Goal: Task Accomplishment & Management: Manage account settings

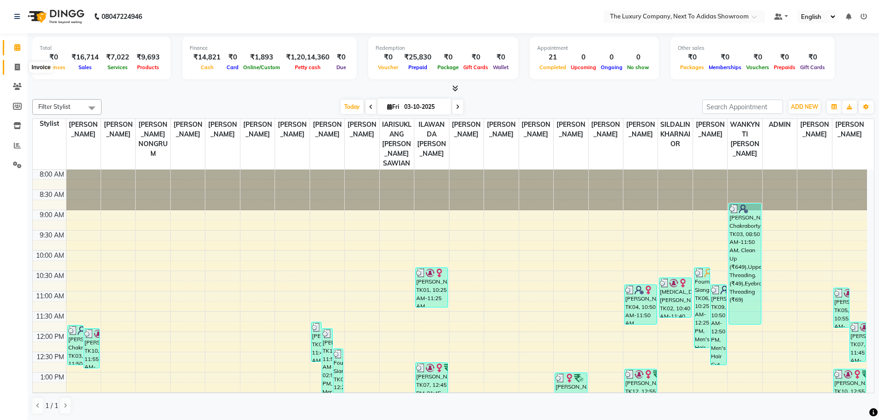
click at [19, 68] on icon at bounding box center [17, 67] width 5 height 7
select select "service"
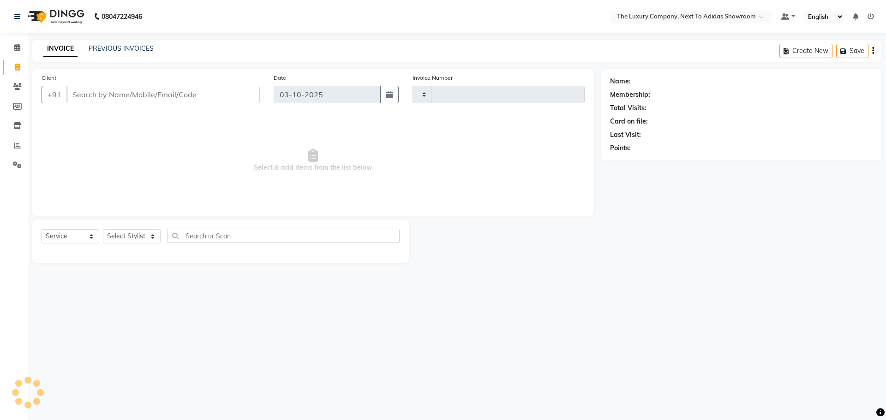
type input "6676"
select select "6828"
click at [84, 88] on input "Client" at bounding box center [162, 95] width 193 height 18
drag, startPoint x: 83, startPoint y: 99, endPoint x: 109, endPoint y: 81, distance: 31.6
click at [84, 97] on input "Client" at bounding box center [162, 95] width 193 height 18
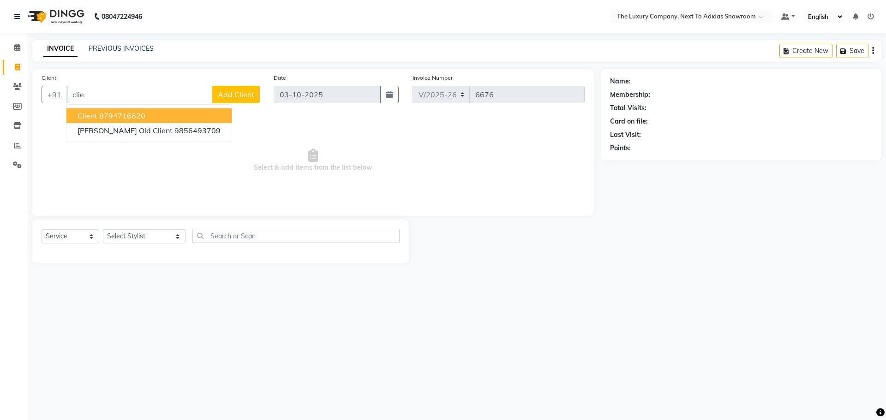
click at [104, 111] on button "Client 8794716620" at bounding box center [148, 115] width 165 height 15
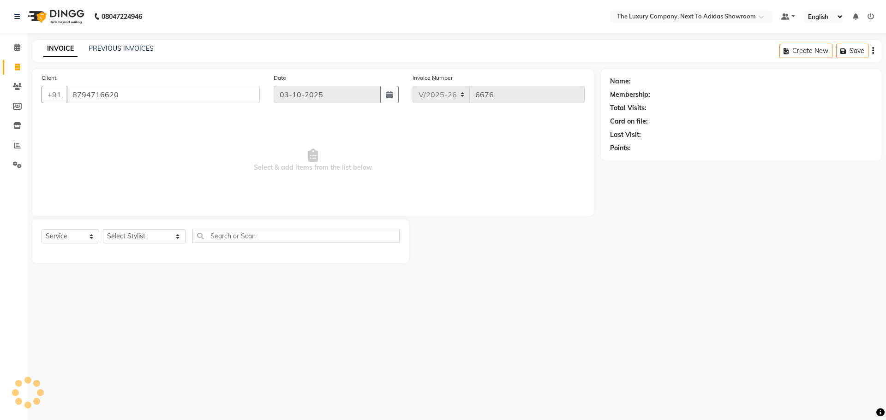
type input "8794716620"
click at [125, 232] on select "Select Stylist [PERSON_NAME] [PERSON_NAME] ANSAI [PERSON_NAME] BALAJIED [PERSON…" at bounding box center [144, 236] width 83 height 14
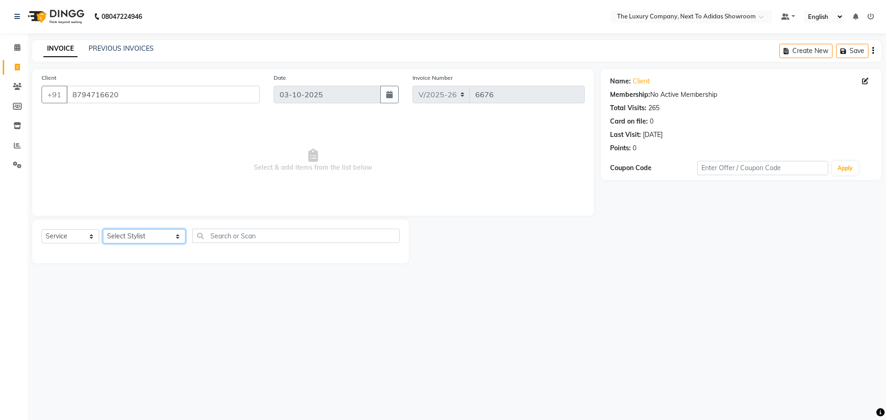
select select "53649"
click at [103, 229] on select "Select Stylist [PERSON_NAME] [PERSON_NAME] ANSAI [PERSON_NAME] BALAJIED [PERSON…" at bounding box center [144, 236] width 83 height 14
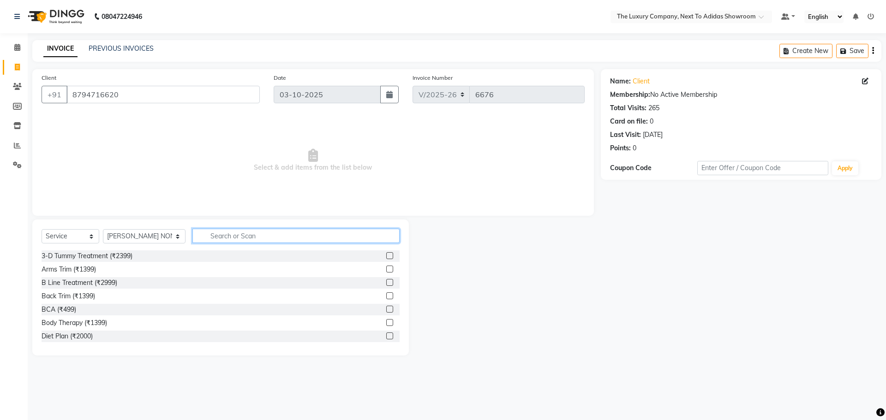
drag, startPoint x: 226, startPoint y: 235, endPoint x: 232, endPoint y: 245, distance: 11.4
click at [232, 245] on div "Select Service Product Membership Package Voucher Prepaid Gift Card Select Styl…" at bounding box center [221, 240] width 358 height 22
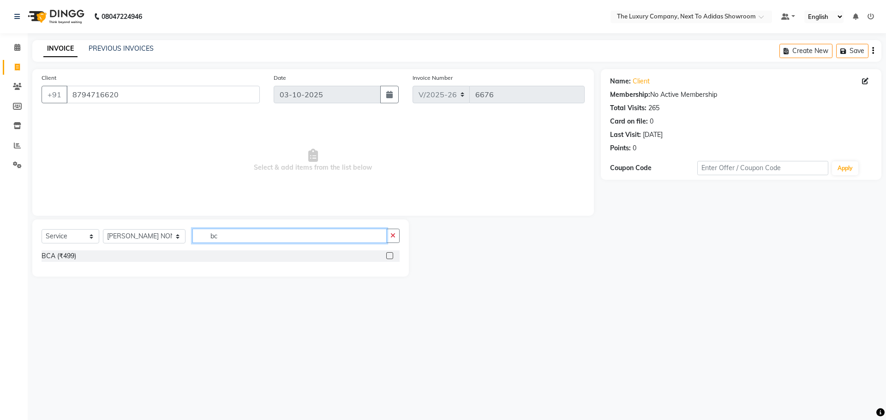
type input "bc"
click at [386, 257] on label at bounding box center [389, 255] width 7 height 7
click at [386, 257] on input "checkbox" at bounding box center [389, 256] width 6 height 6
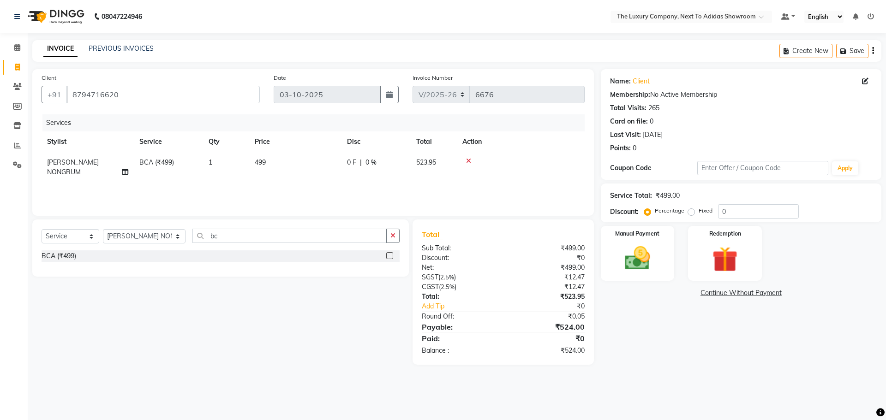
checkbox input "false"
click at [363, 197] on div "Services Stylist Service Qty Price Disc Total Action BALAJIED SINGH NONGRUM BCA…" at bounding box center [313, 160] width 543 height 92
click at [346, 174] on td "0 F | 0 %" at bounding box center [375, 167] width 69 height 30
select select "53649"
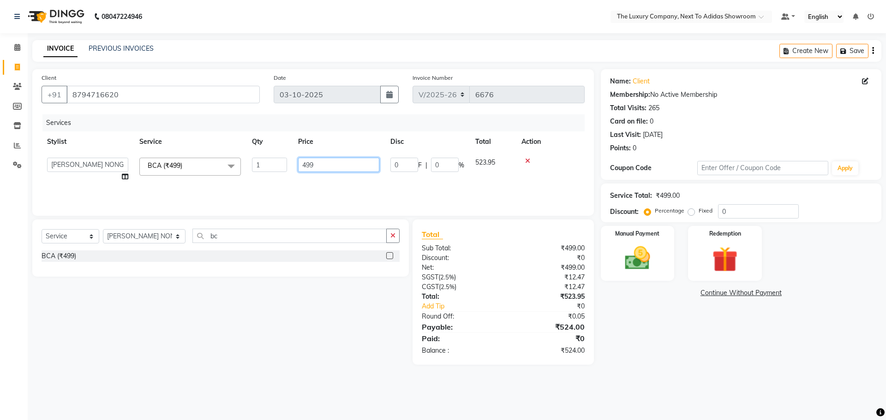
drag, startPoint x: 346, startPoint y: 161, endPoint x: 209, endPoint y: 164, distance: 136.6
click at [213, 159] on tr "[PERSON_NAME] [PERSON_NAME] ANSAI [PERSON_NAME] BALAJIED [PERSON_NAME] NONGRUM …" at bounding box center [313, 169] width 543 height 35
type input "500"
click at [645, 366] on main "INVOICE PREVIOUS INVOICES Create New Save Client [PHONE_NUMBER] Date [DATE] Inv…" at bounding box center [457, 209] width 858 height 339
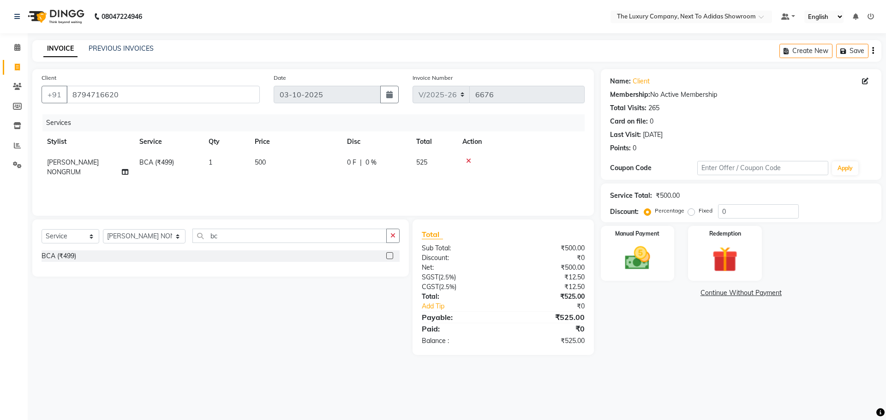
click at [701, 207] on label "Fixed" at bounding box center [706, 211] width 14 height 8
click at [696, 208] on input "Fixed" at bounding box center [693, 211] width 6 height 6
radio input "true"
click at [622, 209] on div "Discount: Percentage Fixed 0" at bounding box center [741, 211] width 262 height 14
type input "5"
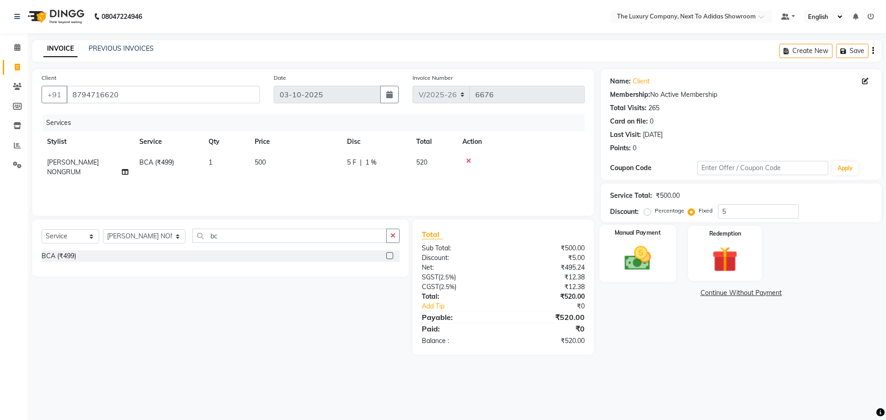
click at [659, 255] on div "Manual Payment" at bounding box center [637, 253] width 77 height 57
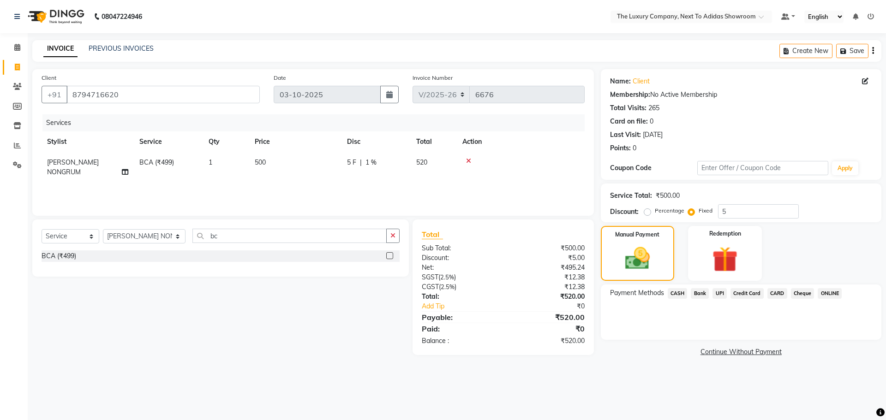
click at [680, 293] on span "CASH" at bounding box center [678, 293] width 20 height 11
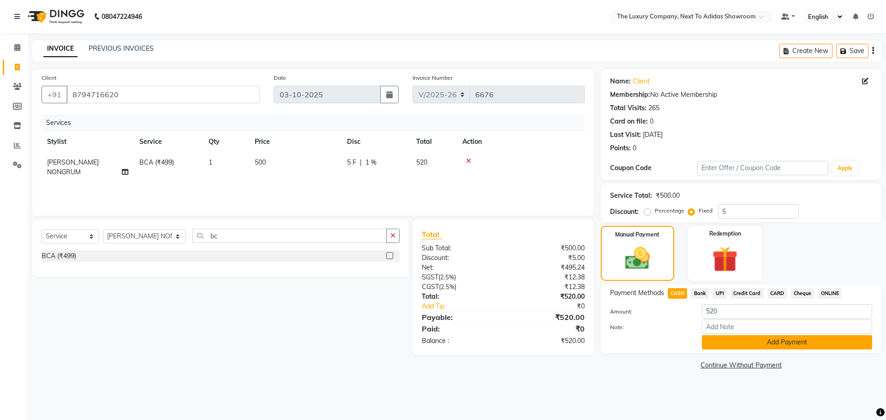
click at [723, 339] on button "Add Payment" at bounding box center [787, 342] width 170 height 14
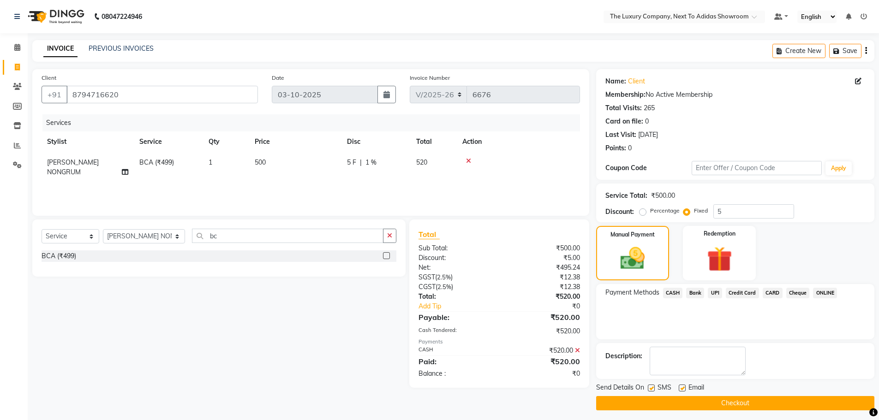
click at [736, 402] on button "Checkout" at bounding box center [735, 403] width 278 height 14
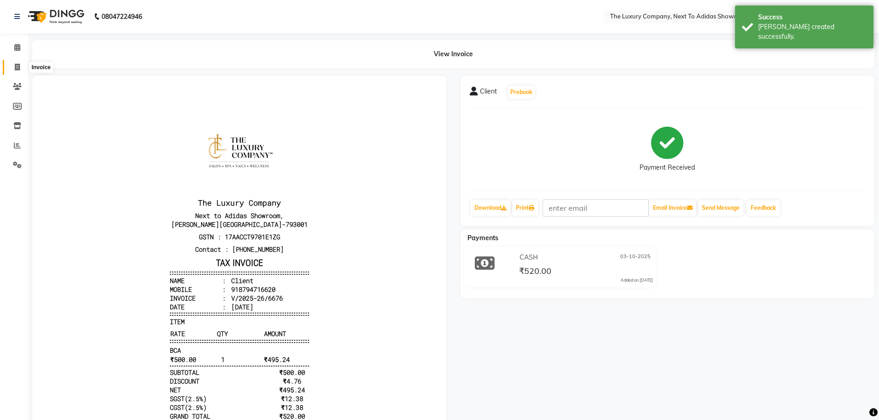
click at [20, 68] on icon at bounding box center [17, 67] width 5 height 7
select select "service"
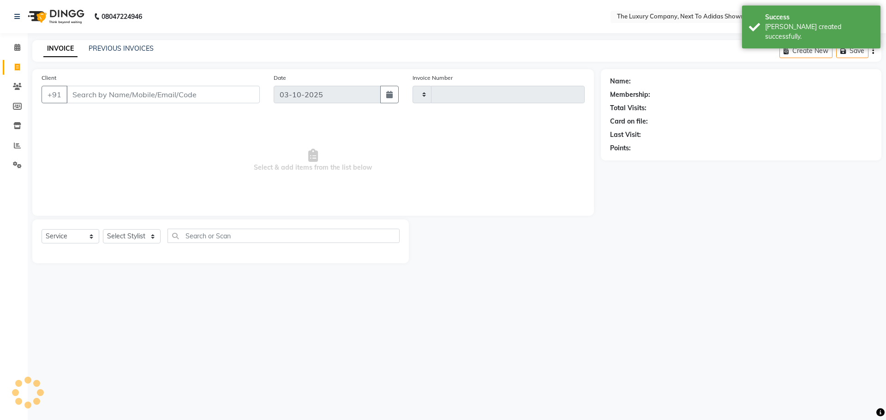
type input "6677"
select select "6828"
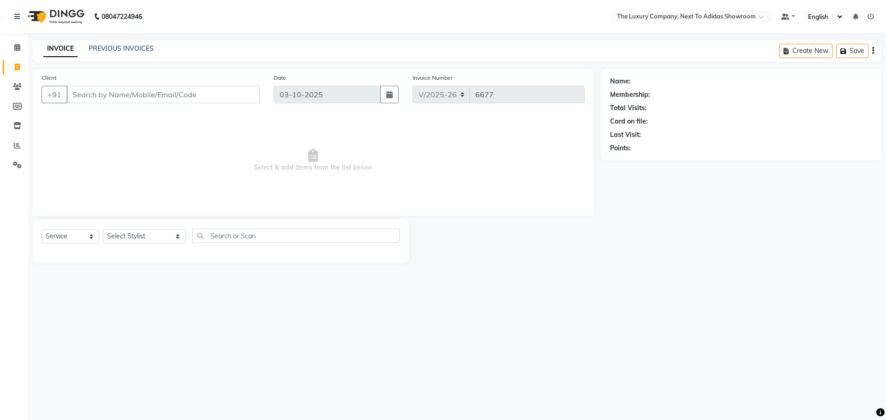
click at [96, 92] on input "Client" at bounding box center [162, 95] width 193 height 18
type input "9383141573"
click at [241, 93] on span "Add Client" at bounding box center [236, 94] width 36 height 9
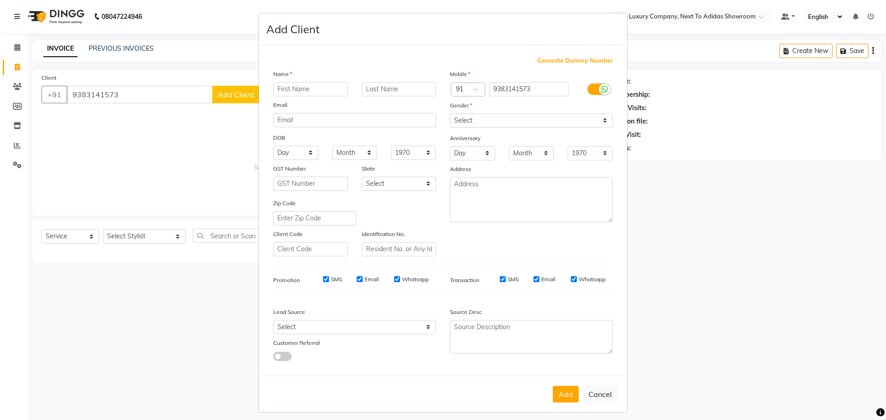
click at [328, 85] on input "text" at bounding box center [310, 89] width 75 height 14
type input "Zemirah"
click at [380, 85] on input "text" at bounding box center [399, 89] width 75 height 14
type input "Syiem"
click at [458, 115] on select "Select [DEMOGRAPHIC_DATA] [DEMOGRAPHIC_DATA] Other Prefer Not To Say" at bounding box center [531, 121] width 163 height 14
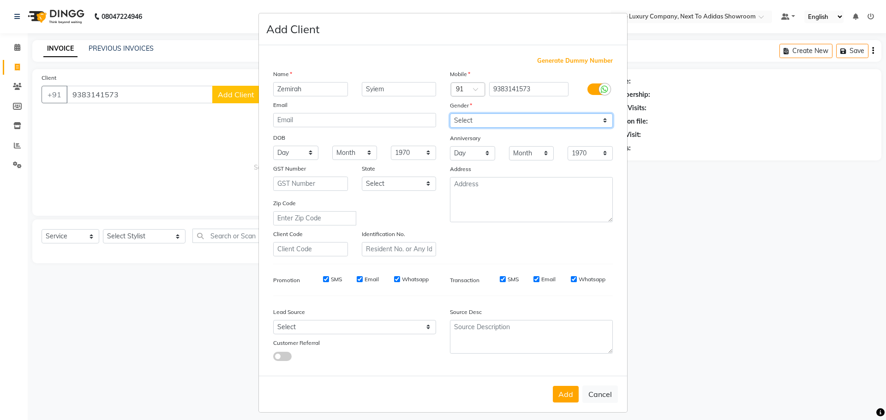
select select "[DEMOGRAPHIC_DATA]"
click at [450, 114] on select "Select [DEMOGRAPHIC_DATA] [DEMOGRAPHIC_DATA] Other Prefer Not To Say" at bounding box center [531, 121] width 163 height 14
click at [558, 391] on button "Add" at bounding box center [566, 394] width 26 height 17
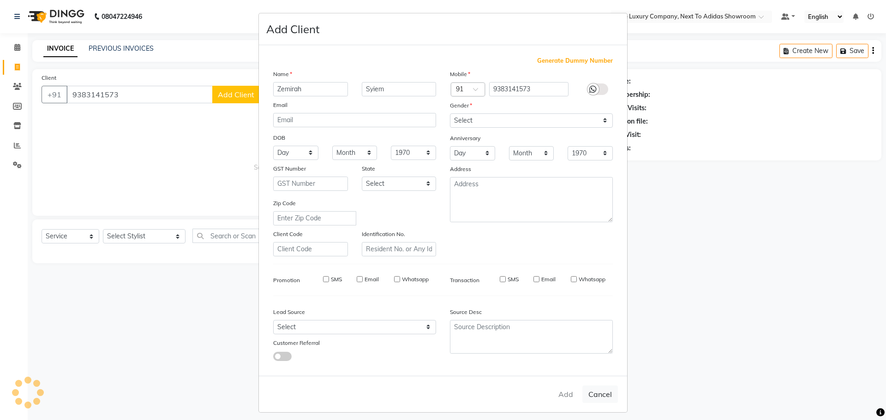
select select
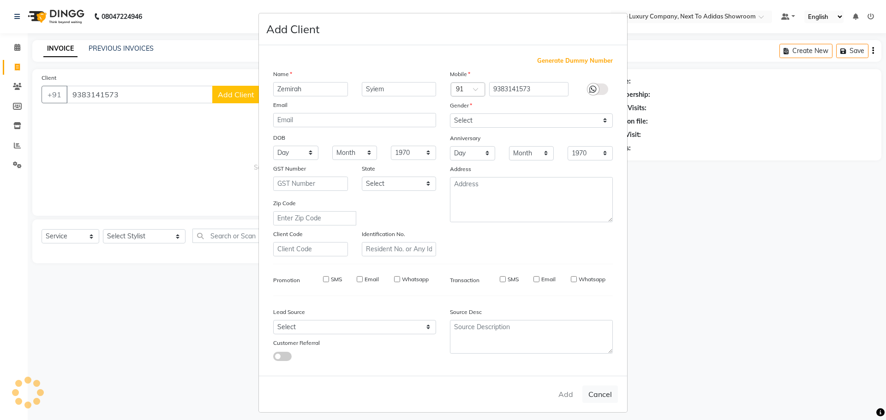
select select
checkbox input "false"
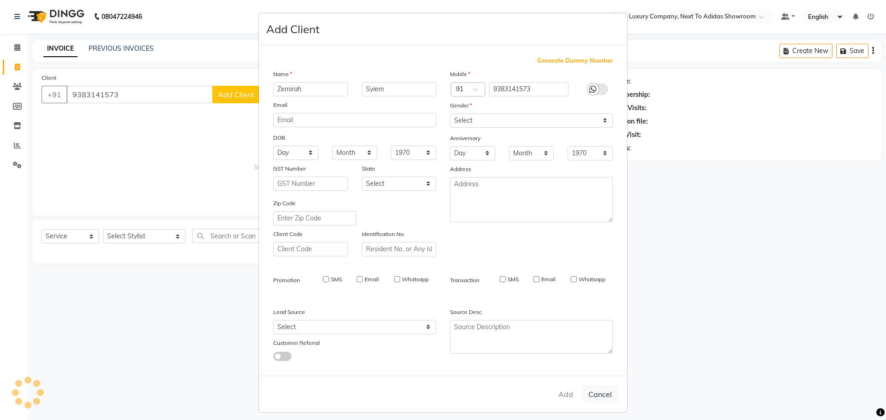
checkbox input "false"
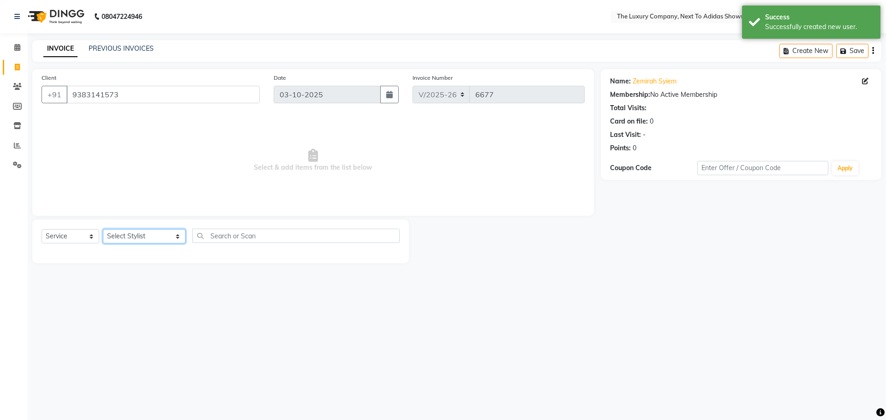
click at [156, 237] on select "Select Stylist [PERSON_NAME] [PERSON_NAME] ANSAI [PERSON_NAME] BALAJIED [PERSON…" at bounding box center [144, 236] width 83 height 14
select select "53687"
click at [103, 229] on select "Select Stylist [PERSON_NAME] [PERSON_NAME] ANSAI [PERSON_NAME] BALAJIED [PERSON…" at bounding box center [144, 236] width 83 height 14
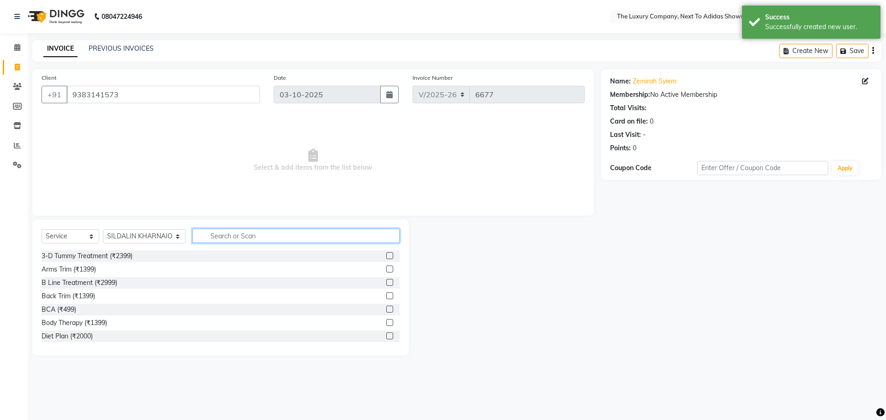
click at [242, 237] on input "text" at bounding box center [295, 236] width 207 height 14
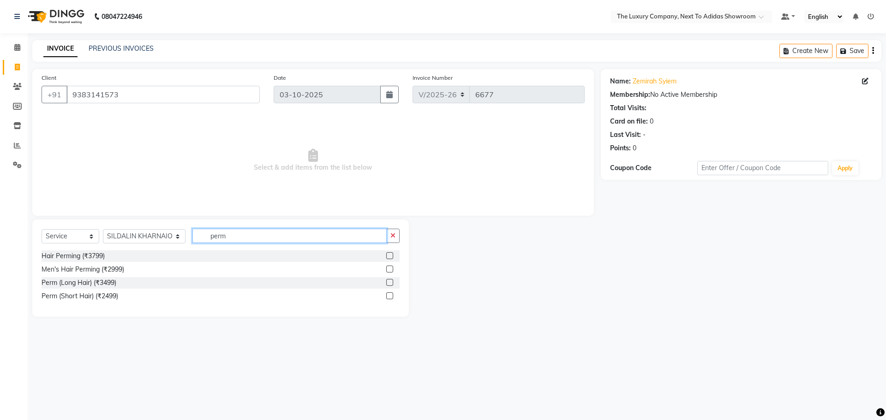
type input "perm"
click at [389, 255] on label at bounding box center [389, 255] width 7 height 7
click at [389, 255] on input "checkbox" at bounding box center [389, 256] width 6 height 6
checkbox input "true"
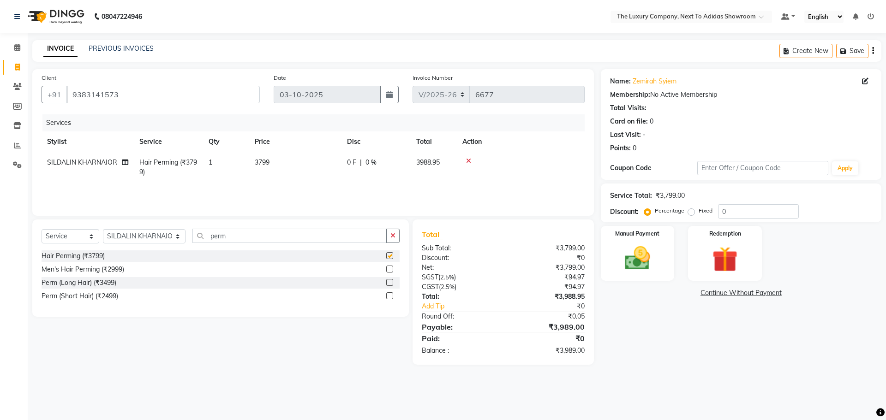
click at [341, 181] on td "3799" at bounding box center [295, 167] width 92 height 30
select select "53687"
checkbox input "false"
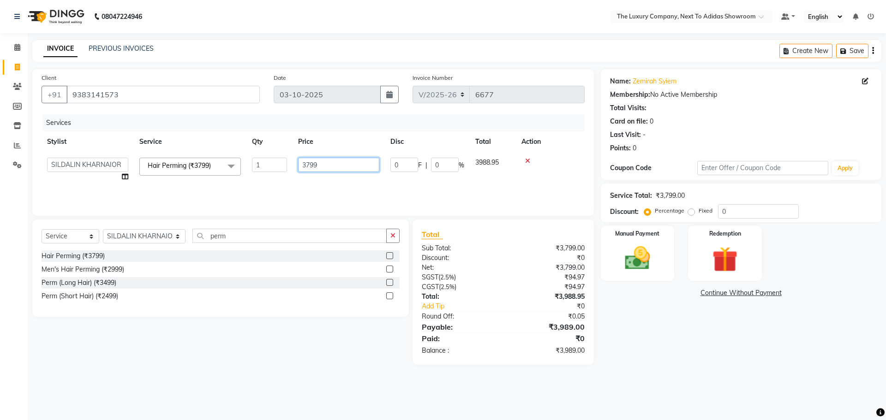
drag, startPoint x: 220, startPoint y: 176, endPoint x: 142, endPoint y: 179, distance: 78.5
click at [141, 179] on tr "[PERSON_NAME] [PERSON_NAME] ANSAI [PERSON_NAME] BALAJIED [PERSON_NAME] NONGRUM …" at bounding box center [313, 169] width 543 height 35
type input "5000"
click at [638, 371] on div "08047224946 Select Location × The Luxury Company, Next To Adidas Showroom Defau…" at bounding box center [443, 210] width 886 height 420
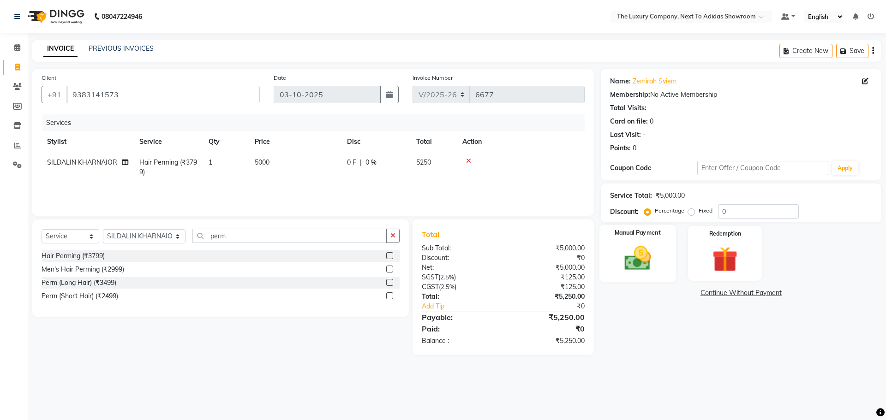
click at [623, 261] on img at bounding box center [637, 258] width 43 height 30
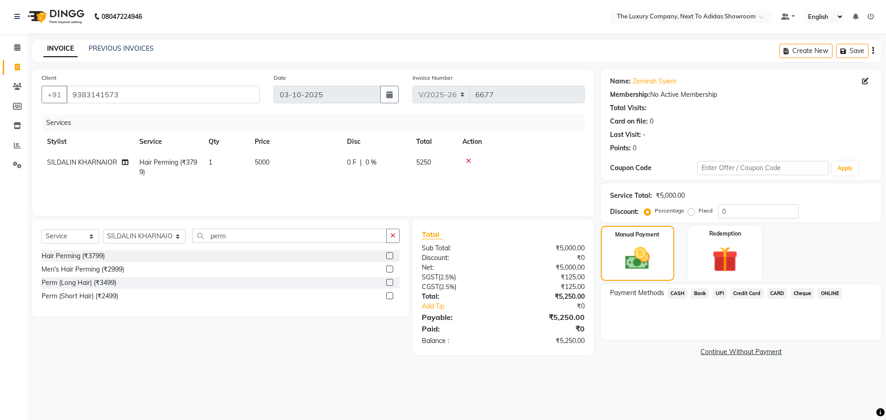
click at [680, 293] on span "CASH" at bounding box center [678, 293] width 20 height 11
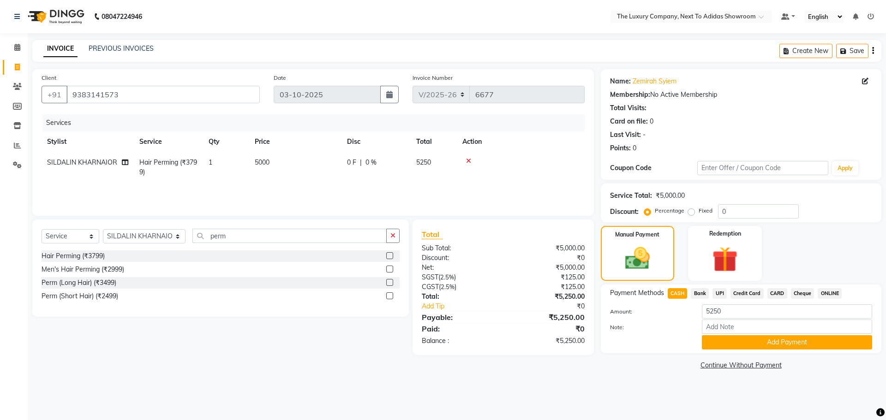
click at [785, 342] on button "Add Payment" at bounding box center [787, 342] width 170 height 14
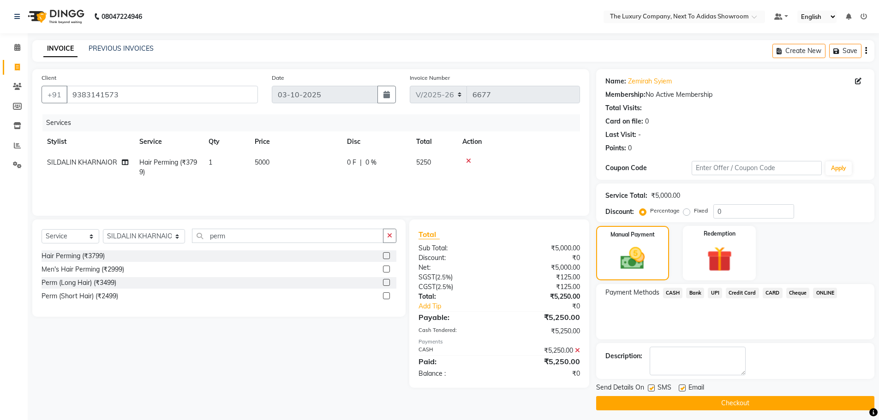
click at [744, 406] on button "Checkout" at bounding box center [735, 403] width 278 height 14
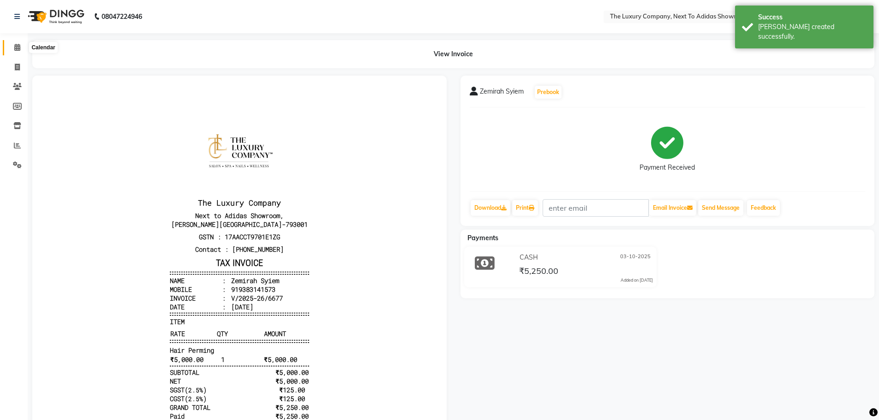
click at [16, 45] on icon at bounding box center [17, 47] width 6 height 7
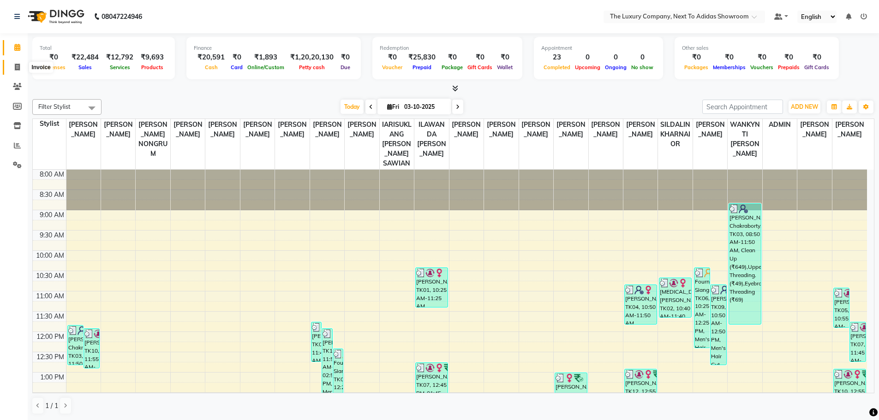
click at [16, 65] on icon at bounding box center [17, 67] width 5 height 7
select select "service"
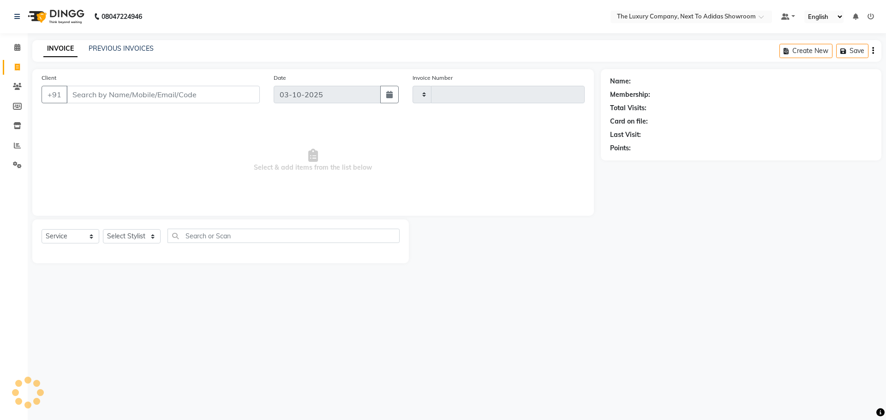
type input "6678"
select select "6828"
click at [170, 96] on input "Client" at bounding box center [162, 95] width 193 height 18
type input "9615573442"
click at [244, 88] on button "Add Client" at bounding box center [236, 95] width 48 height 18
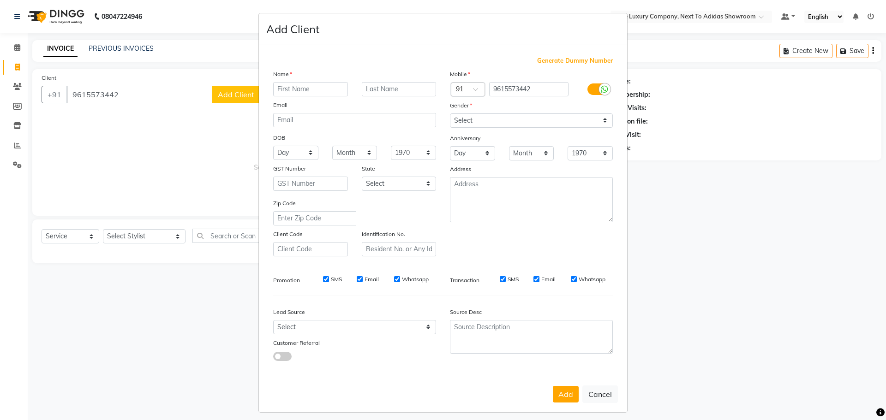
click at [310, 90] on input "text" at bounding box center [310, 89] width 75 height 14
type input "D"
type input "Adorinia"
drag, startPoint x: 380, startPoint y: 85, endPoint x: 387, endPoint y: 92, distance: 9.8
click at [386, 91] on input "text" at bounding box center [399, 89] width 75 height 14
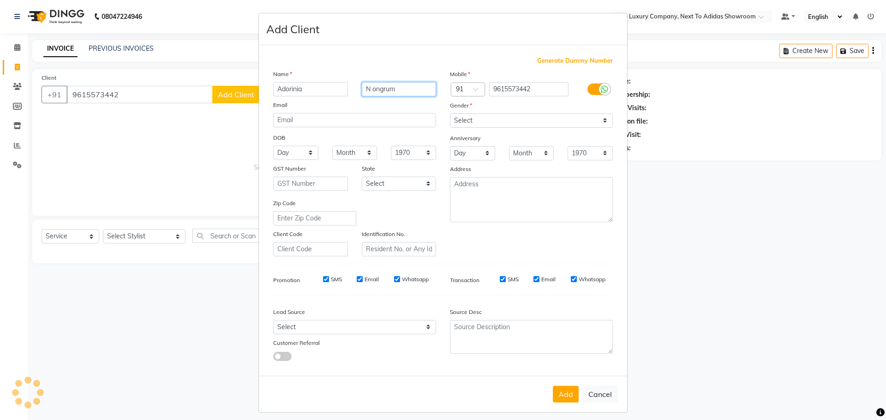
click at [371, 85] on input "N ongrum" at bounding box center [399, 89] width 75 height 14
click at [368, 89] on input "N ongrum" at bounding box center [399, 89] width 75 height 14
type input "Nongrum"
click at [485, 122] on select "Select [DEMOGRAPHIC_DATA] [DEMOGRAPHIC_DATA] Other Prefer Not To Say" at bounding box center [531, 121] width 163 height 14
select select "[DEMOGRAPHIC_DATA]"
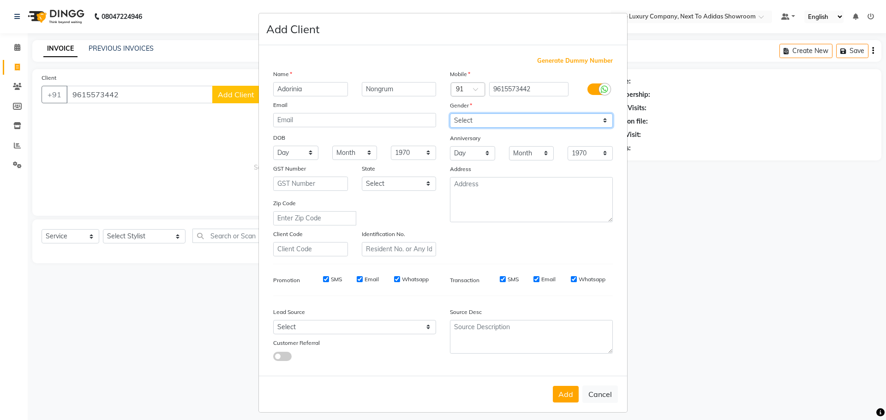
click at [450, 114] on select "Select [DEMOGRAPHIC_DATA] [DEMOGRAPHIC_DATA] Other Prefer Not To Say" at bounding box center [531, 121] width 163 height 14
click at [561, 399] on button "Add" at bounding box center [566, 394] width 26 height 17
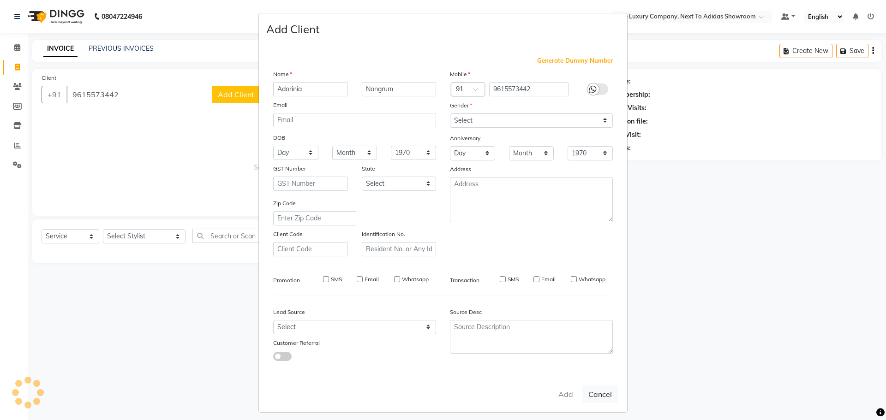
select select
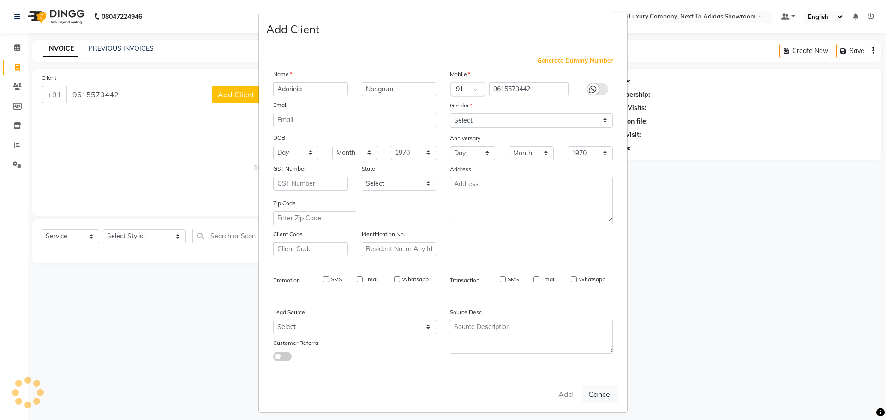
select select
checkbox input "false"
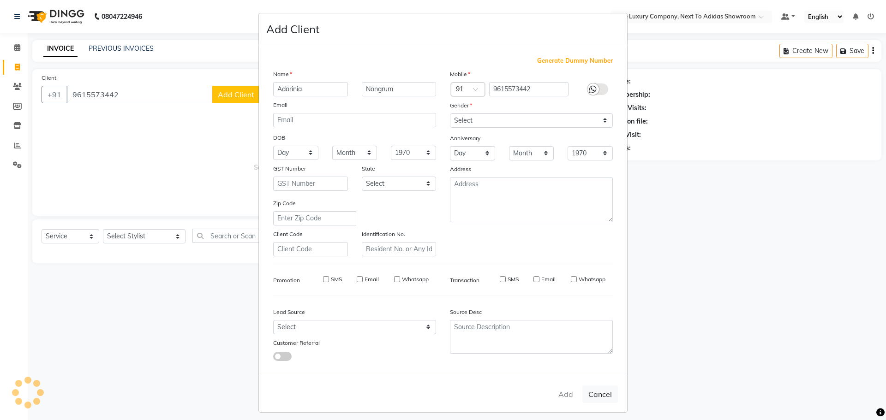
checkbox input "false"
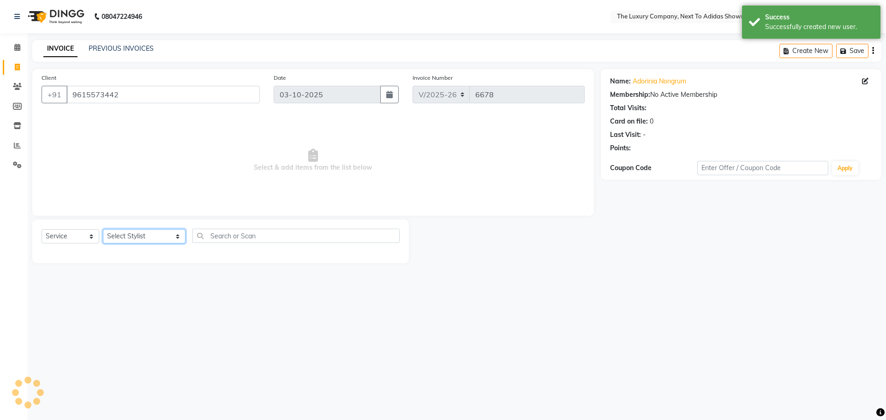
click at [132, 240] on select "Select Stylist [PERSON_NAME] [PERSON_NAME] ANSAI [PERSON_NAME] BALAJIED [PERSON…" at bounding box center [144, 236] width 83 height 14
select select "53647"
click at [103, 229] on select "Select Stylist [PERSON_NAME] [PERSON_NAME] ANSAI [PERSON_NAME] BALAJIED [PERSON…" at bounding box center [144, 236] width 83 height 14
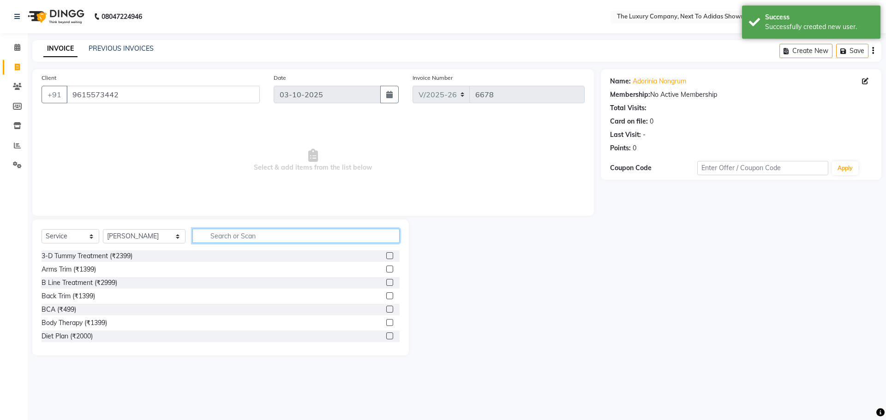
click at [249, 235] on input "text" at bounding box center [295, 236] width 207 height 14
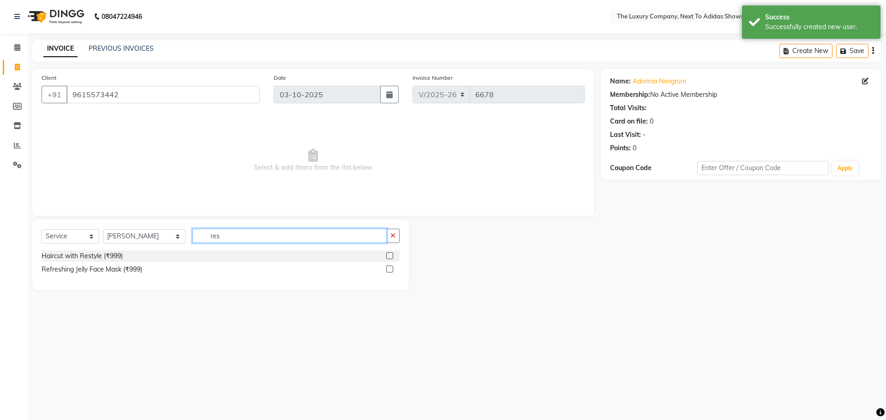
type input "res"
click at [385, 255] on div "Haircut with Restyle (₹999)" at bounding box center [221, 257] width 358 height 12
click at [388, 258] on label at bounding box center [389, 255] width 7 height 7
click at [388, 258] on input "checkbox" at bounding box center [389, 256] width 6 height 6
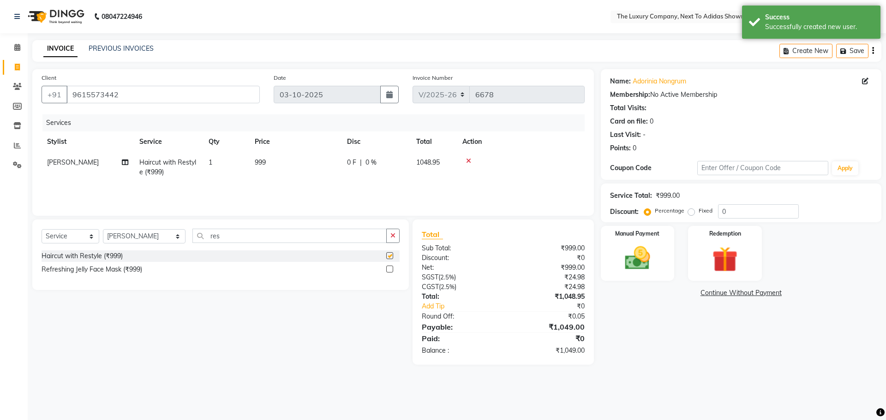
checkbox input "false"
click at [630, 263] on img at bounding box center [637, 258] width 43 height 30
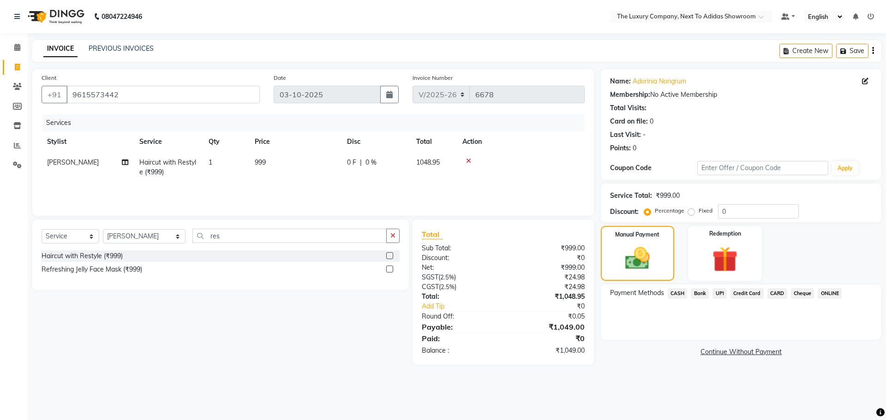
click at [725, 292] on span "UPI" at bounding box center [719, 293] width 14 height 11
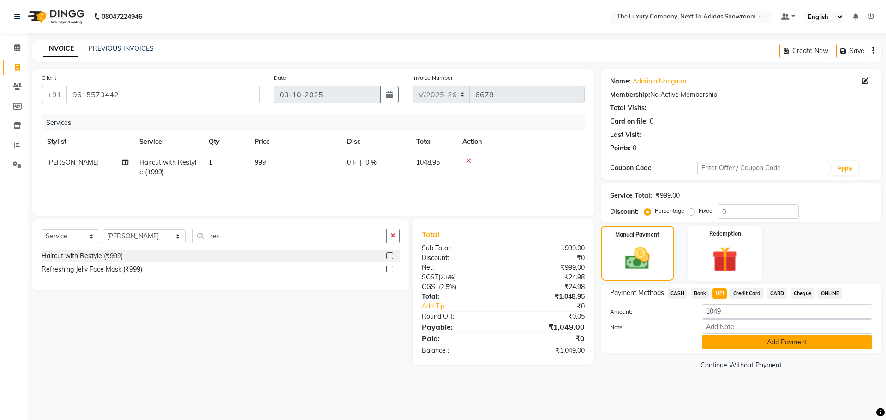
click at [746, 345] on button "Add Payment" at bounding box center [787, 342] width 170 height 14
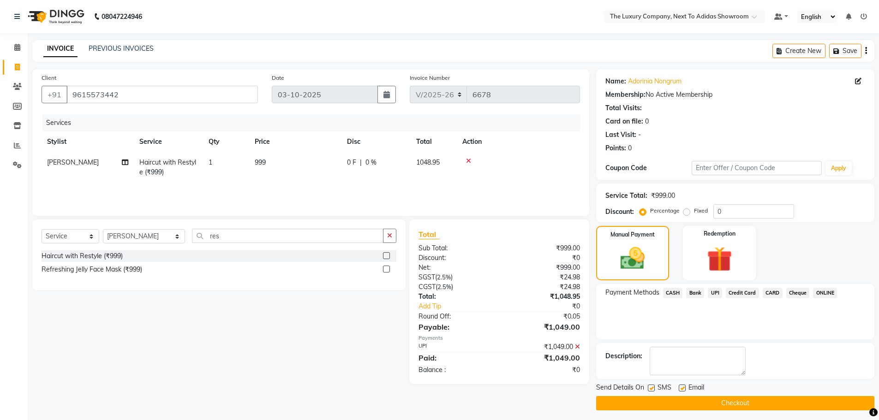
click at [755, 400] on button "Checkout" at bounding box center [735, 403] width 278 height 14
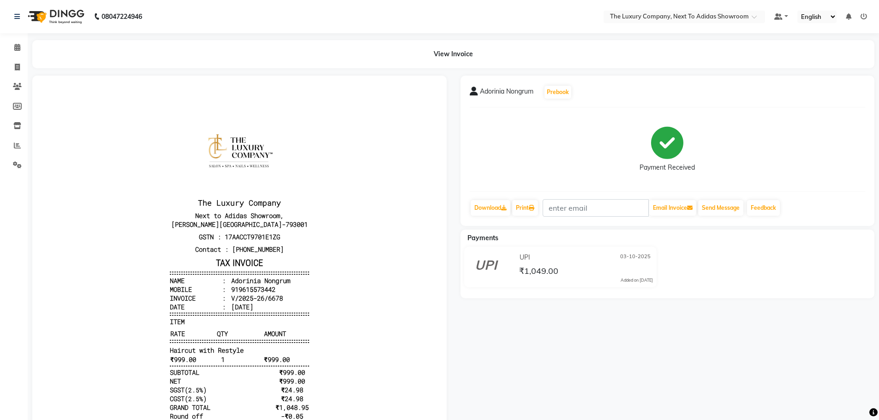
click at [0, 346] on div "Calendar Invoice Clients Members Inventory Reports Settings Completed InProgres…" at bounding box center [62, 242] width 125 height 433
drag, startPoint x: 17, startPoint y: 69, endPoint x: 33, endPoint y: 72, distance: 16.4
click at [17, 69] on icon at bounding box center [17, 67] width 5 height 7
select select "service"
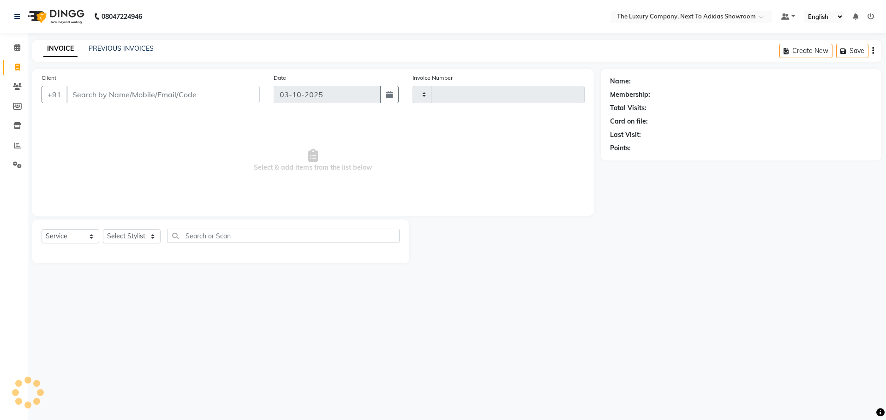
click at [107, 92] on input "Client" at bounding box center [162, 95] width 193 height 18
type input "6679"
select select "6828"
click at [83, 97] on input "Client" at bounding box center [162, 95] width 193 height 18
click at [170, 96] on input "Client" at bounding box center [162, 95] width 193 height 18
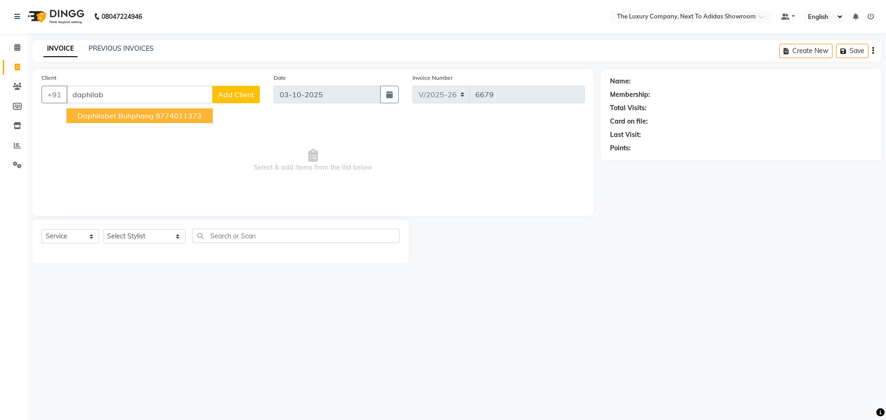
click at [173, 115] on ngb-highlight "9774011373" at bounding box center [179, 115] width 46 height 9
type input "9774011373"
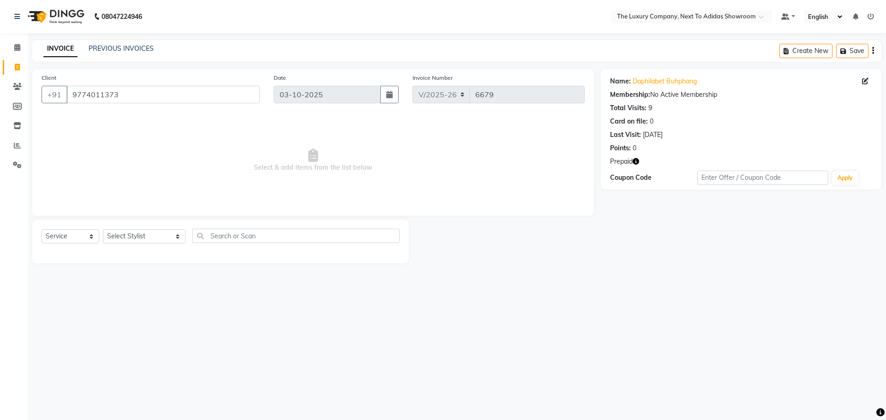
click at [635, 159] on icon "button" at bounding box center [636, 161] width 6 height 6
drag, startPoint x: 535, startPoint y: 305, endPoint x: 542, endPoint y: 298, distance: 9.1
click at [538, 301] on div "08047224946 Select Location × The Luxury Company, Next To Adidas Showroom Defau…" at bounding box center [443, 210] width 886 height 420
click at [143, 235] on select "Select Stylist [PERSON_NAME] [PERSON_NAME] ANSAI [PERSON_NAME] BALAJIED [PERSON…" at bounding box center [144, 236] width 83 height 14
select select "53684"
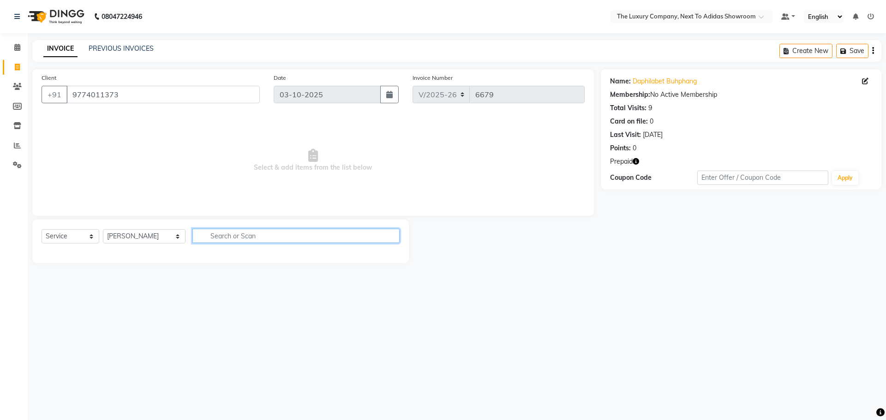
click at [214, 237] on input "text" at bounding box center [295, 236] width 207 height 14
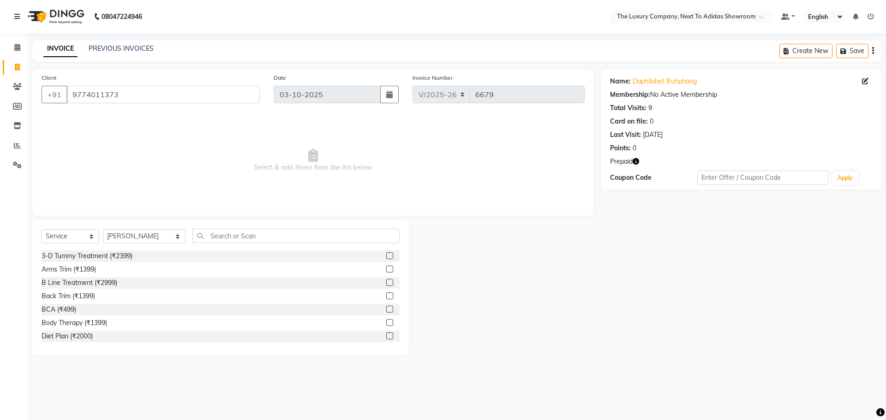
drag, startPoint x: 238, startPoint y: 221, endPoint x: 245, endPoint y: 229, distance: 11.2
click at [240, 221] on div "Select Service Product Membership Package Voucher Prepaid Gift Card Select Styl…" at bounding box center [220, 288] width 377 height 136
drag, startPoint x: 240, startPoint y: 233, endPoint x: 203, endPoint y: 231, distance: 37.4
click at [225, 233] on input "text" at bounding box center [295, 236] width 207 height 14
click at [203, 231] on input "text" at bounding box center [295, 236] width 207 height 14
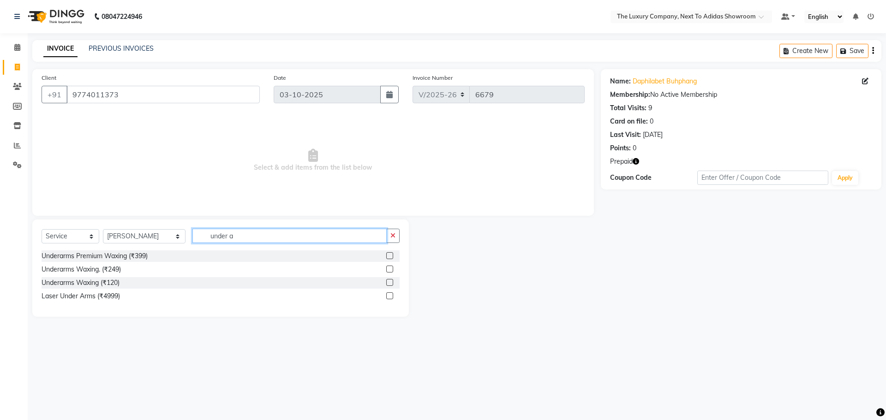
type input "under a"
click at [391, 270] on label at bounding box center [389, 269] width 7 height 7
click at [391, 270] on input "checkbox" at bounding box center [389, 270] width 6 height 6
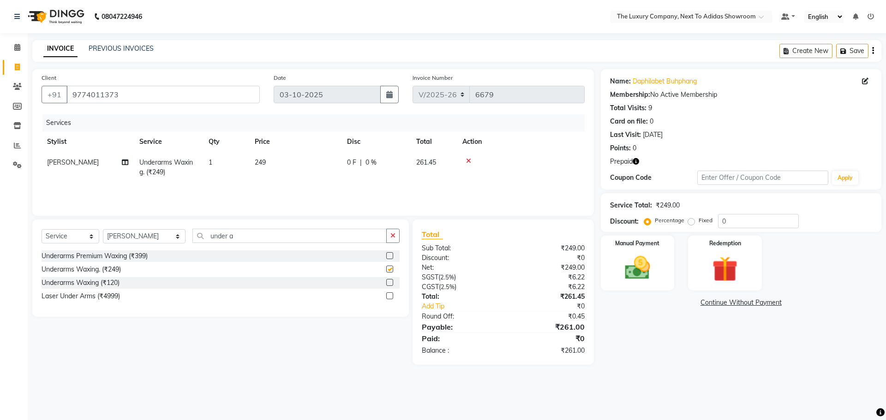
checkbox input "false"
click at [731, 264] on img at bounding box center [724, 269] width 43 height 33
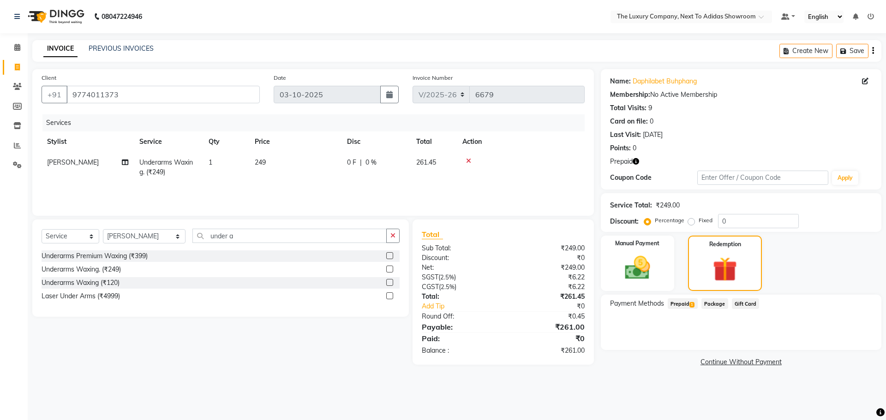
click at [685, 307] on span "Prepaid 1" at bounding box center [683, 304] width 30 height 11
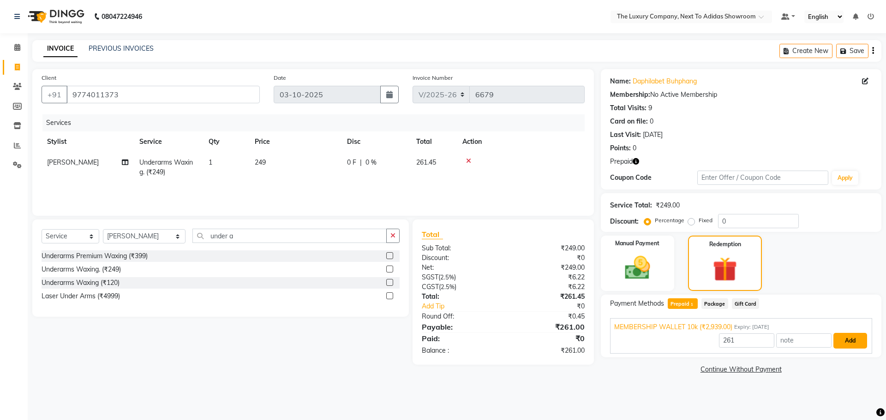
drag, startPoint x: 847, startPoint y: 344, endPoint x: 838, endPoint y: 329, distance: 18.0
click at [838, 329] on div "MEMBERSHIP WALLET 10k (₹2,939.00) Expiry: [DATE] 261 Add" at bounding box center [741, 336] width 262 height 36
click at [850, 343] on button "Add" at bounding box center [850, 341] width 34 height 16
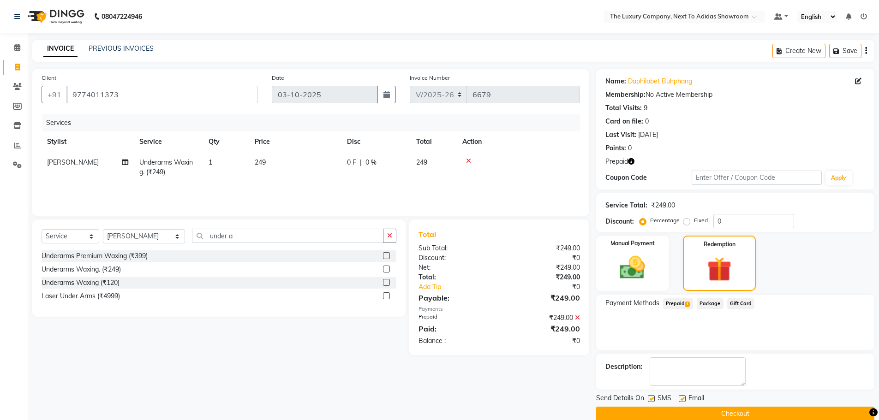
scroll to position [15, 0]
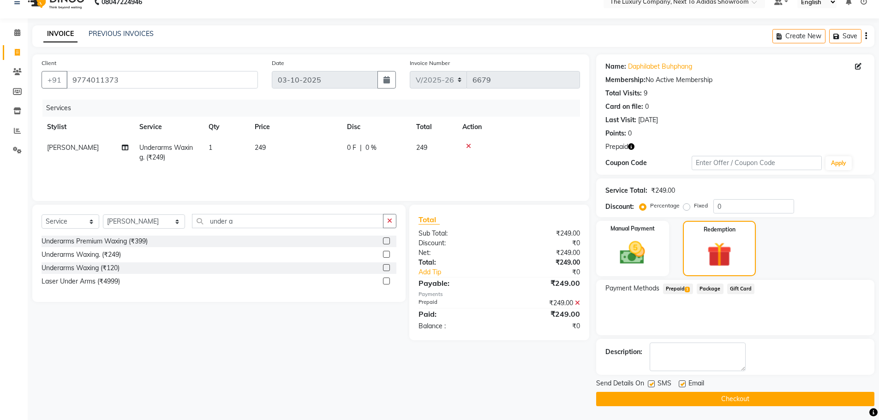
click at [759, 400] on button "Checkout" at bounding box center [735, 399] width 278 height 14
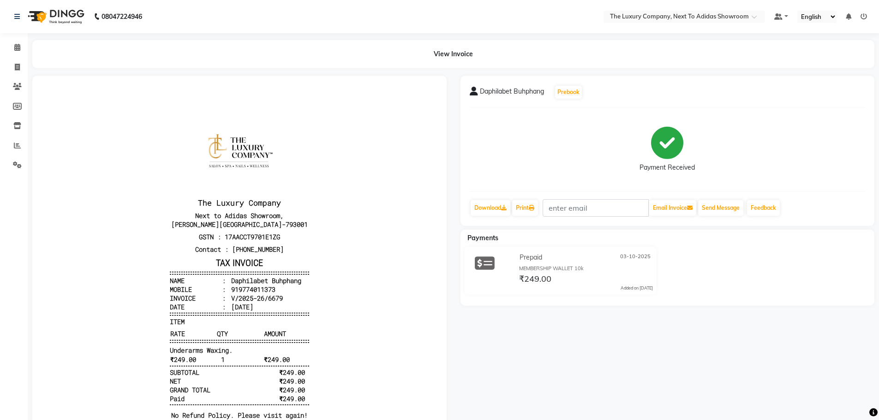
click at [678, 367] on div "Daphilabet Buhphang Prebook Payment Received Download Print Email Invoice Send …" at bounding box center [668, 256] width 428 height 360
click at [18, 64] on icon at bounding box center [17, 67] width 5 height 7
select select "service"
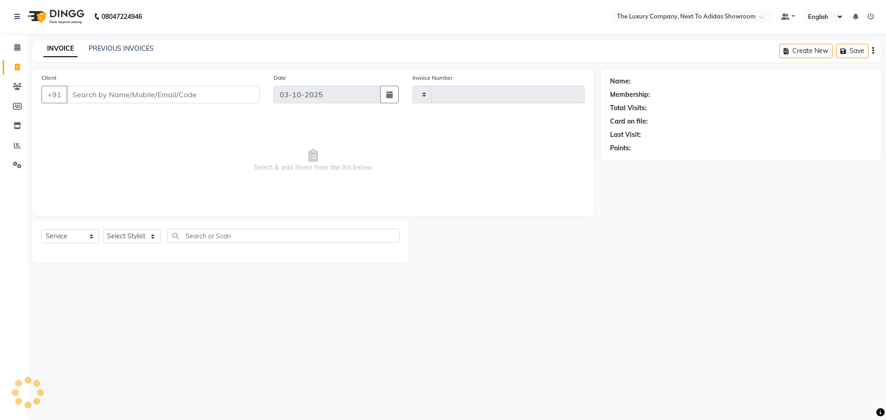
type input "6680"
select select "6828"
click at [139, 92] on input "Client" at bounding box center [162, 95] width 193 height 18
type input "6909173332"
click at [226, 97] on span "Add Client" at bounding box center [236, 94] width 36 height 9
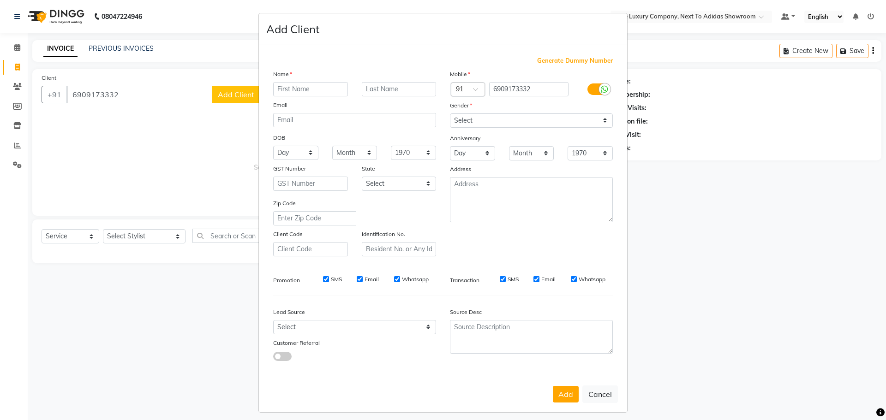
drag, startPoint x: 285, startPoint y: 91, endPoint x: 292, endPoint y: 85, distance: 9.1
click at [289, 89] on input "text" at bounding box center [310, 89] width 75 height 14
type input "Alfrida"
click at [401, 85] on input "text" at bounding box center [399, 89] width 75 height 14
type input "Lyngdoh"
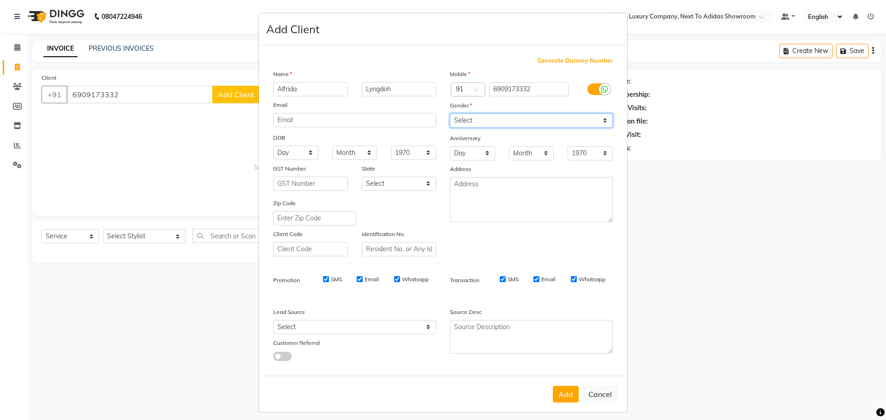
click at [489, 120] on select "Select [DEMOGRAPHIC_DATA] [DEMOGRAPHIC_DATA] Other Prefer Not To Say" at bounding box center [531, 121] width 163 height 14
select select "[DEMOGRAPHIC_DATA]"
click at [450, 114] on select "Select [DEMOGRAPHIC_DATA] [DEMOGRAPHIC_DATA] Other Prefer Not To Say" at bounding box center [531, 121] width 163 height 14
click at [558, 393] on button "Add" at bounding box center [566, 394] width 26 height 17
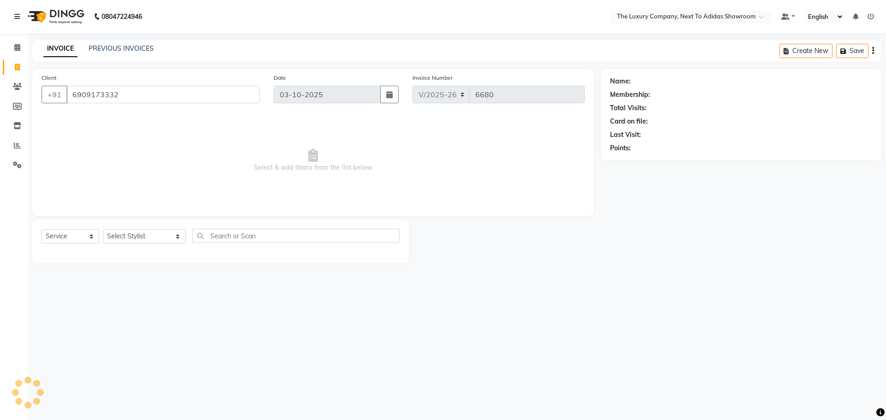
select select
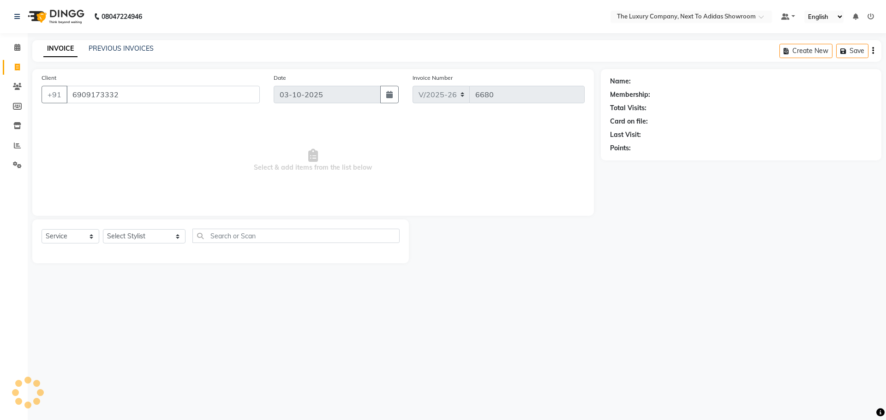
select select
checkbox input "false"
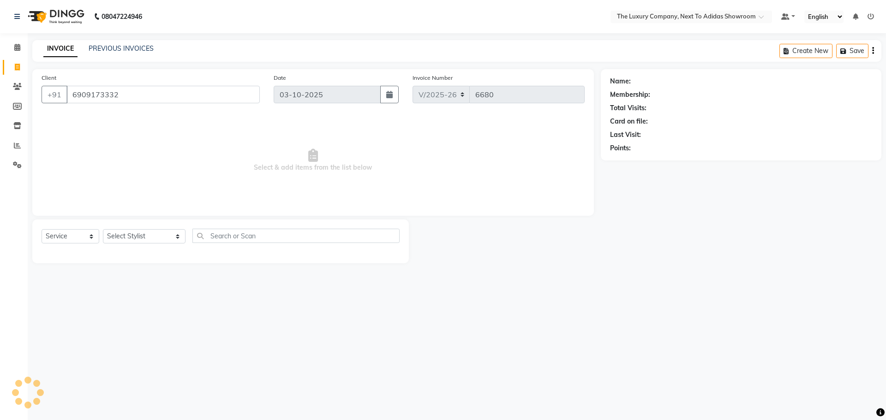
checkbox input "false"
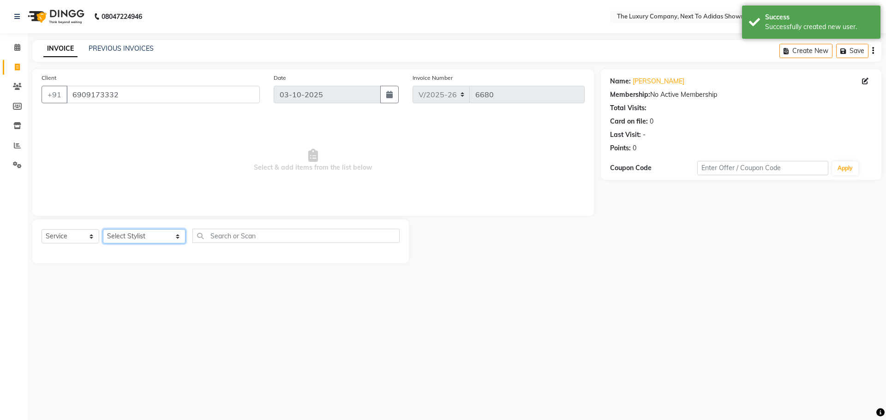
click at [136, 237] on select "Select Stylist [PERSON_NAME] [PERSON_NAME] ANSAI [PERSON_NAME] BALAJIED [PERSON…" at bounding box center [144, 236] width 83 height 14
select select "53676"
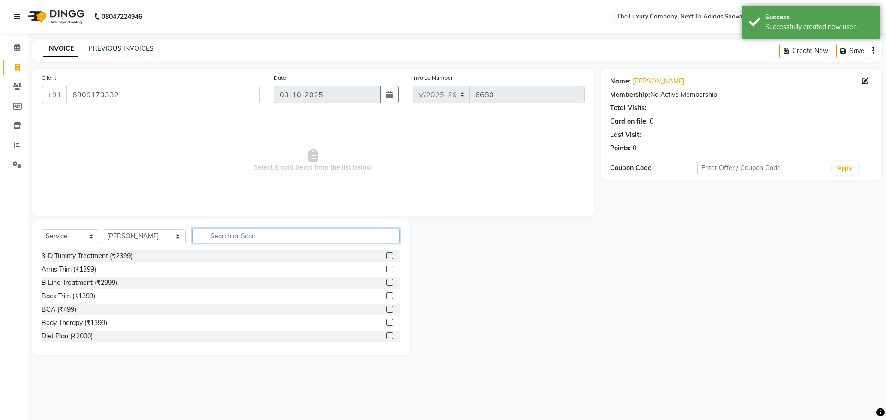
click at [200, 234] on input "text" at bounding box center [295, 236] width 207 height 14
type input "remov"
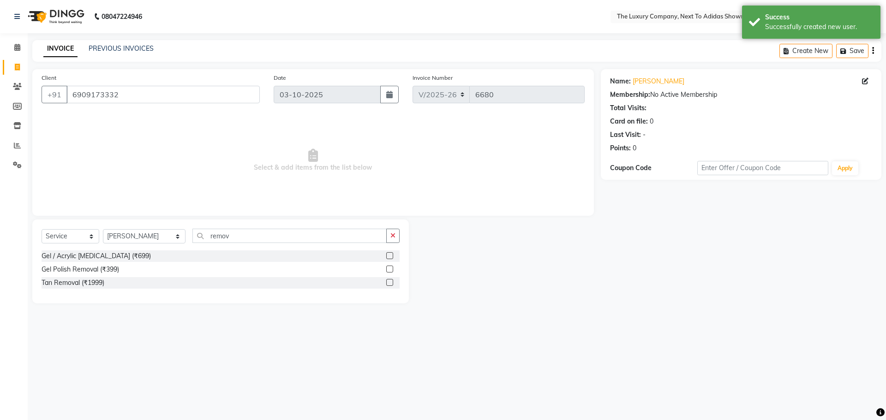
click at [391, 269] on label at bounding box center [389, 269] width 7 height 7
click at [391, 269] on input "checkbox" at bounding box center [389, 270] width 6 height 6
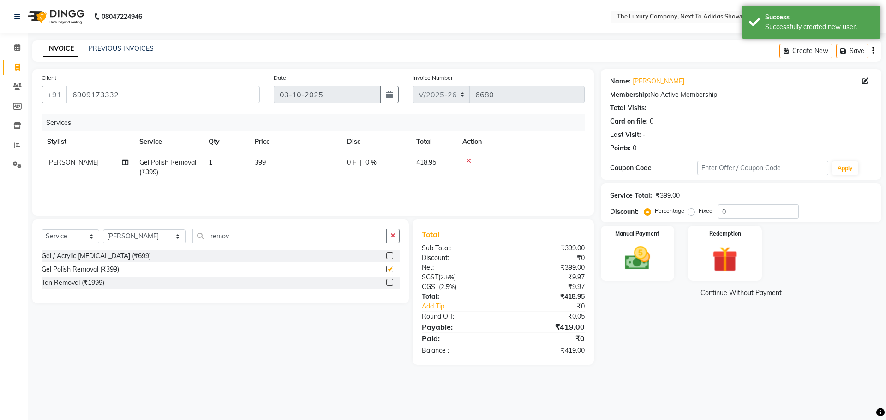
checkbox input "false"
drag, startPoint x: 645, startPoint y: 275, endPoint x: 656, endPoint y: 281, distance: 13.2
click at [645, 275] on div "Manual Payment" at bounding box center [637, 253] width 77 height 57
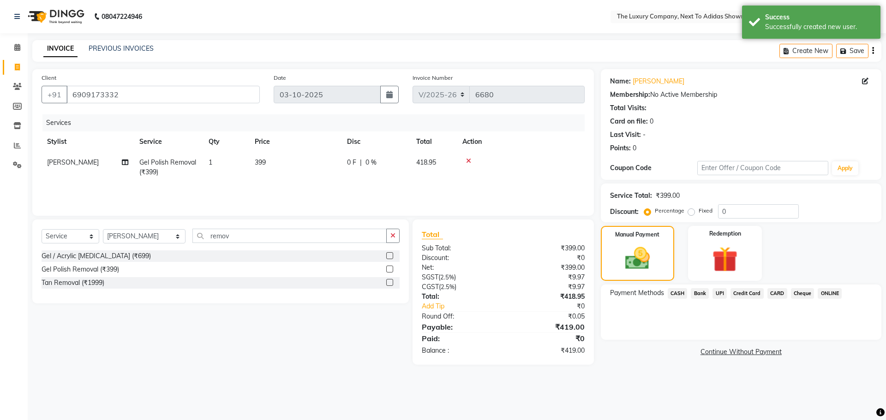
click at [719, 294] on span "UPI" at bounding box center [719, 293] width 14 height 11
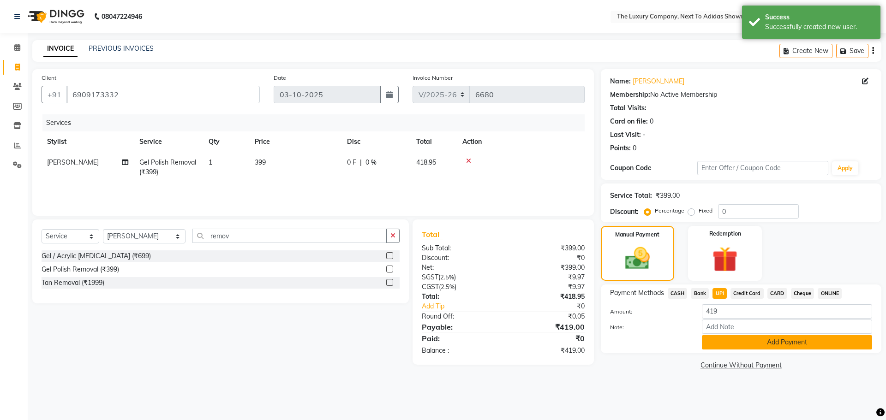
click at [741, 343] on button "Add Payment" at bounding box center [787, 342] width 170 height 14
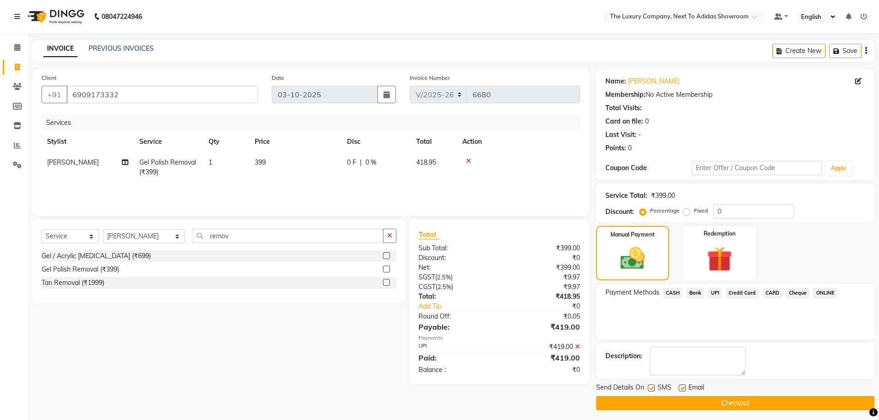
drag, startPoint x: 745, startPoint y: 402, endPoint x: 695, endPoint y: 401, distance: 49.4
click at [745, 403] on button "Checkout" at bounding box center [735, 403] width 278 height 14
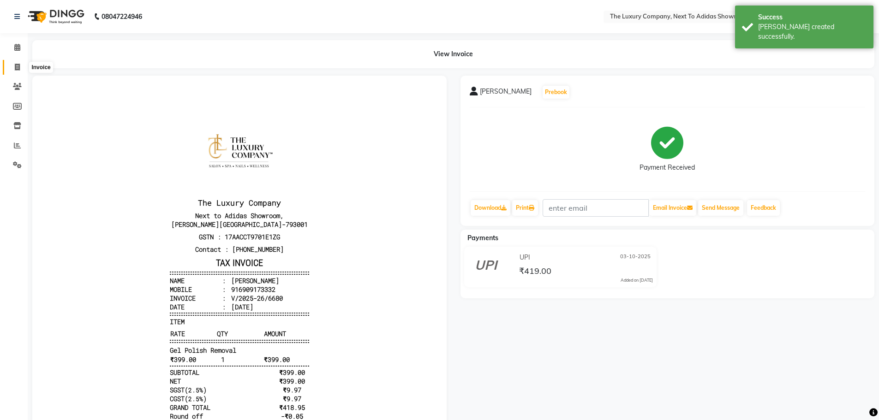
click at [16, 67] on icon at bounding box center [17, 67] width 5 height 7
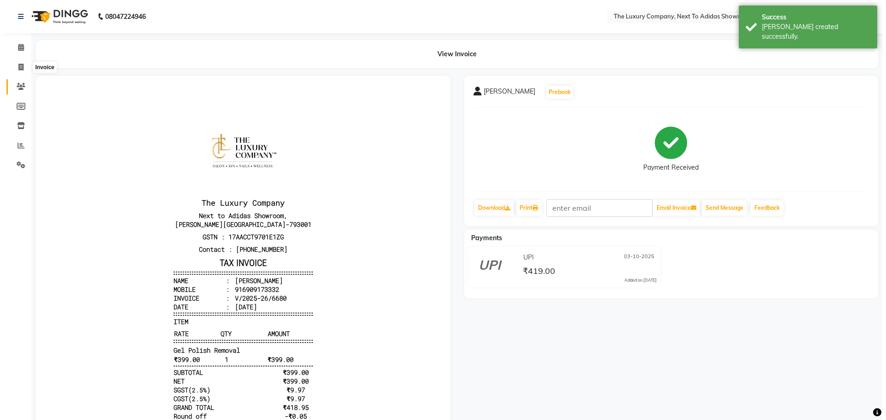
select select "service"
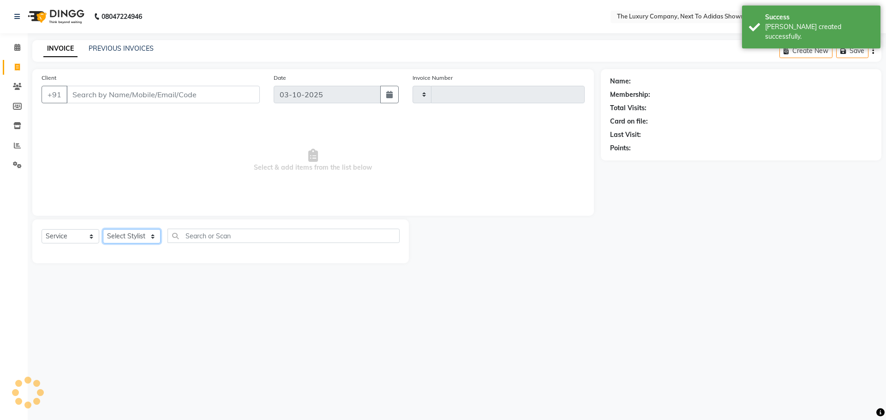
click at [123, 241] on select "Select Stylist" at bounding box center [132, 236] width 58 height 14
type input "6681"
select select "6828"
click at [58, 233] on select "Select Service Product Membership Package Voucher Prepaid Gift Card" at bounding box center [71, 236] width 58 height 14
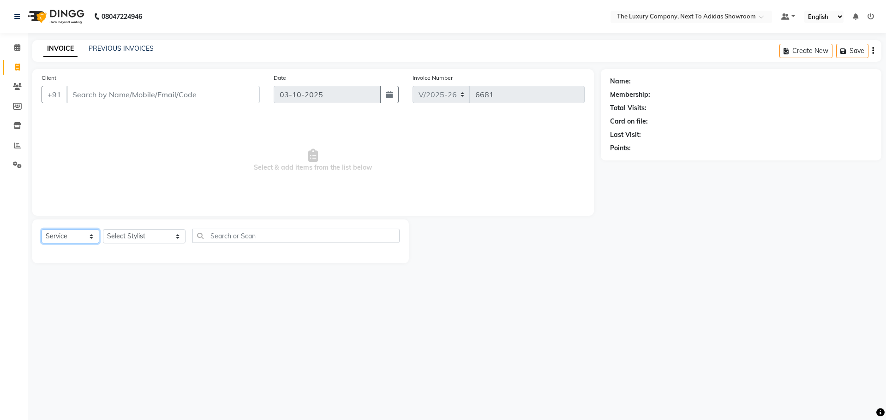
select select "product"
click at [42, 229] on select "Select Service Product Membership Package Voucher Prepaid Gift Card" at bounding box center [71, 236] width 58 height 14
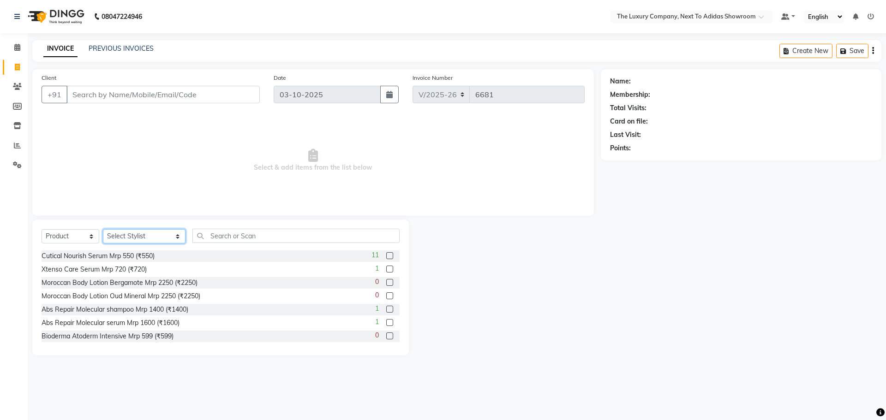
click at [128, 232] on select "Select Stylist [PERSON_NAME] [PERSON_NAME] ANSAI [PERSON_NAME] BALAJIED [PERSON…" at bounding box center [144, 236] width 83 height 14
select select "53677"
click at [103, 229] on select "Select Stylist [PERSON_NAME] [PERSON_NAME] ANSAI [PERSON_NAME] BALAJIED [PERSON…" at bounding box center [144, 236] width 83 height 14
click at [211, 242] on input "text" at bounding box center [295, 236] width 207 height 14
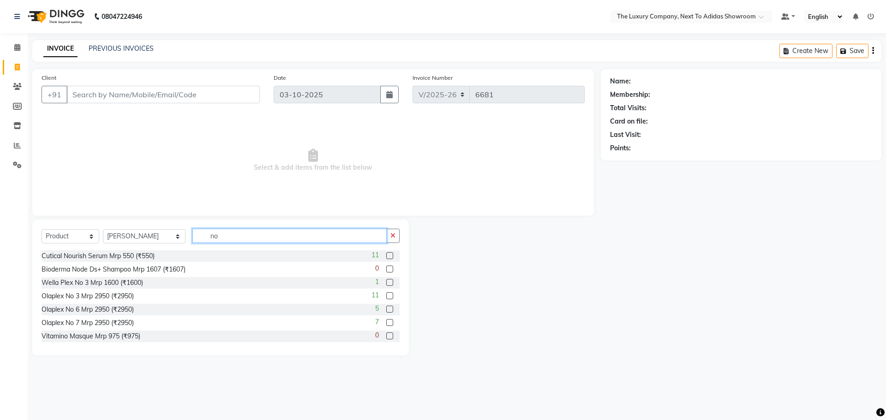
type input "no 4"
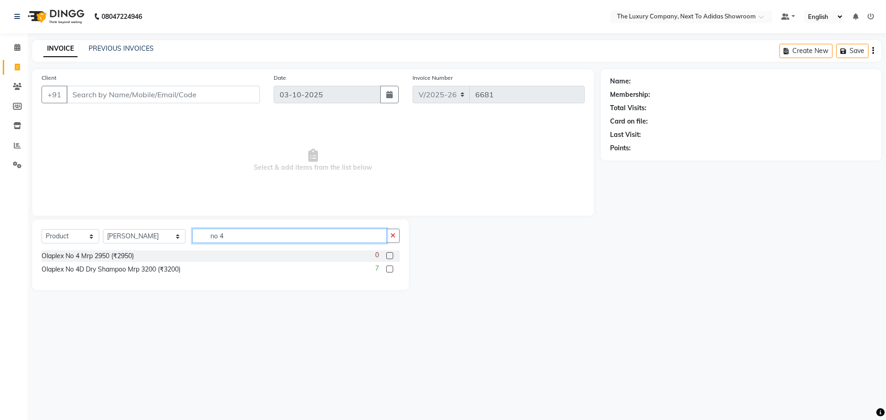
drag, startPoint x: 216, startPoint y: 235, endPoint x: 163, endPoint y: 245, distance: 53.9
click at [165, 245] on div "Select Service Product Membership Package Voucher Prepaid Gift Card Select Styl…" at bounding box center [221, 240] width 358 height 22
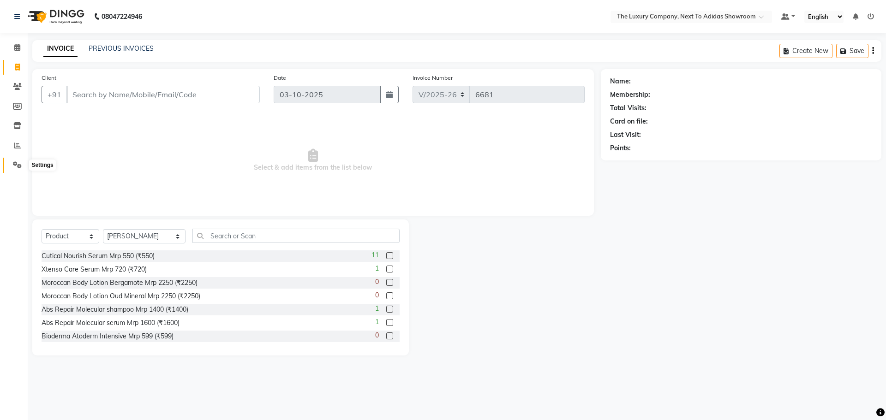
click at [18, 164] on icon at bounding box center [17, 165] width 9 height 7
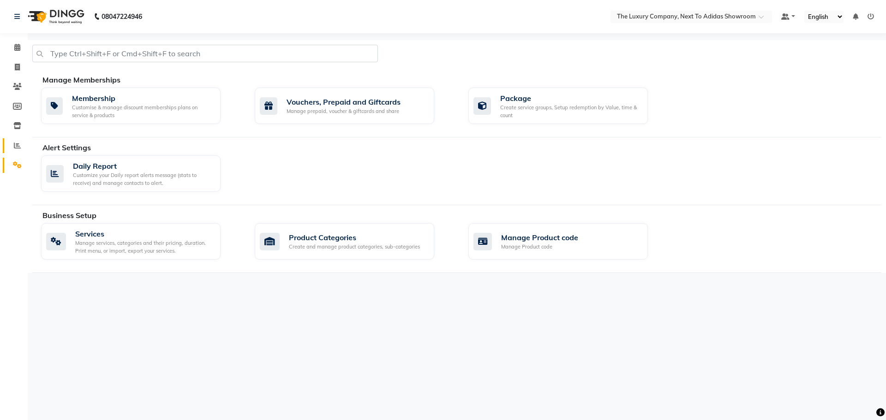
click at [21, 142] on span at bounding box center [17, 146] width 16 height 11
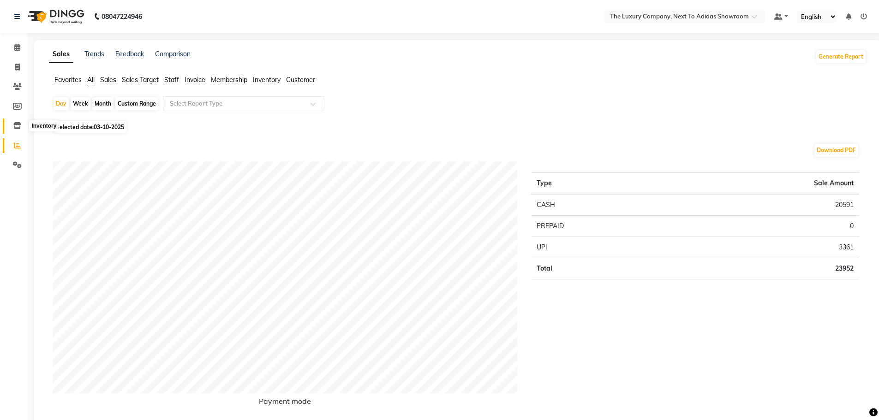
click at [17, 123] on icon at bounding box center [17, 125] width 8 height 7
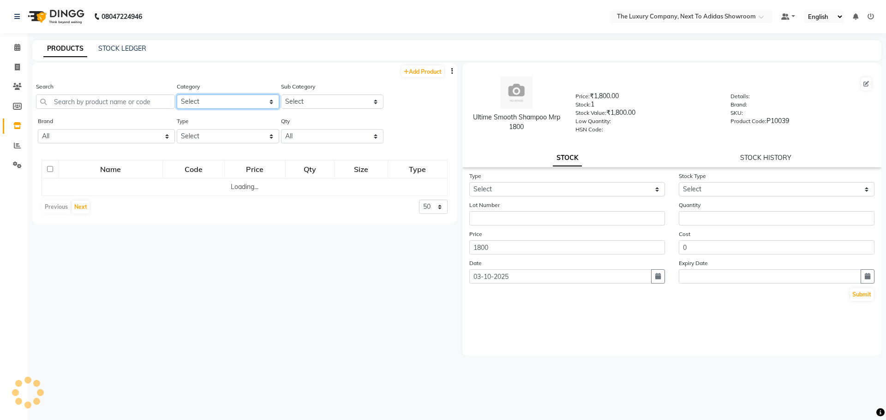
click at [205, 99] on select "Select RETAIL PRODUCT" at bounding box center [228, 102] width 102 height 14
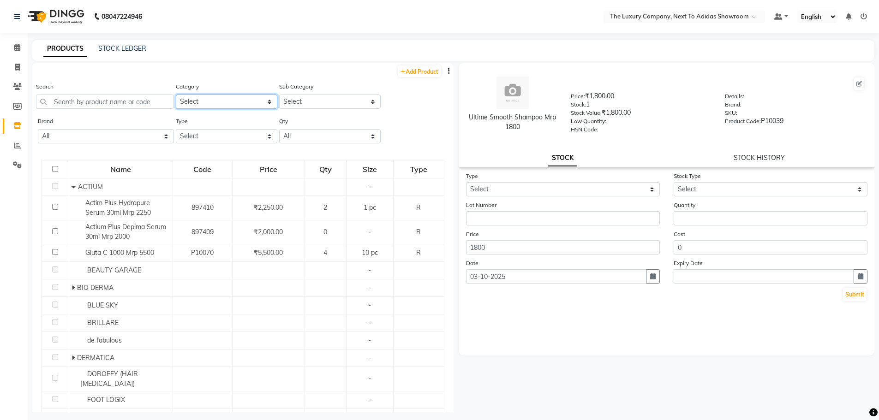
select select "1136402050"
click at [176, 95] on select "Select RETAIL PRODUCT" at bounding box center [227, 102] width 102 height 14
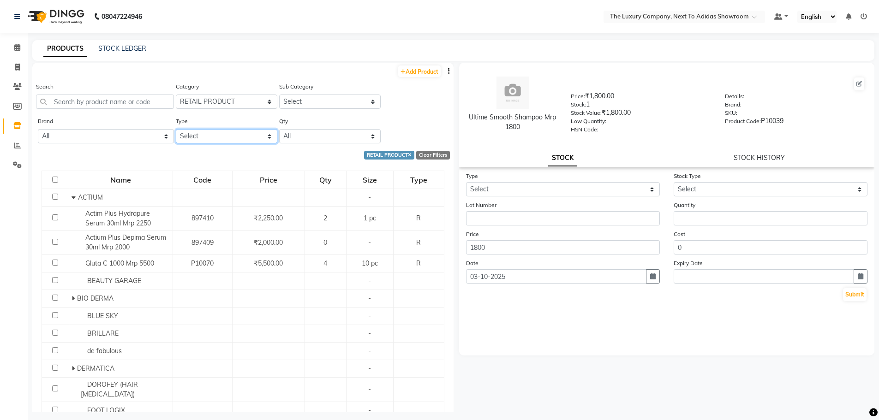
drag, startPoint x: 203, startPoint y: 133, endPoint x: 198, endPoint y: 141, distance: 8.9
click at [202, 136] on select "Select Both Retail Consumable" at bounding box center [227, 136] width 102 height 14
select select "R"
click at [176, 129] on select "Select Both Retail Consumable" at bounding box center [227, 136] width 102 height 14
click at [301, 103] on select "Select ACTIUM BEAUTY GARAGE BIO DERMA BLUE SKY BRILLARE de fabulous DERMATICA D…" at bounding box center [330, 102] width 102 height 14
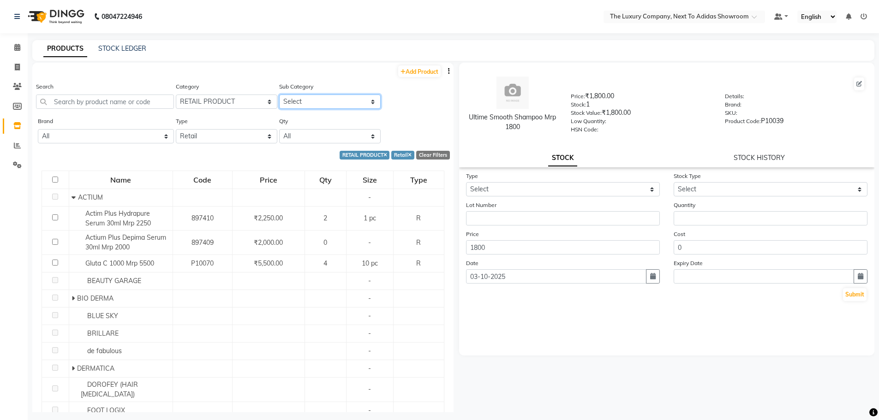
select select "11364020513"
click at [279, 95] on select "Select ACTIUM BEAUTY GARAGE BIO DERMA BLUE SKY BRILLARE de fabulous DERMATICA D…" at bounding box center [330, 102] width 102 height 14
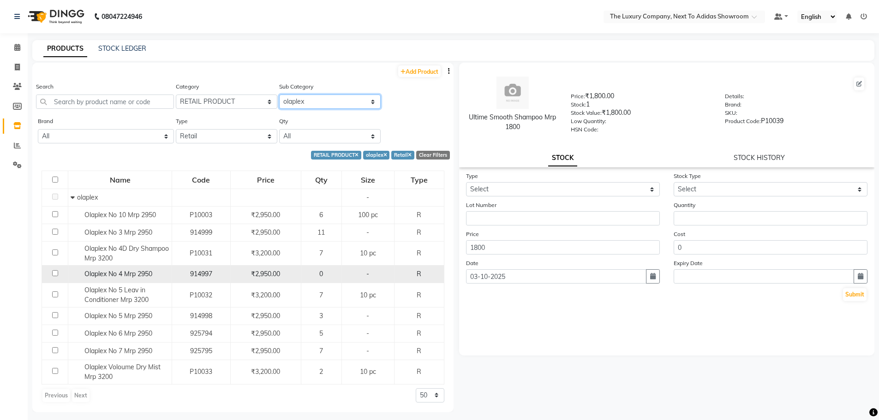
scroll to position [6, 0]
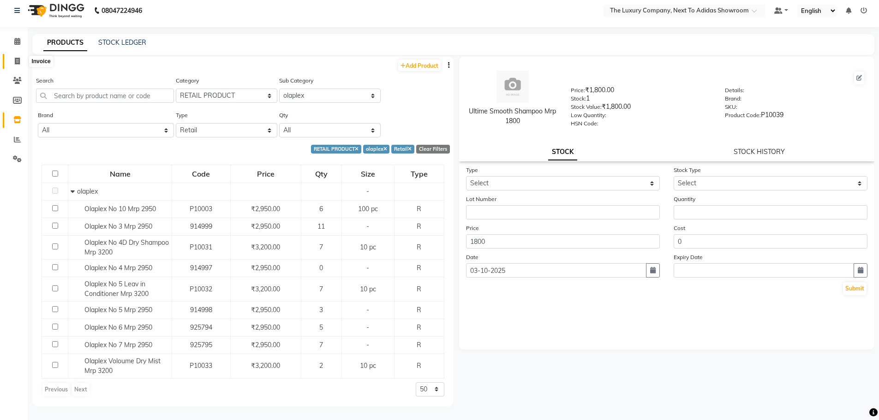
click at [17, 59] on icon at bounding box center [17, 61] width 5 height 7
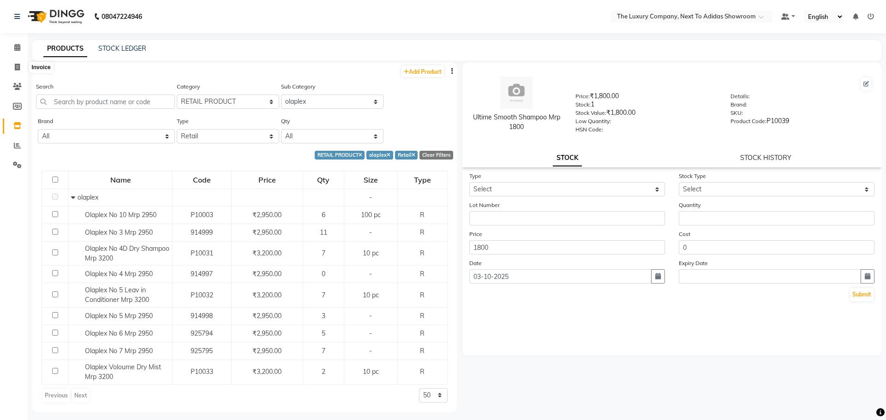
select select "6828"
select select "service"
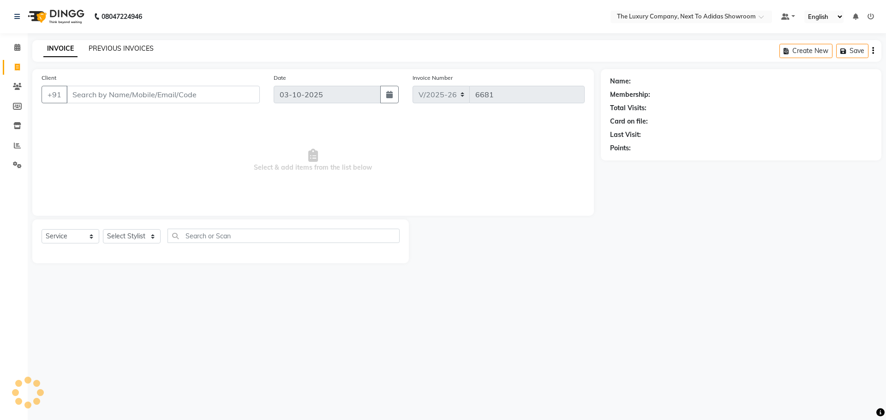
click at [109, 46] on link "PREVIOUS INVOICES" at bounding box center [121, 48] width 65 height 8
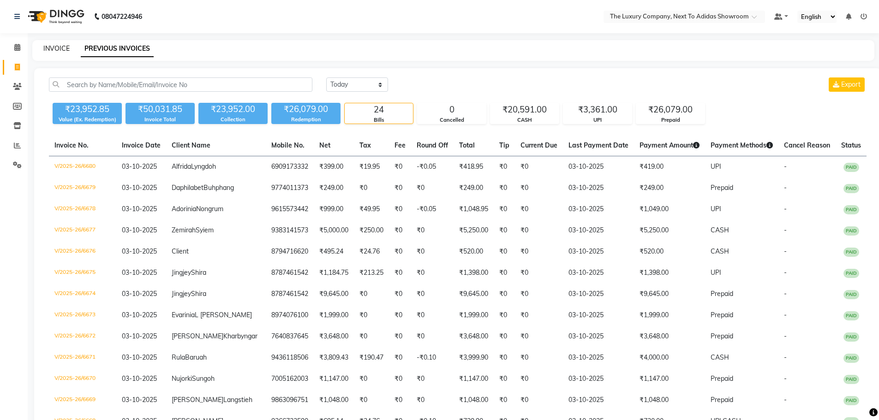
click at [58, 46] on link "INVOICE" at bounding box center [56, 48] width 26 height 8
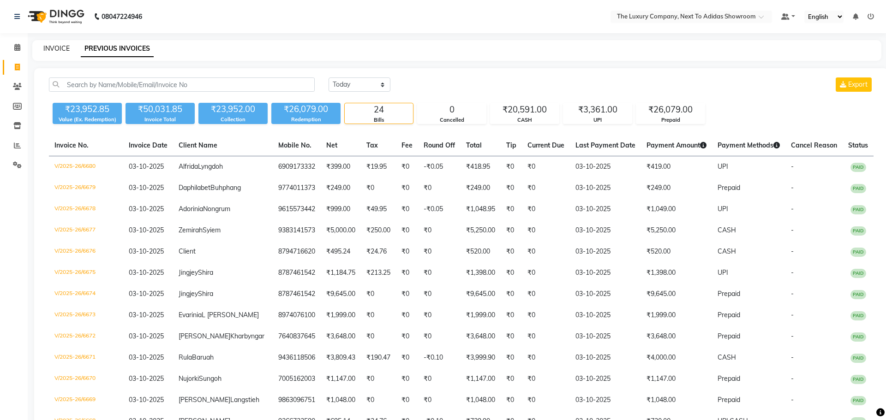
select select "service"
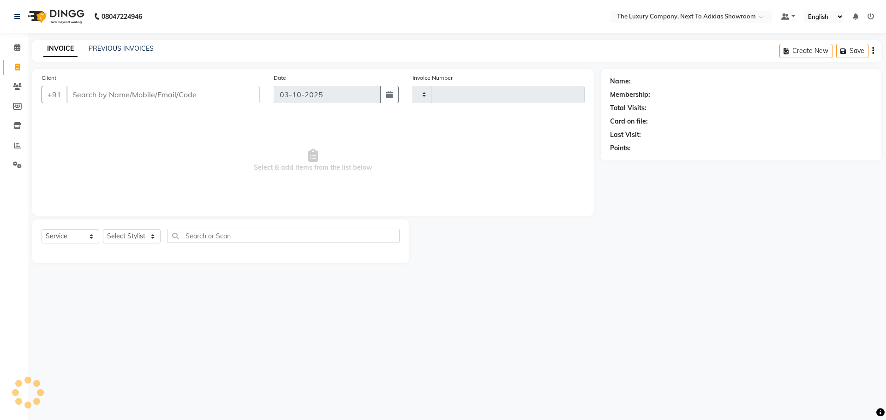
type input "6681"
select select "6828"
click at [133, 46] on link "PREVIOUS INVOICES" at bounding box center [121, 48] width 65 height 8
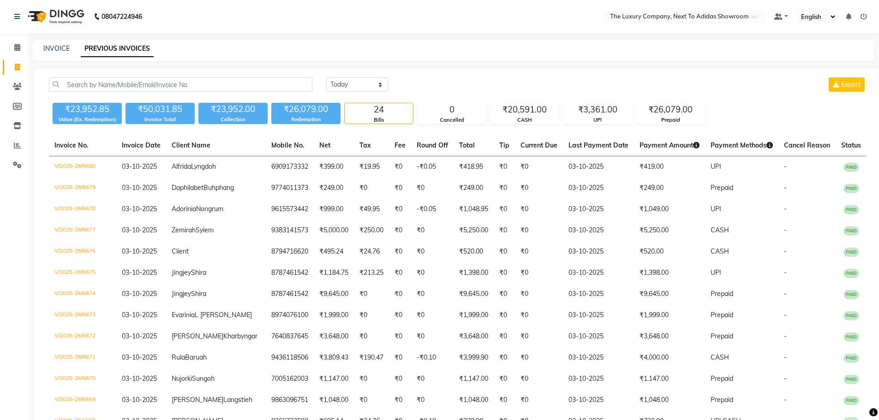
click at [63, 44] on div "INVOICE" at bounding box center [56, 49] width 26 height 10
click at [60, 50] on link "INVOICE" at bounding box center [56, 48] width 26 height 8
select select "service"
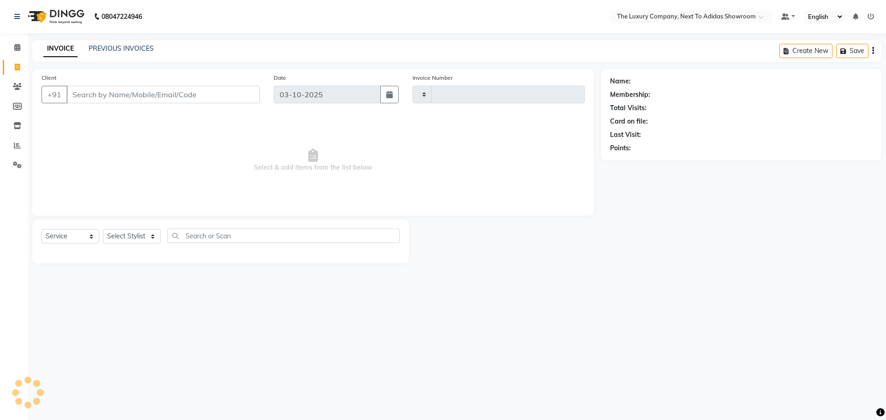
type input "6681"
select select "6828"
click at [128, 52] on link "PREVIOUS INVOICES" at bounding box center [121, 48] width 65 height 8
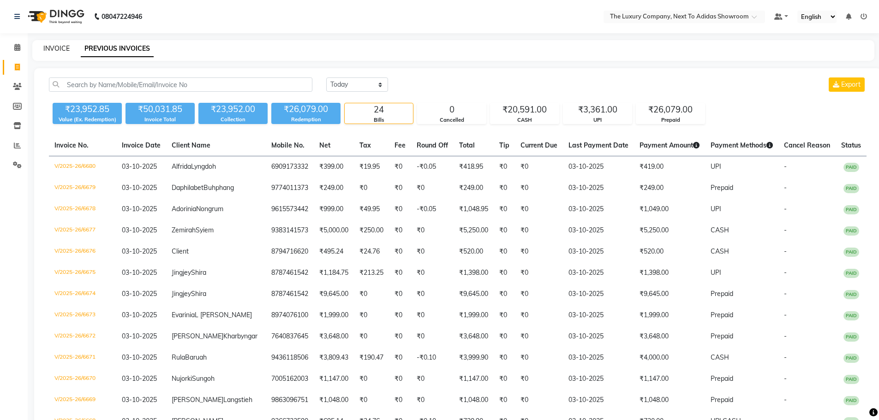
click at [55, 45] on link "INVOICE" at bounding box center [56, 48] width 26 height 8
select select "service"
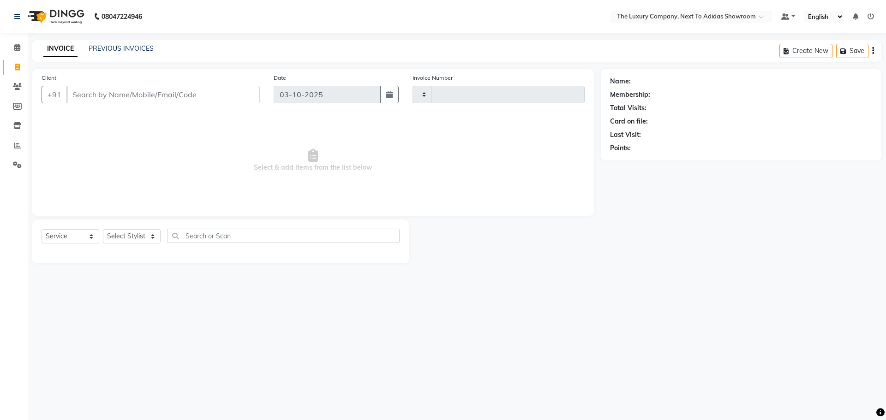
type input "6681"
select select "6828"
click at [162, 95] on input "Client" at bounding box center [162, 95] width 193 height 18
click at [88, 92] on input "[PERSON_NAME]' [PERSON_NAME]" at bounding box center [162, 95] width 193 height 18
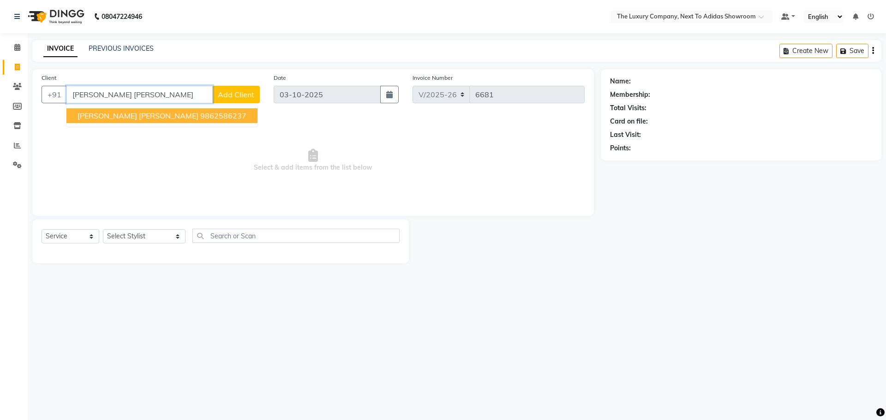
click at [101, 111] on button "[PERSON_NAME] [PERSON_NAME] 9862586237" at bounding box center [161, 115] width 191 height 15
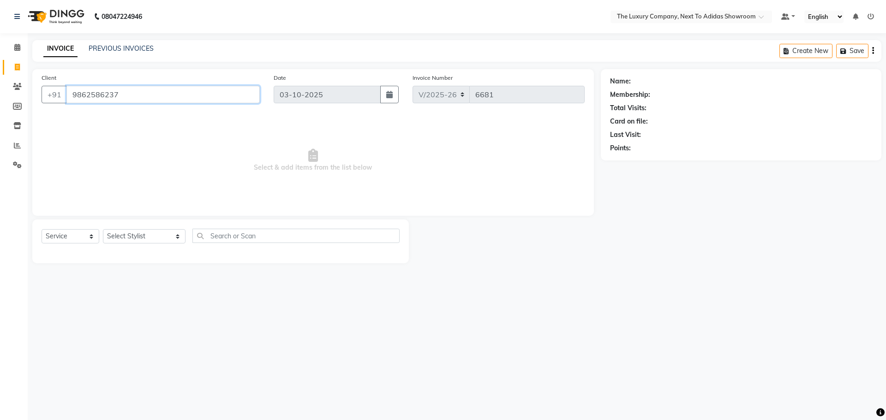
type input "9862586237"
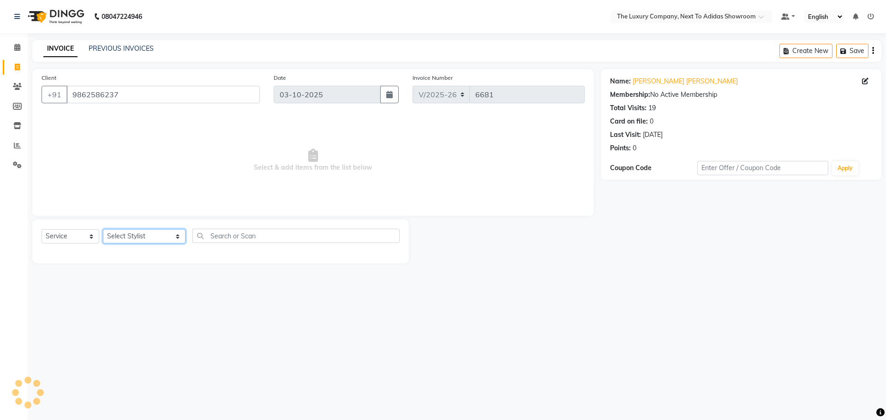
click at [148, 238] on select "Select Stylist [PERSON_NAME] [PERSON_NAME] ANSAI [PERSON_NAME] BALAJIED [PERSON…" at bounding box center [144, 236] width 83 height 14
select select "53651"
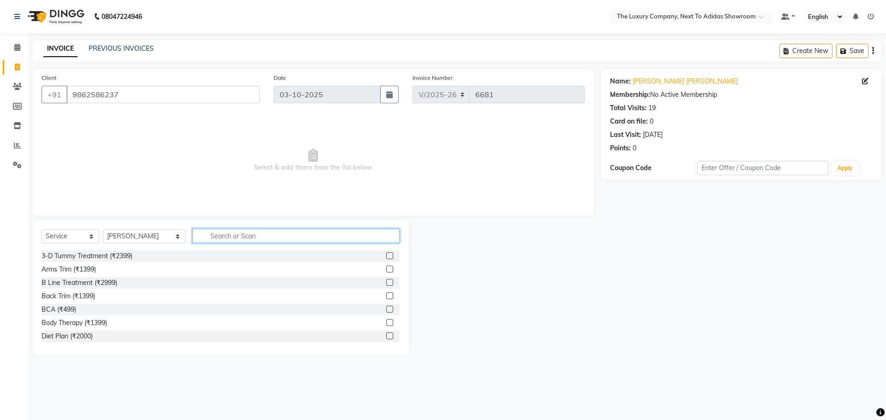
click at [226, 232] on input "text" at bounding box center [295, 236] width 207 height 14
type input "cut"
drag, startPoint x: 383, startPoint y: 309, endPoint x: 345, endPoint y: 306, distance: 37.9
click at [386, 309] on label at bounding box center [389, 309] width 7 height 7
click at [386, 309] on input "checkbox" at bounding box center [389, 310] width 6 height 6
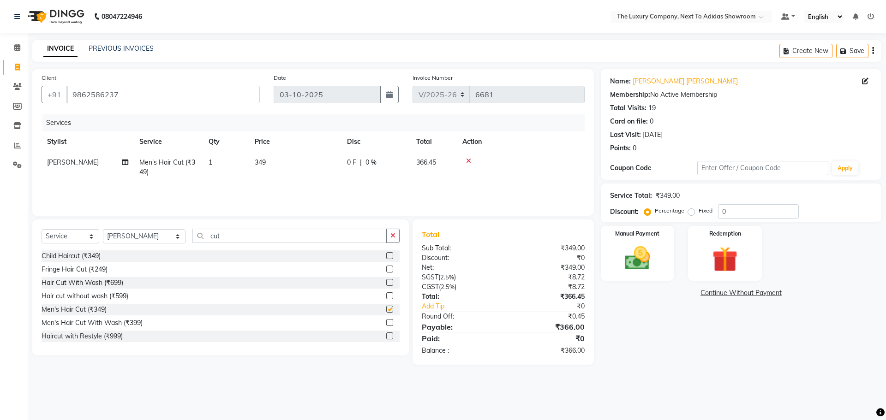
checkbox input "false"
drag, startPoint x: 218, startPoint y: 238, endPoint x: 139, endPoint y: 246, distance: 79.8
click at [139, 246] on div "Select Service Product Membership Package Voucher Prepaid Gift Card Select Styl…" at bounding box center [221, 240] width 358 height 22
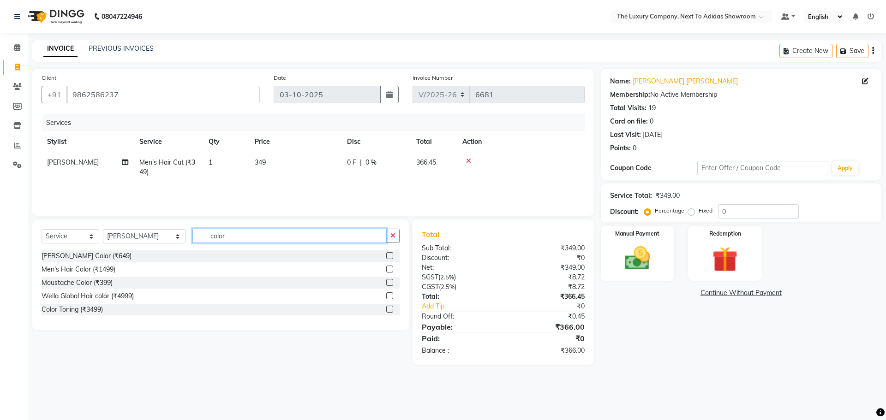
type input "color"
click at [392, 269] on label at bounding box center [389, 269] width 7 height 7
click at [392, 269] on input "checkbox" at bounding box center [389, 270] width 6 height 6
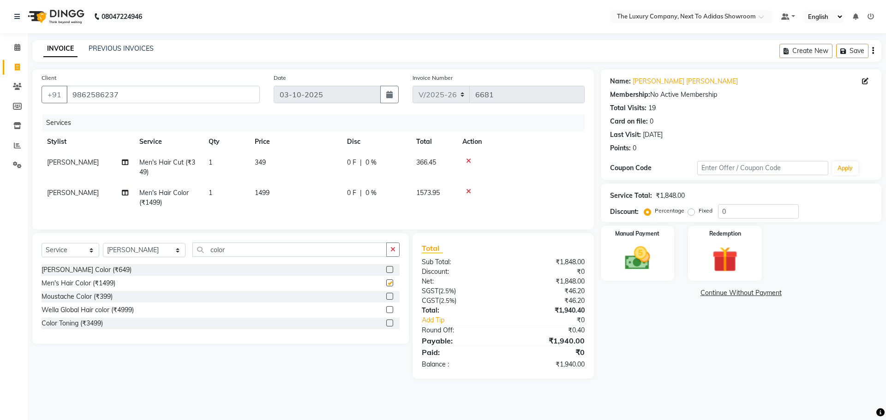
checkbox input "false"
click at [159, 252] on select "Select Stylist [PERSON_NAME] [PERSON_NAME] ANSAI [PERSON_NAME] BALAJIED [PERSON…" at bounding box center [144, 250] width 83 height 14
select select "53673"
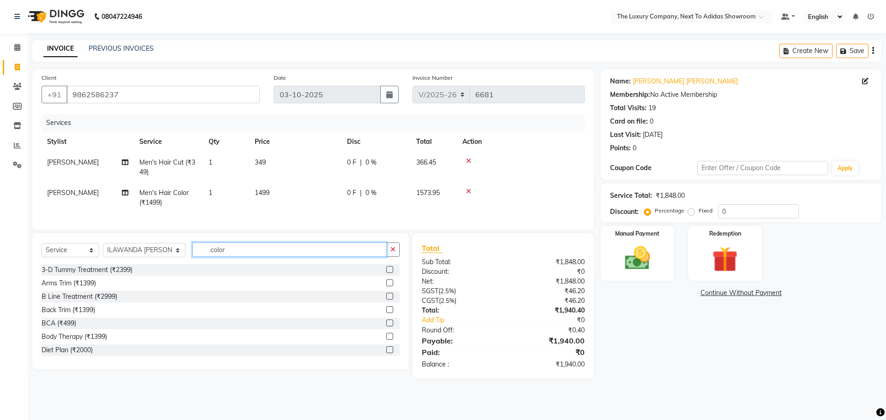
drag, startPoint x: 208, startPoint y: 263, endPoint x: 150, endPoint y: 274, distance: 58.6
click at [150, 274] on div "Select Service Product Membership Package Voucher Prepaid Gift Card Select Styl…" at bounding box center [220, 301] width 377 height 136
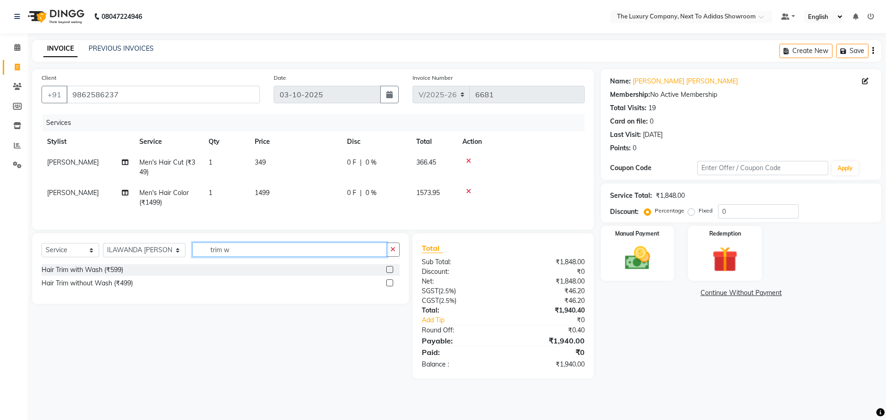
type input "trim w"
click at [391, 273] on label at bounding box center [389, 269] width 7 height 7
click at [391, 273] on input "checkbox" at bounding box center [389, 270] width 6 height 6
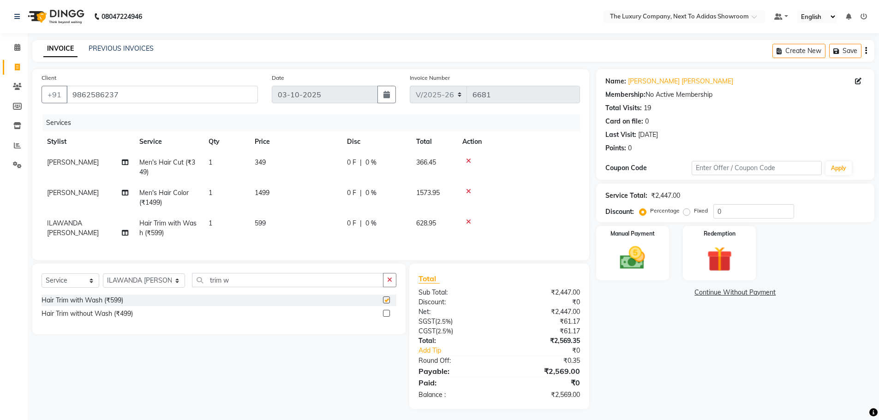
checkbox input "false"
click at [166, 285] on select "Select Stylist [PERSON_NAME] [PERSON_NAME] ANSAI [PERSON_NAME] BALAJIED [PERSON…" at bounding box center [144, 281] width 82 height 14
select select "70755"
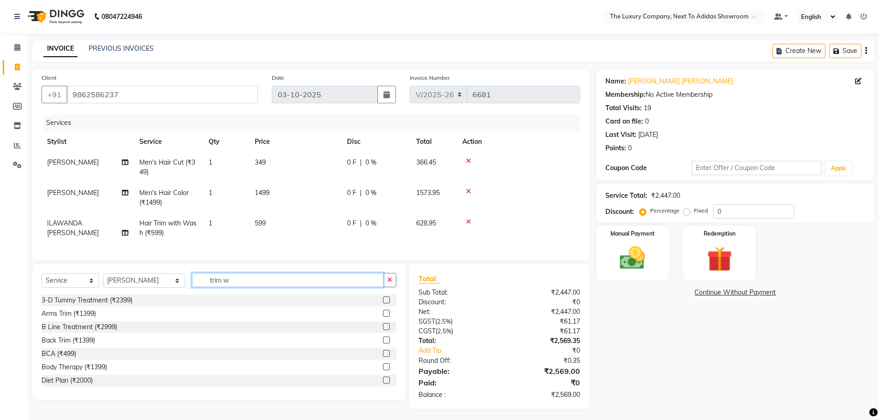
drag, startPoint x: 225, startPoint y: 286, endPoint x: 144, endPoint y: 293, distance: 81.0
click at [146, 293] on div "Select Service Product Membership Package Voucher Prepaid Gift Card Select Styl…" at bounding box center [219, 284] width 355 height 22
type input "cut"
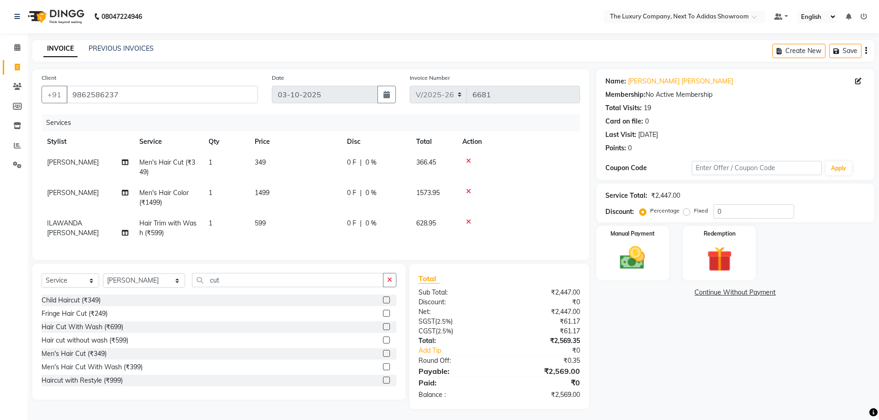
click at [383, 330] on label at bounding box center [386, 326] width 7 height 7
click at [383, 330] on input "checkbox" at bounding box center [386, 327] width 6 height 6
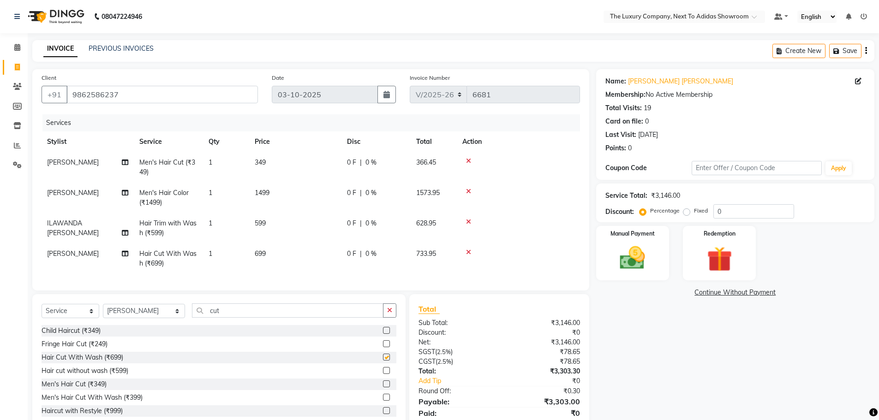
checkbox input "false"
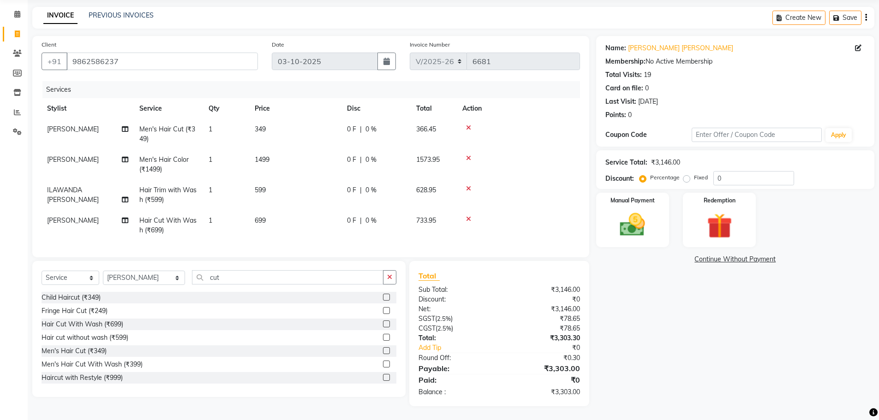
drag, startPoint x: 687, startPoint y: 173, endPoint x: 714, endPoint y: 180, distance: 28.7
click at [690, 174] on div "Fixed" at bounding box center [696, 177] width 23 height 11
click at [694, 174] on label "Fixed" at bounding box center [701, 178] width 14 height 8
click at [685, 174] on input "Fixed" at bounding box center [688, 177] width 6 height 6
radio input "true"
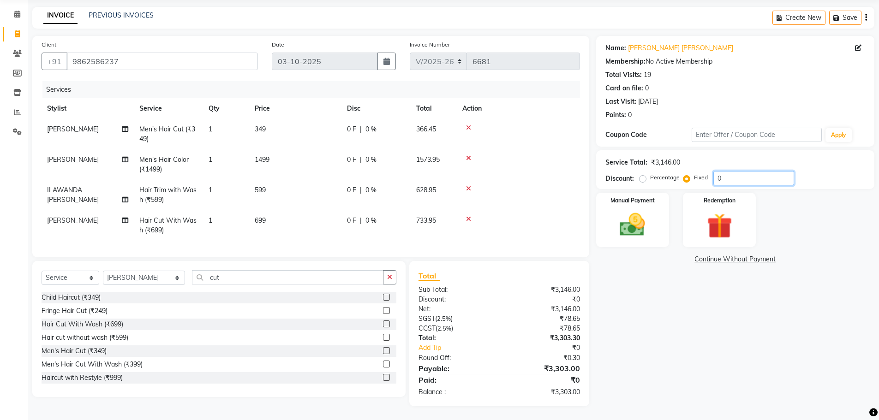
click at [716, 171] on input "0" at bounding box center [753, 178] width 81 height 14
click at [717, 171] on input "0" at bounding box center [753, 178] width 81 height 14
type input "3"
click at [646, 215] on img at bounding box center [632, 225] width 42 height 30
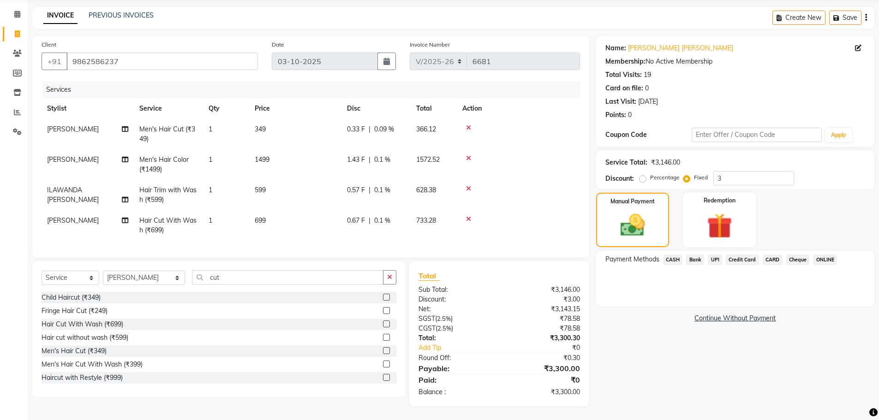
click at [715, 255] on span "UPI" at bounding box center [715, 260] width 14 height 11
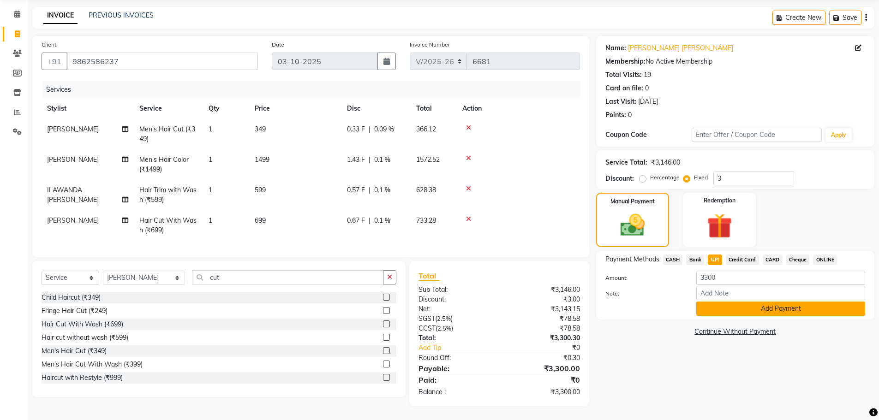
click at [750, 302] on button "Add Payment" at bounding box center [780, 309] width 169 height 14
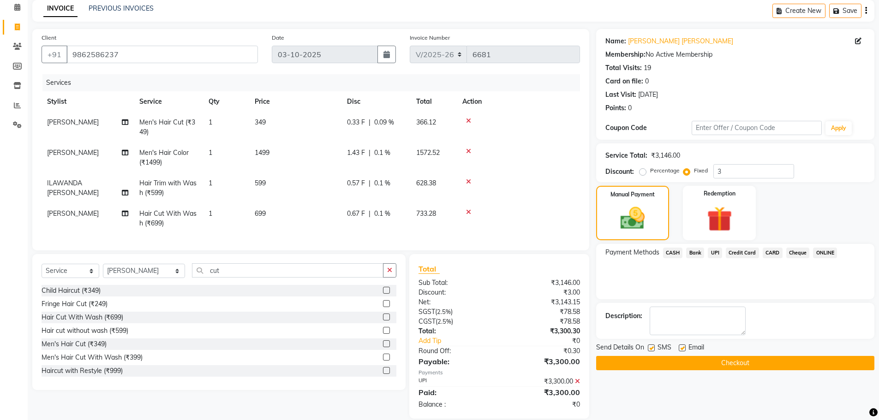
scroll to position [60, 0]
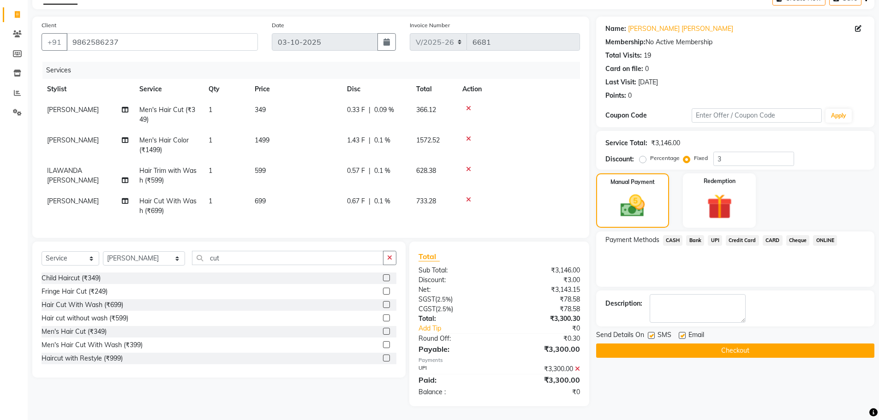
click at [739, 344] on button "Checkout" at bounding box center [735, 351] width 278 height 14
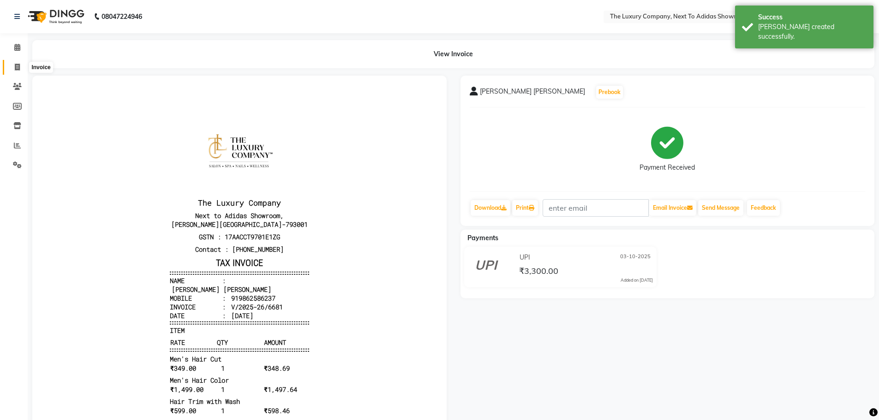
click at [16, 66] on icon at bounding box center [17, 67] width 5 height 7
select select "service"
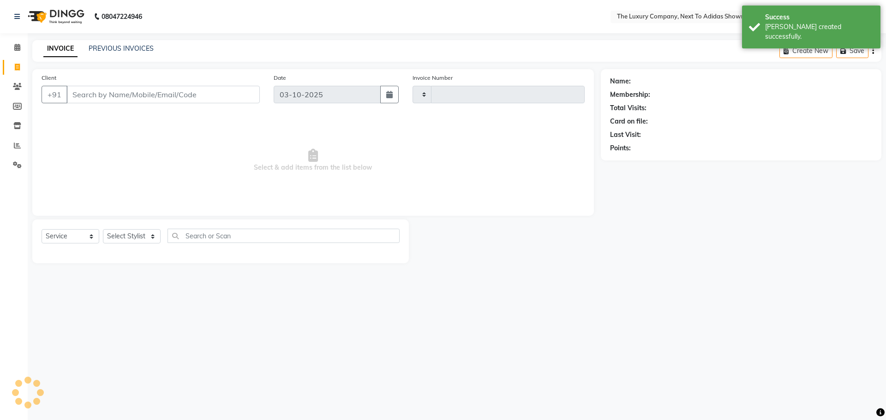
type input "6682"
select select "6828"
click at [119, 49] on link "PREVIOUS INVOICES" at bounding box center [121, 48] width 65 height 8
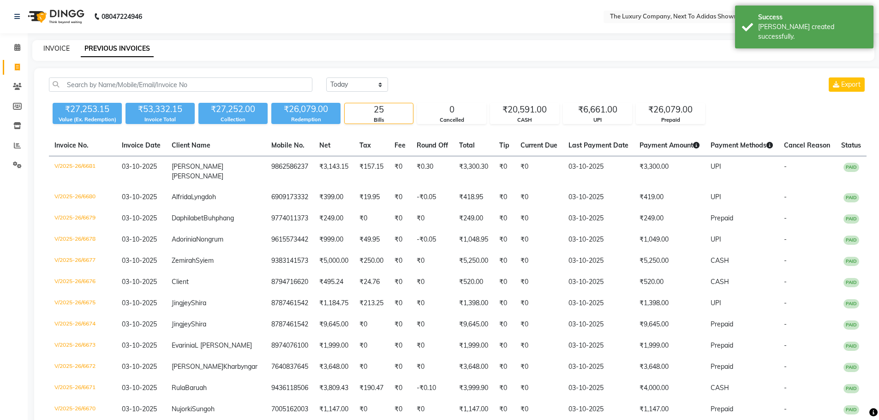
click at [61, 50] on link "INVOICE" at bounding box center [56, 48] width 26 height 8
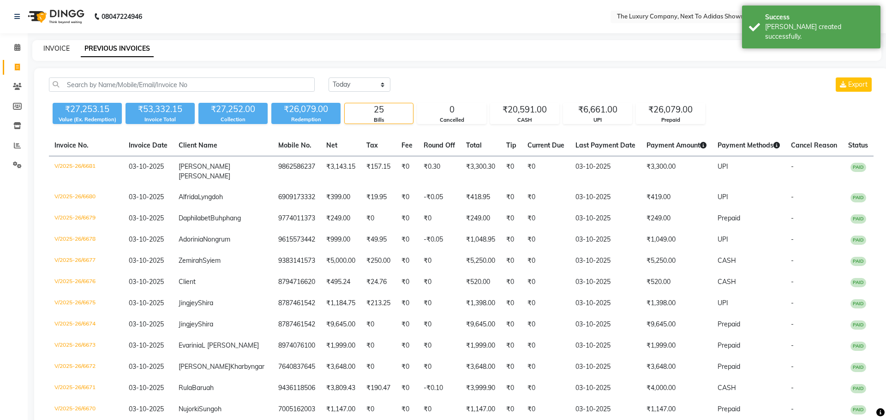
select select "6828"
select select "service"
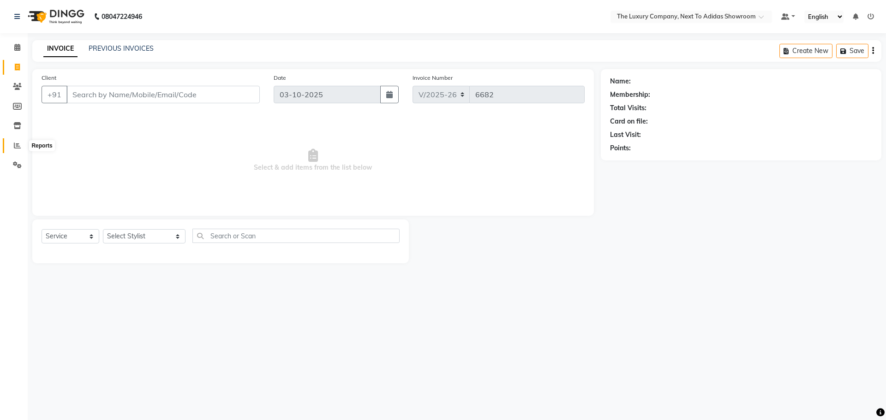
click at [20, 146] on icon at bounding box center [17, 145] width 7 height 7
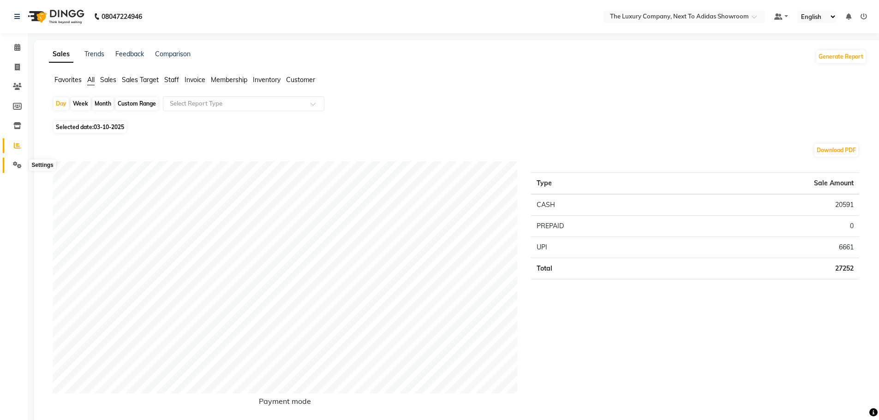
click at [23, 163] on span at bounding box center [17, 165] width 16 height 11
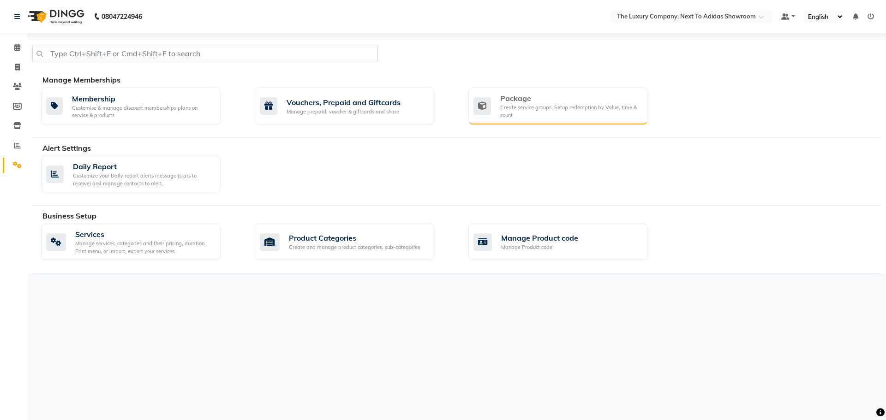
click at [540, 111] on div "Create service groups, Setup redemption by Value, time & count" at bounding box center [570, 111] width 140 height 15
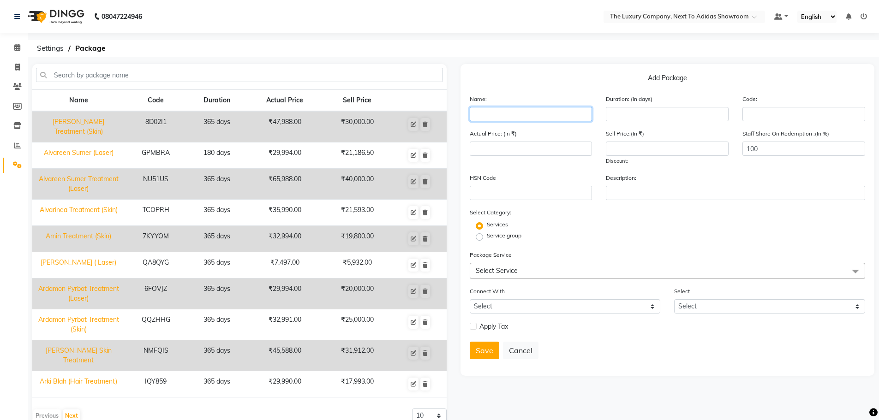
click at [529, 115] on input "text" at bounding box center [531, 114] width 123 height 14
type input "[PERSON_NAME]"
click at [677, 117] on input "number" at bounding box center [667, 114] width 123 height 14
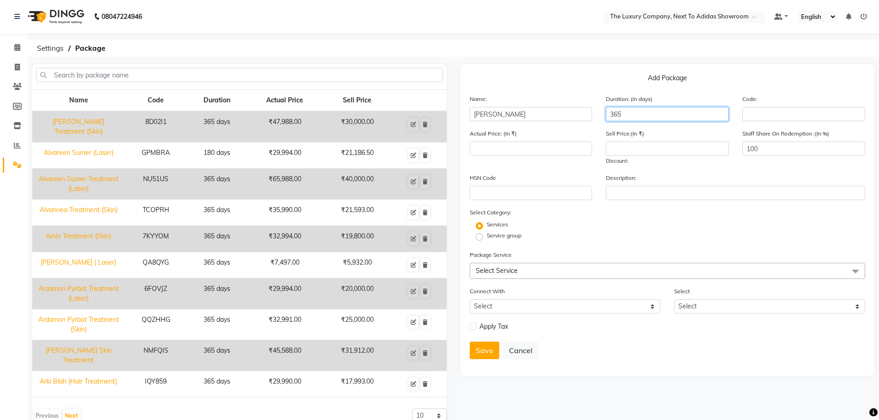
type input "365"
click at [676, 142] on input "number" at bounding box center [667, 149] width 123 height 14
type input "79192"
drag, startPoint x: 639, startPoint y: 237, endPoint x: 634, endPoint y: 235, distance: 5.3
click at [637, 236] on div "Service group" at bounding box center [668, 237] width 410 height 11
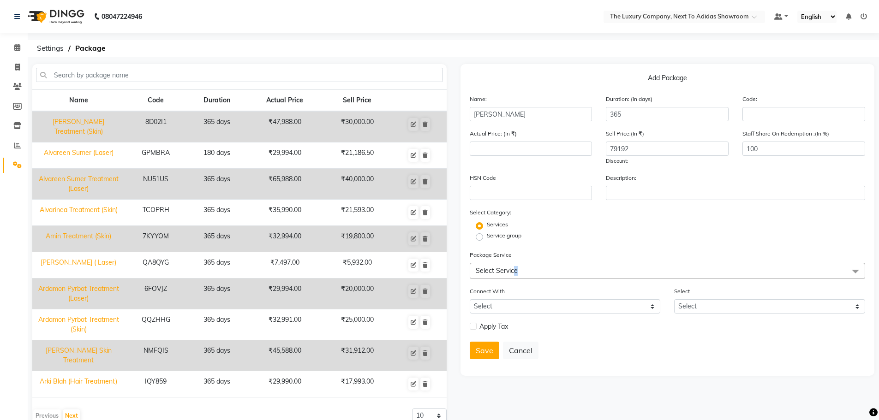
click at [517, 269] on span "Select Service" at bounding box center [668, 271] width 396 height 16
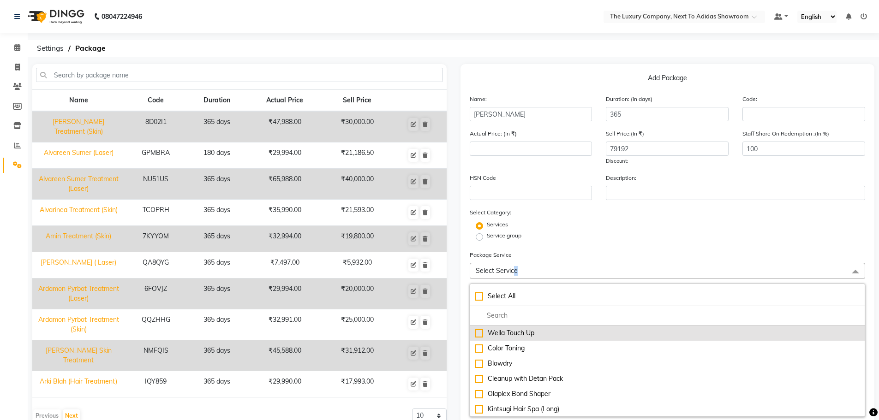
click at [505, 334] on div "Wella Touch Up" at bounding box center [668, 334] width 386 height 10
type input "1999"
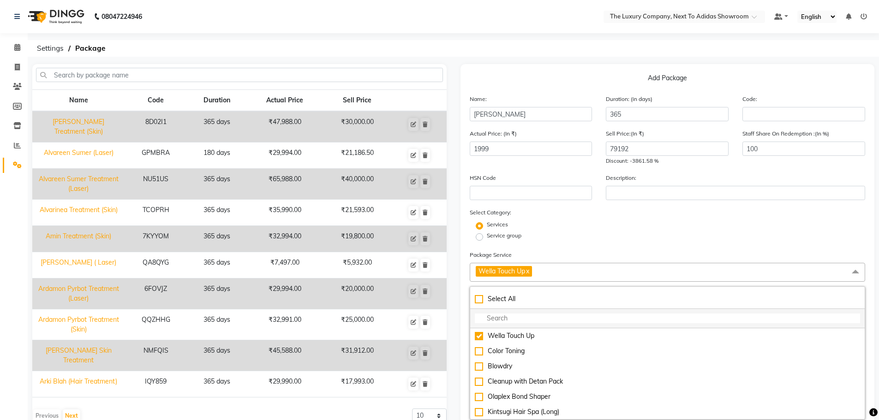
click at [505, 320] on input "multiselect-search" at bounding box center [668, 319] width 386 height 10
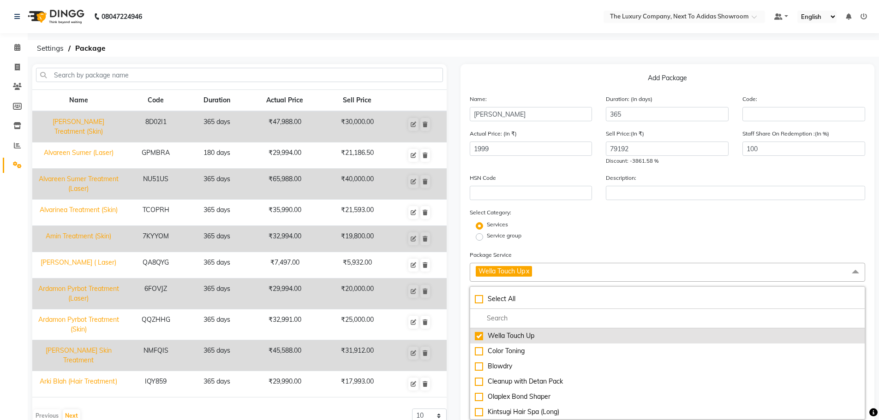
click at [479, 335] on div "Wella Touch Up" at bounding box center [668, 336] width 386 height 10
checkbox input "false"
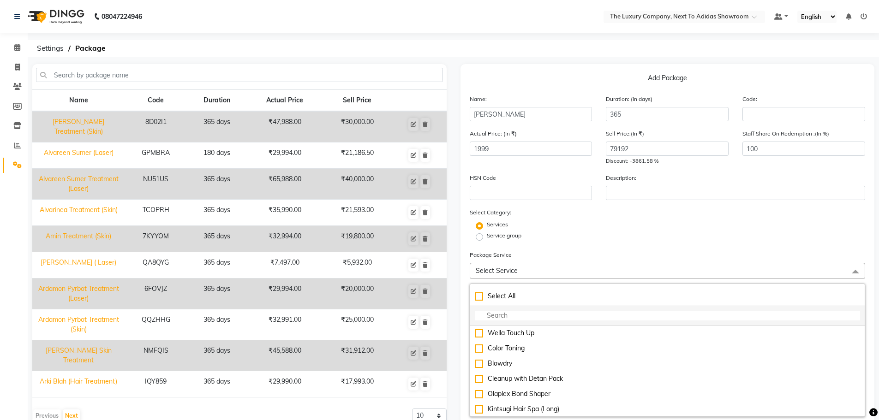
click at [520, 316] on input "multiselect-search" at bounding box center [668, 316] width 386 height 10
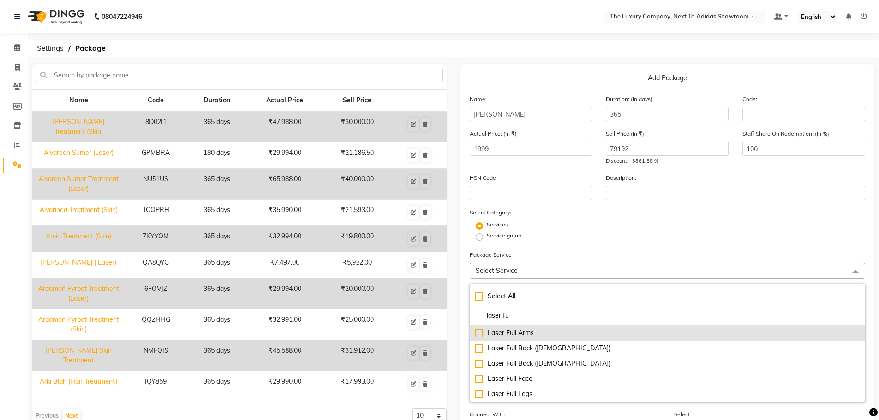
type input "laser fu"
click at [479, 335] on div "Laser Full Arms" at bounding box center [668, 334] width 386 height 10
type input "8999"
checkbox input "true"
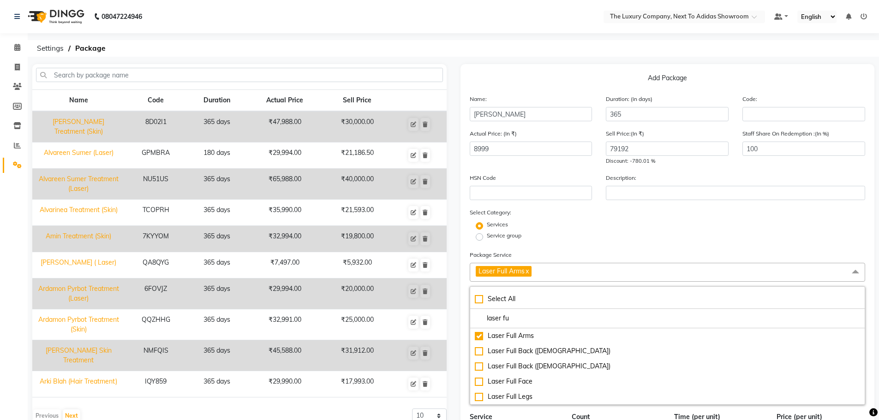
drag, startPoint x: 517, startPoint y: 317, endPoint x: 469, endPoint y: 328, distance: 49.6
click at [469, 327] on div "Add Package Name: [PERSON_NAME] Duration: (in days) 365 Code: Actual Price: (In…" at bounding box center [668, 360] width 414 height 592
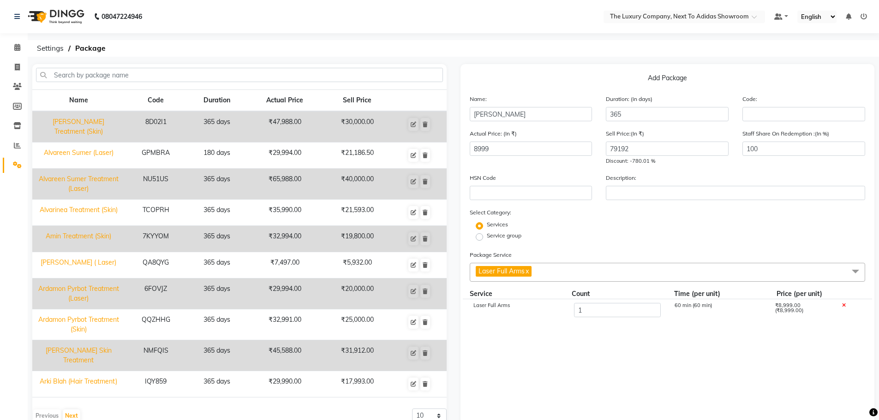
click at [562, 273] on span "Laser Full Arms x" at bounding box center [668, 272] width 396 height 19
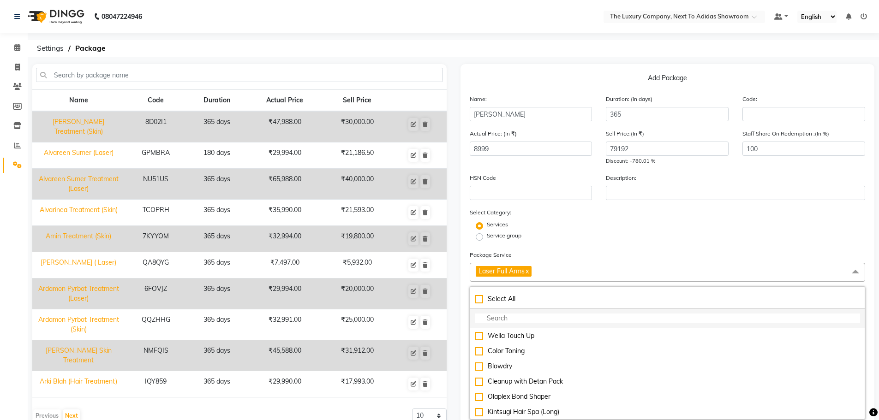
click at [527, 317] on input "multiselect-search" at bounding box center [668, 319] width 386 height 10
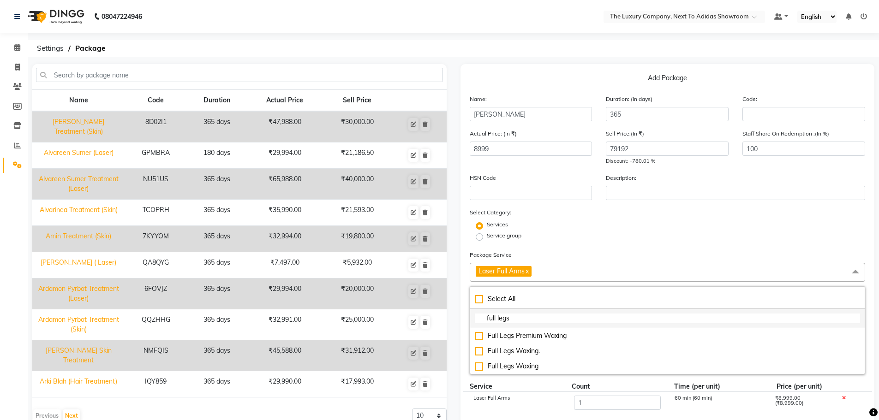
click at [484, 317] on input "full legs" at bounding box center [668, 319] width 386 height 10
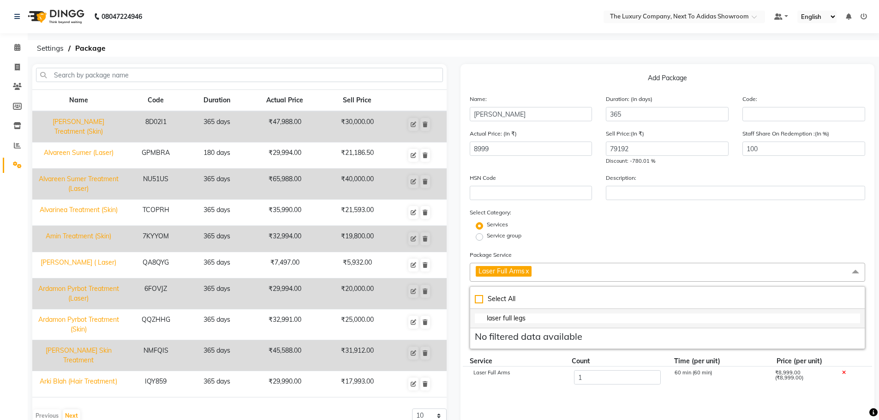
click at [534, 313] on li "laser full legs" at bounding box center [667, 318] width 395 height 19
drag, startPoint x: 514, startPoint y: 322, endPoint x: 467, endPoint y: 327, distance: 47.8
click at [467, 326] on div "Add Package Name: [PERSON_NAME] Duration: (in days) 365 Code: Actual Price: (In…" at bounding box center [668, 332] width 414 height 536
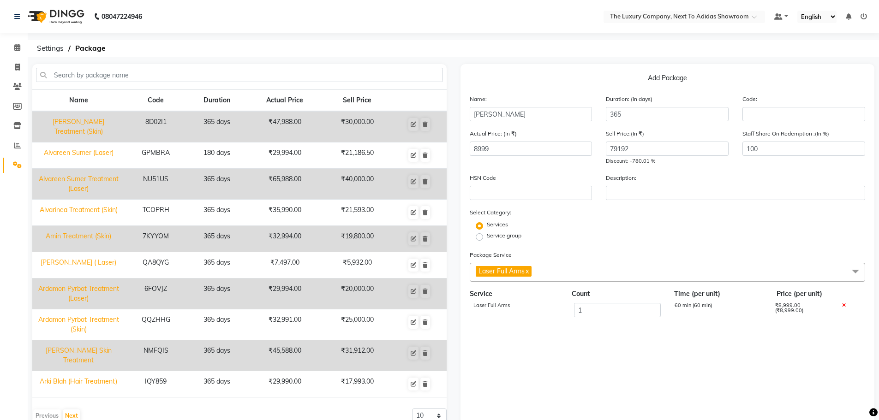
click at [560, 275] on span "Laser Full Arms x" at bounding box center [668, 272] width 396 height 19
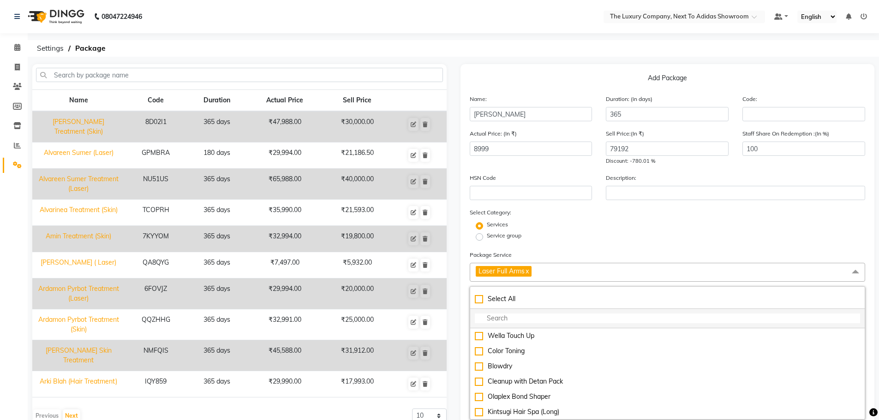
click at [515, 318] on input "multiselect-search" at bounding box center [668, 319] width 386 height 10
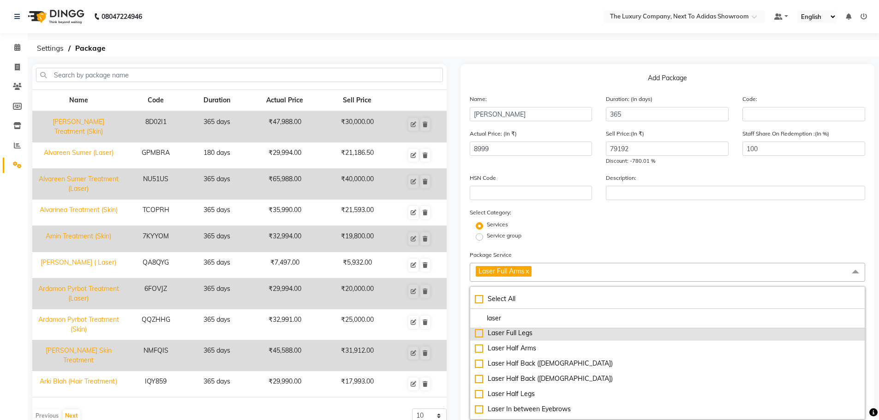
type input "laser"
click at [479, 333] on div "Laser Full Legs" at bounding box center [668, 334] width 386 height 10
type input "21998"
checkbox input "true"
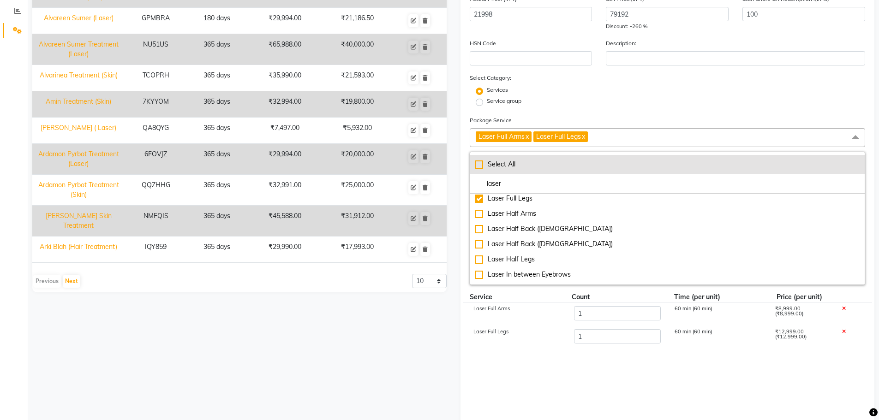
scroll to position [138, 0]
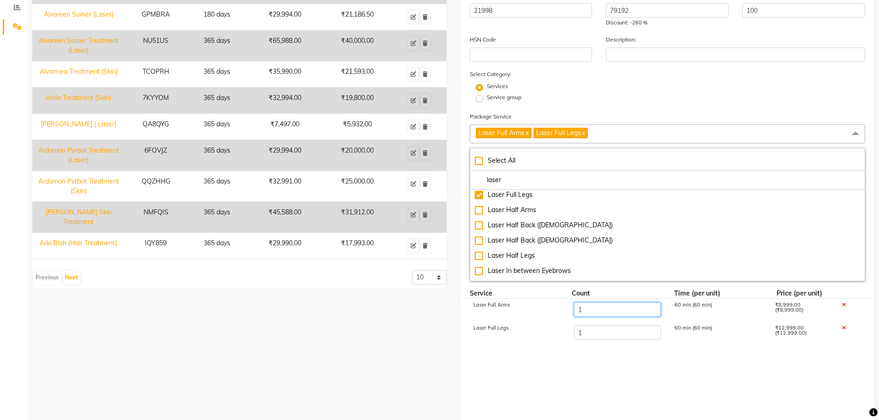
drag, startPoint x: 597, startPoint y: 306, endPoint x: 546, endPoint y: 317, distance: 52.3
click at [546, 317] on div "Laser Full Arms 1 60 min (60 min) ₹8,999.00 (₹8,999.00)" at bounding box center [668, 310] width 410 height 23
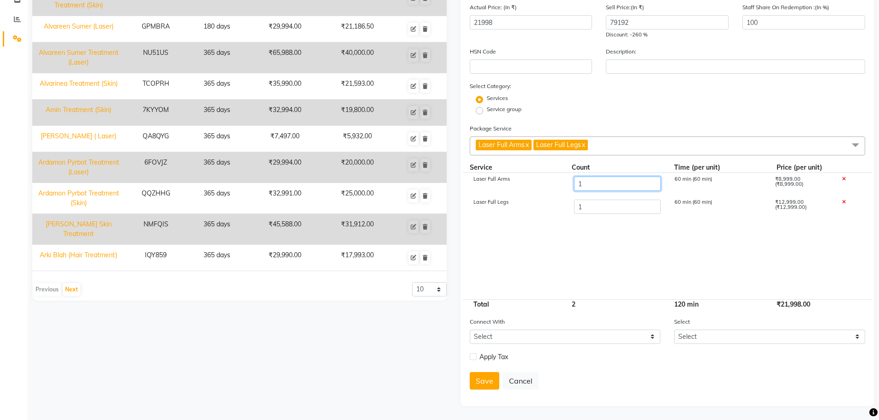
type input "6"
type input "66993"
drag, startPoint x: 593, startPoint y: 207, endPoint x: 520, endPoint y: 227, distance: 76.5
click at [520, 227] on cdk-virtual-scroll-viewport "Laser Full Arms 6 360 min (60 min) ₹53,994.00 (₹8,999.00) Laser Full Legs 1 60 …" at bounding box center [668, 236] width 396 height 126
type input "6"
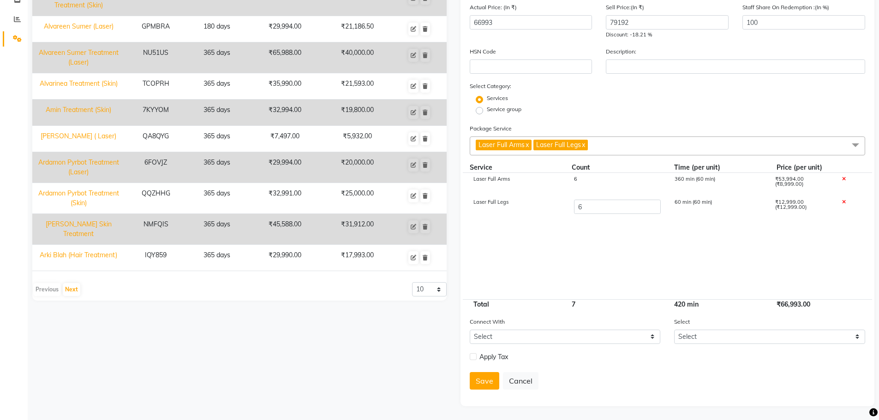
type input "131988"
click at [558, 239] on cdk-virtual-scroll-viewport "Laser Full Arms 6 360 min (60 min) ₹53,994.00 (₹8,999.00) Laser Full Legs 6 360…" at bounding box center [668, 236] width 396 height 126
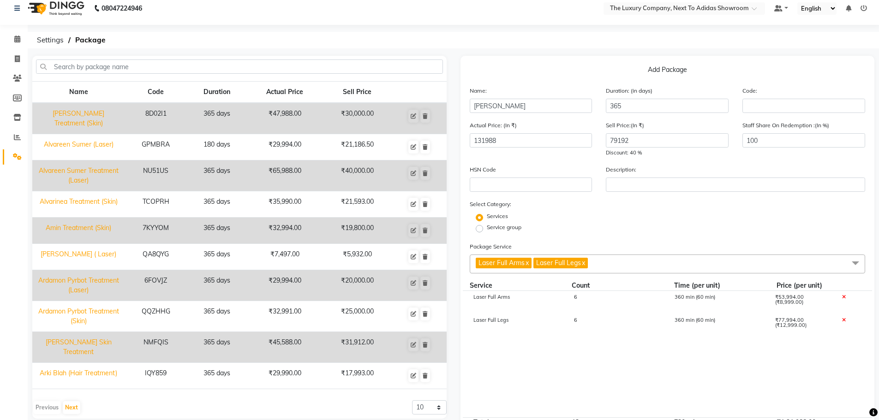
scroll to position [0, 0]
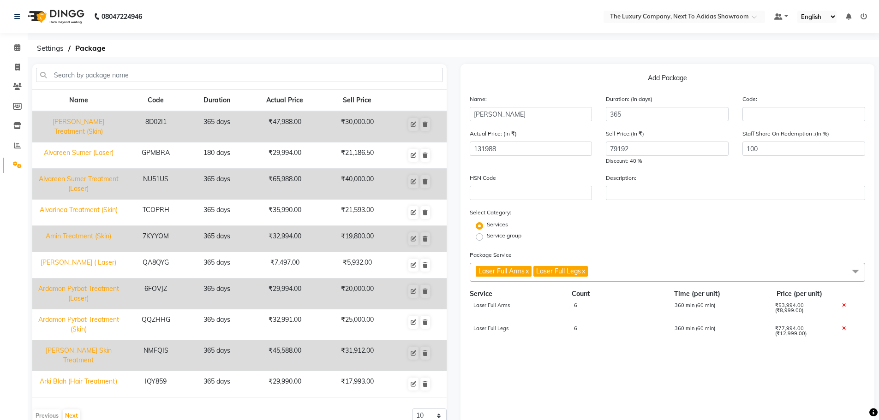
click at [536, 106] on div "Name: [PERSON_NAME]" at bounding box center [531, 107] width 137 height 27
click at [531, 112] on input "[PERSON_NAME]" at bounding box center [531, 114] width 123 height 14
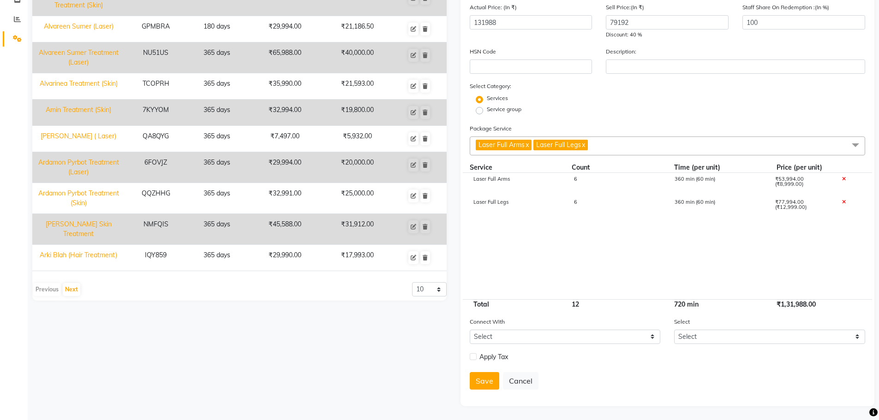
type input "[PERSON_NAME] (Laser Treatment)"
click at [473, 358] on label at bounding box center [473, 356] width 7 height 7
click at [473, 358] on input "checkbox" at bounding box center [473, 357] width 6 height 6
checkbox input "true"
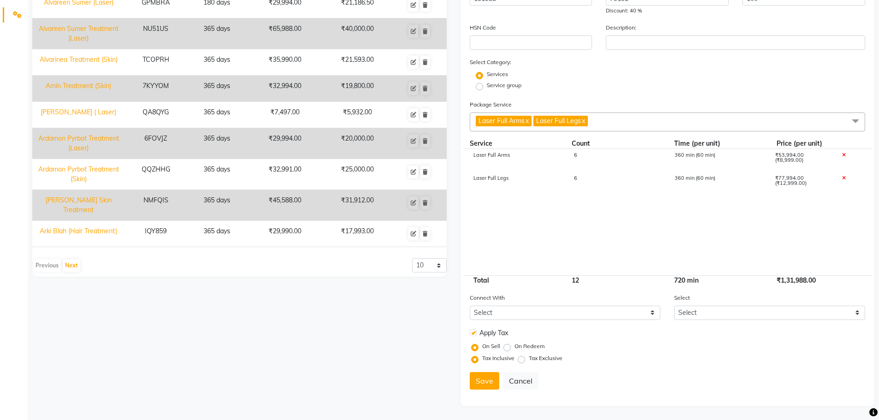
click at [529, 359] on label "Tax Exclusive" at bounding box center [546, 358] width 34 height 8
click at [523, 359] on input "Tax Exclusive" at bounding box center [523, 358] width 6 height 6
radio input "true"
click at [479, 383] on button "Save" at bounding box center [485, 381] width 30 height 18
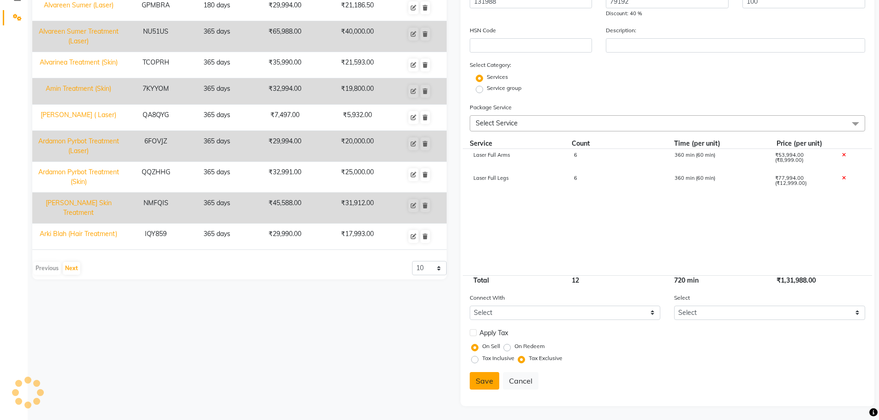
select select
checkbox input "false"
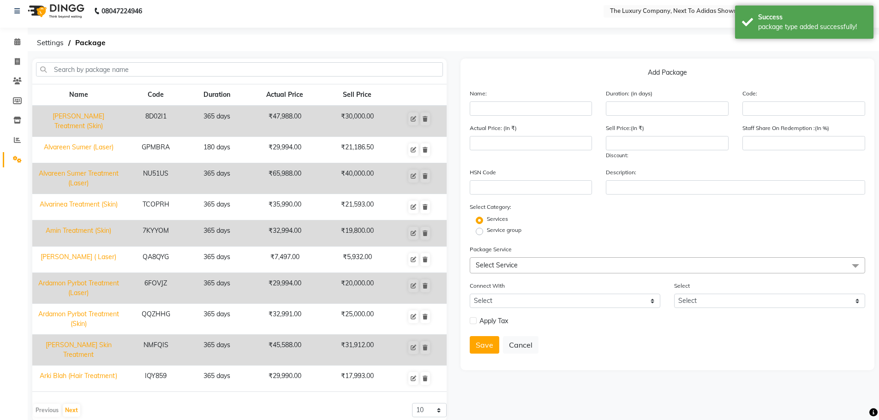
scroll to position [0, 0]
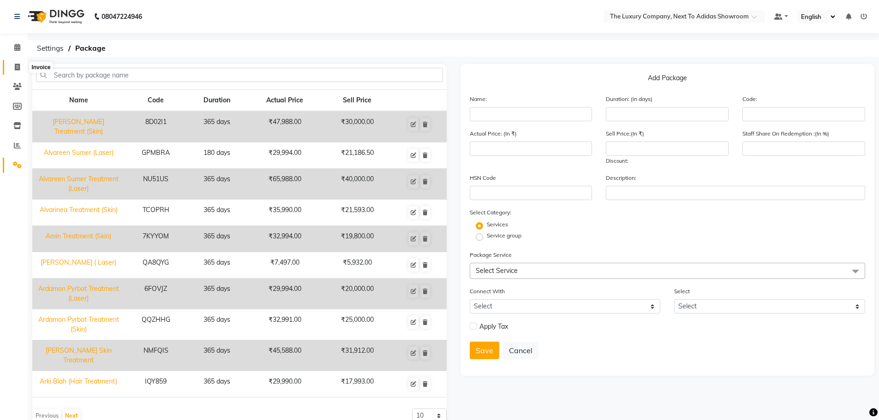
click at [18, 64] on icon at bounding box center [17, 67] width 5 height 7
select select "service"
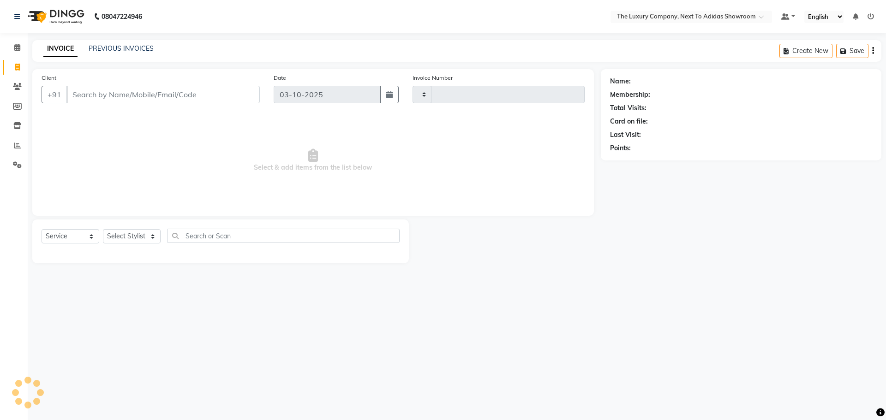
type input "6682"
select select "6828"
click at [82, 90] on input "Client" at bounding box center [162, 95] width 193 height 18
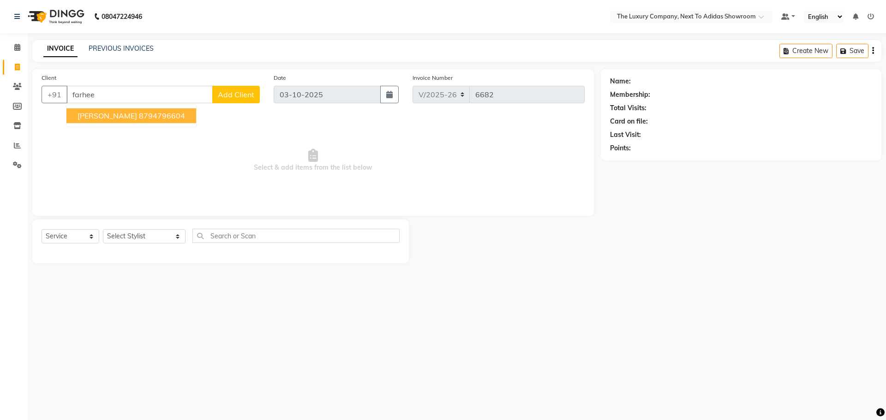
click at [108, 114] on span "[PERSON_NAME]" at bounding box center [108, 115] width 60 height 9
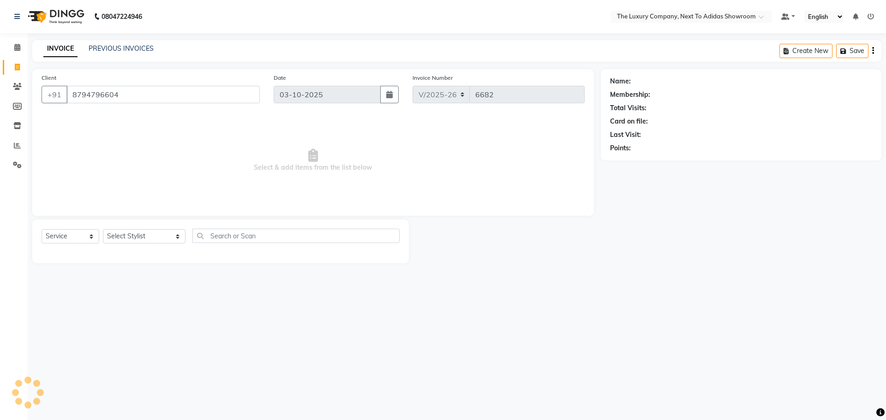
type input "8794796604"
click at [144, 235] on select "Select Stylist [PERSON_NAME] [PERSON_NAME] ANSAI [PERSON_NAME] BALAJIED [PERSON…" at bounding box center [144, 236] width 83 height 14
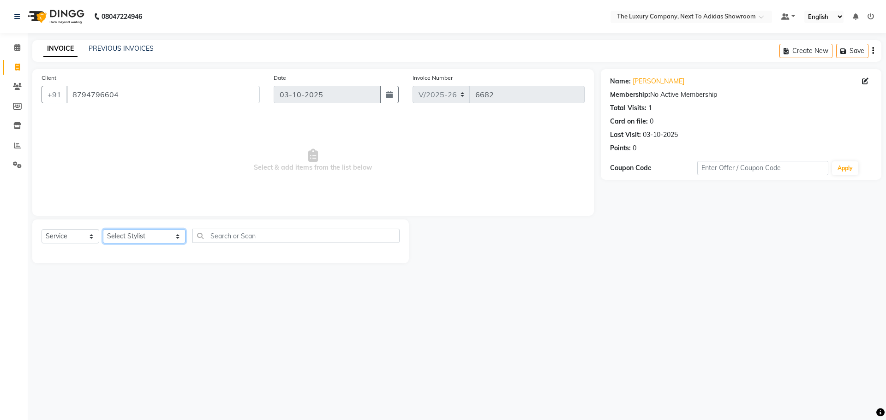
select select "53669"
click at [65, 240] on select "Select Service Product Membership Package Voucher Prepaid Gift Card" at bounding box center [71, 236] width 58 height 14
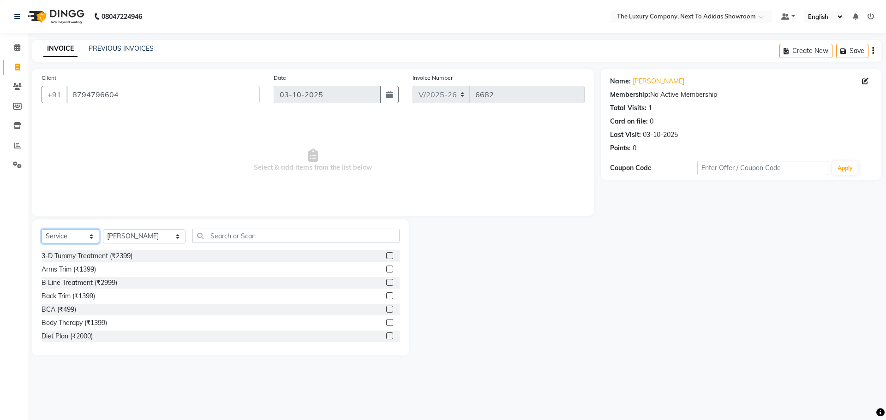
select select "package"
click at [42, 229] on select "Select Service Product Membership Package Voucher Prepaid Gift Card" at bounding box center [71, 236] width 58 height 14
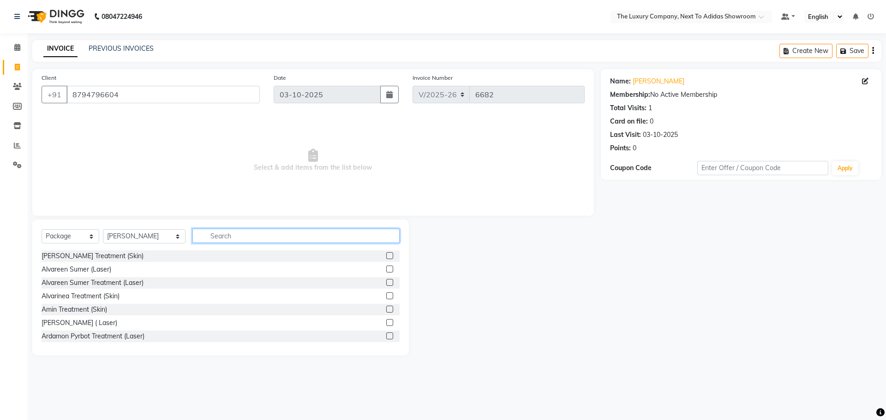
click at [229, 232] on input "text" at bounding box center [295, 236] width 207 height 14
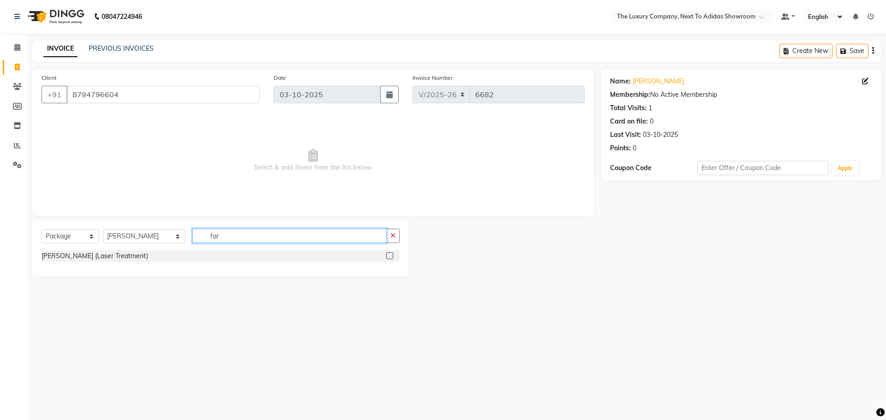
type input "far"
click at [389, 256] on label at bounding box center [389, 255] width 7 height 7
click at [389, 256] on input "checkbox" at bounding box center [389, 256] width 6 height 6
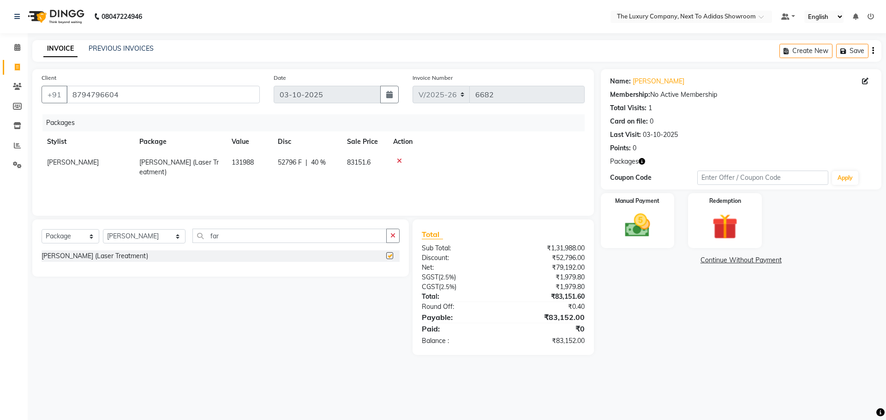
checkbox input "false"
click at [643, 210] on img at bounding box center [637, 225] width 43 height 30
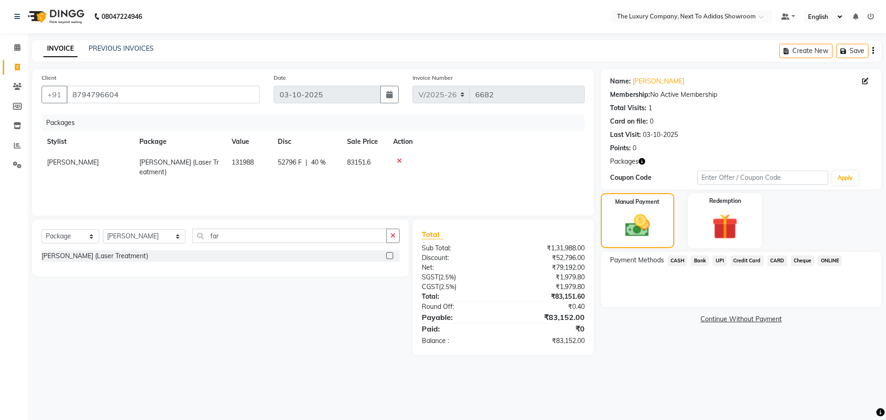
click at [671, 258] on span "CASH" at bounding box center [678, 261] width 20 height 11
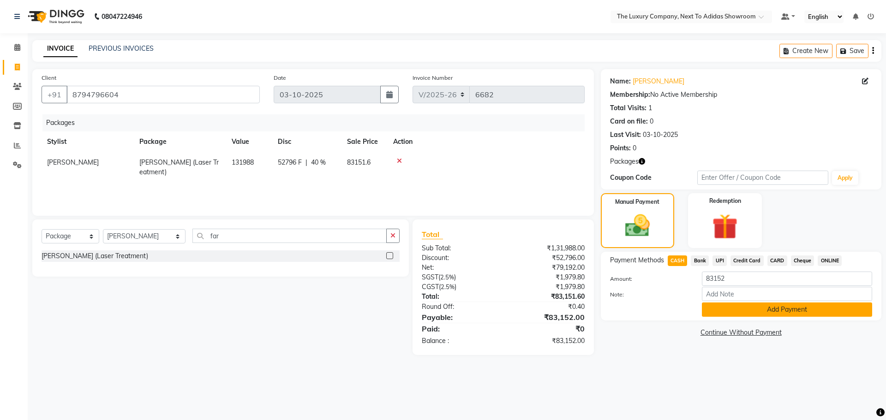
click at [742, 313] on button "Add Payment" at bounding box center [787, 310] width 170 height 14
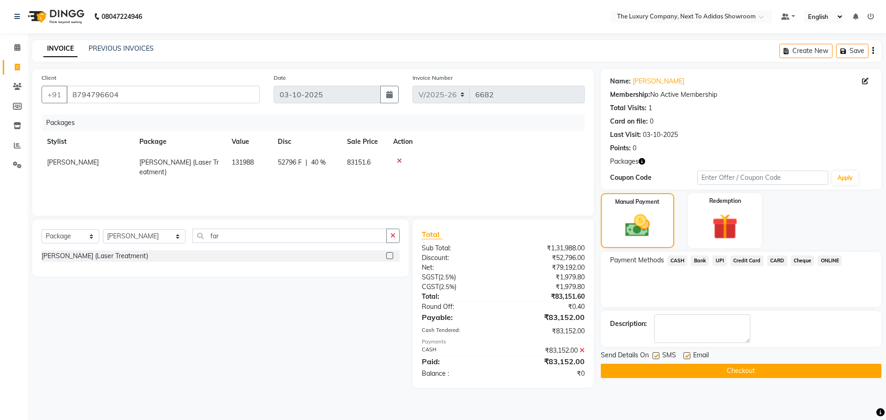
click at [676, 368] on button "Checkout" at bounding box center [741, 371] width 281 height 14
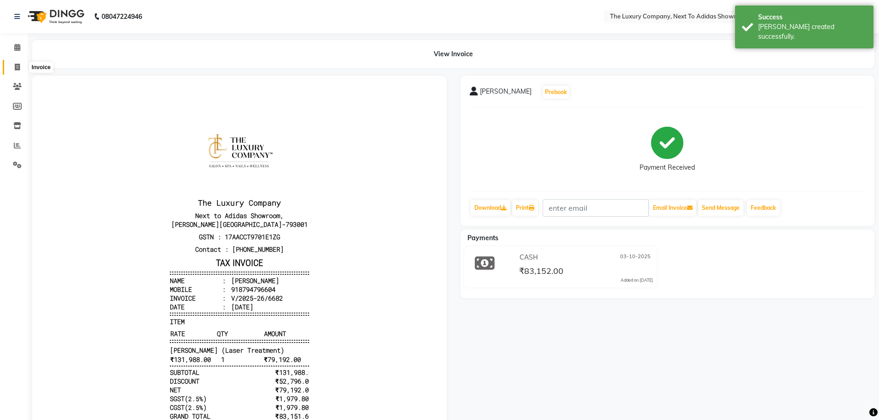
click at [18, 66] on icon at bounding box center [17, 67] width 5 height 7
select select "service"
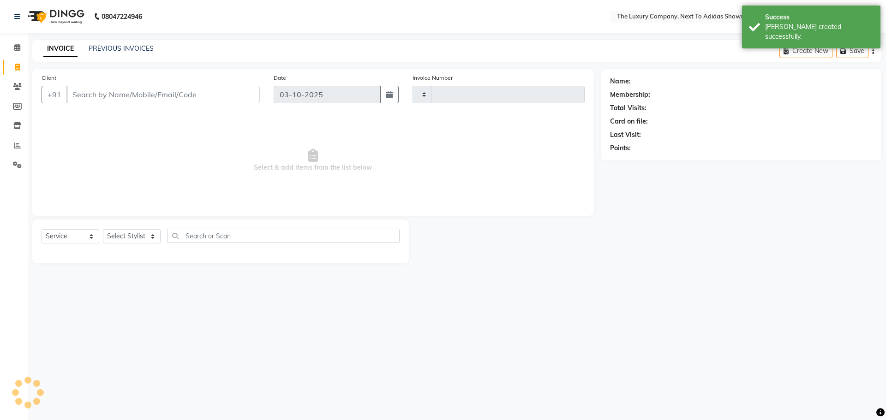
type input "6683"
select select "6828"
click at [120, 92] on input "Client" at bounding box center [162, 95] width 193 height 18
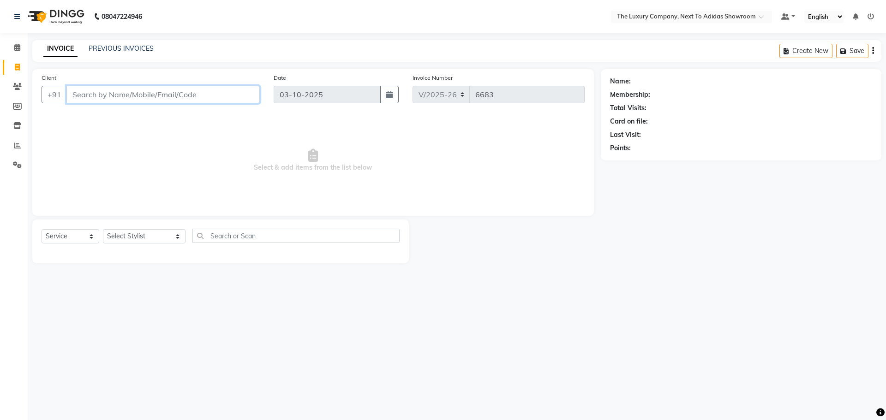
click at [109, 94] on input "Client" at bounding box center [162, 95] width 193 height 18
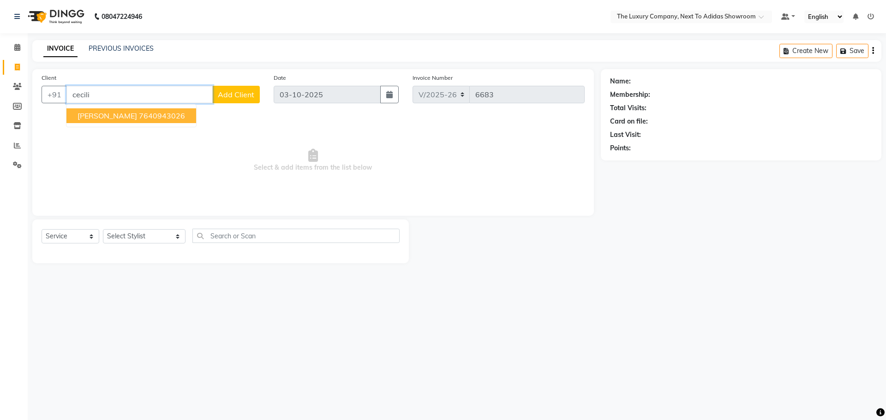
click at [152, 114] on ngb-highlight "7640943026" at bounding box center [162, 115] width 46 height 9
type input "7640943026"
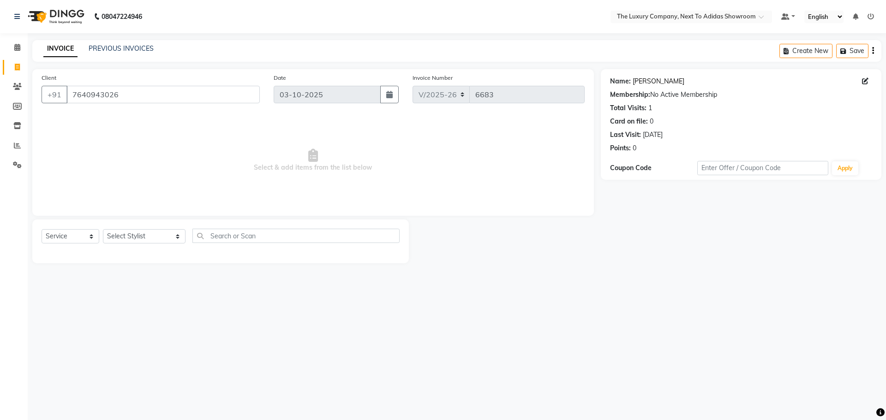
click at [659, 83] on link "[PERSON_NAME]" at bounding box center [659, 82] width 52 height 10
drag, startPoint x: 117, startPoint y: 93, endPoint x: 51, endPoint y: 103, distance: 67.2
click at [51, 103] on div "[PHONE_NUMBER]" at bounding box center [151, 95] width 218 height 18
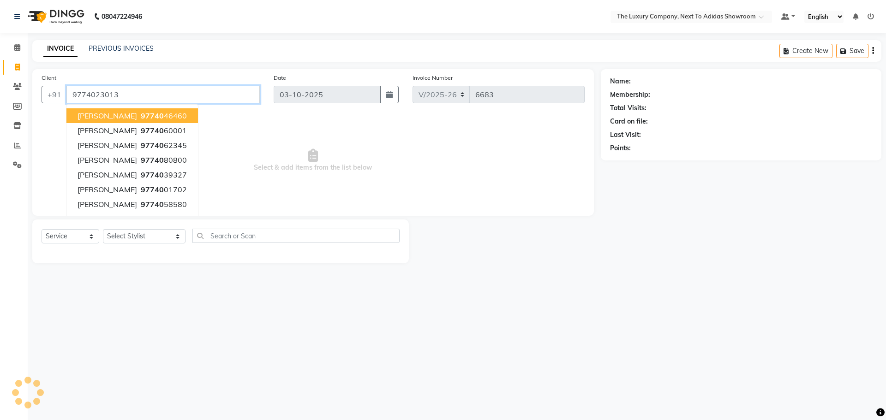
type input "9774023013"
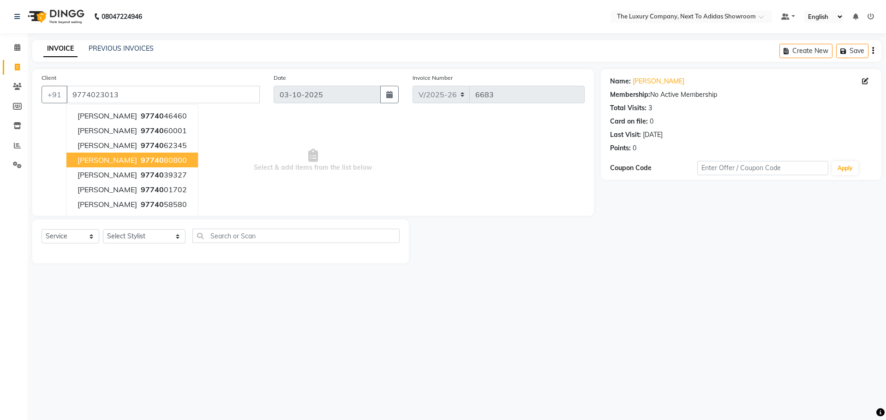
click at [249, 158] on span "Select & add items from the list below" at bounding box center [313, 160] width 543 height 92
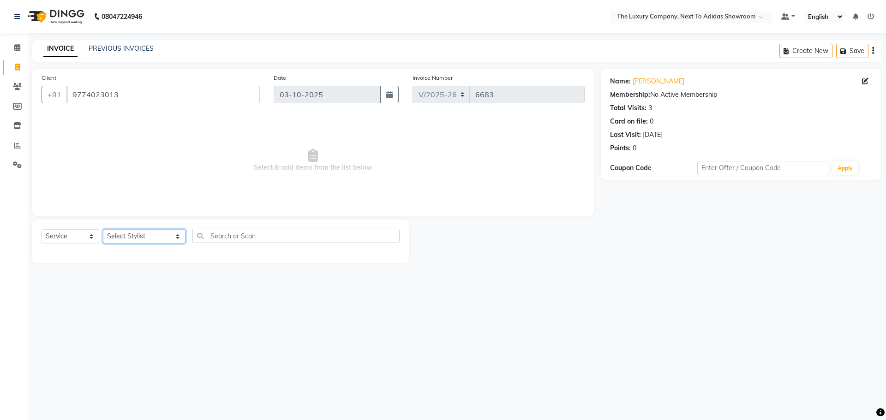
drag, startPoint x: 152, startPoint y: 240, endPoint x: 149, endPoint y: 235, distance: 5.6
click at [152, 240] on select "Select Stylist [PERSON_NAME] [PERSON_NAME] ANSAI [PERSON_NAME] BALAJIED [PERSON…" at bounding box center [144, 236] width 83 height 14
select select "53651"
click at [227, 235] on input "text" at bounding box center [295, 236] width 207 height 14
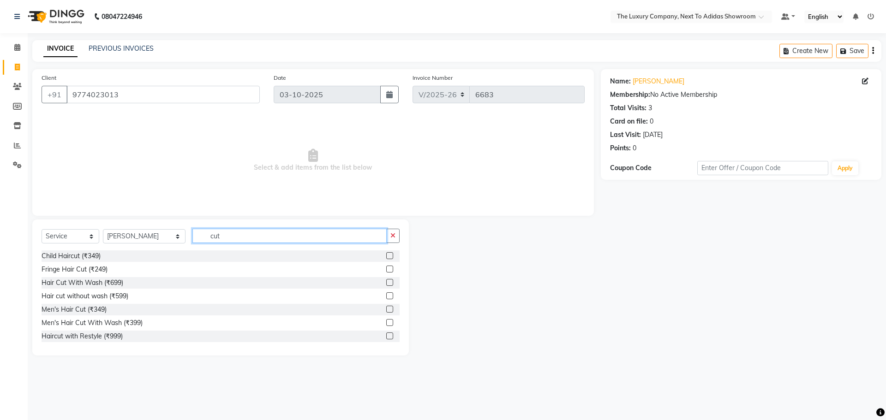
type input "cut"
click at [386, 283] on label at bounding box center [389, 282] width 7 height 7
click at [386, 283] on input "checkbox" at bounding box center [389, 283] width 6 height 6
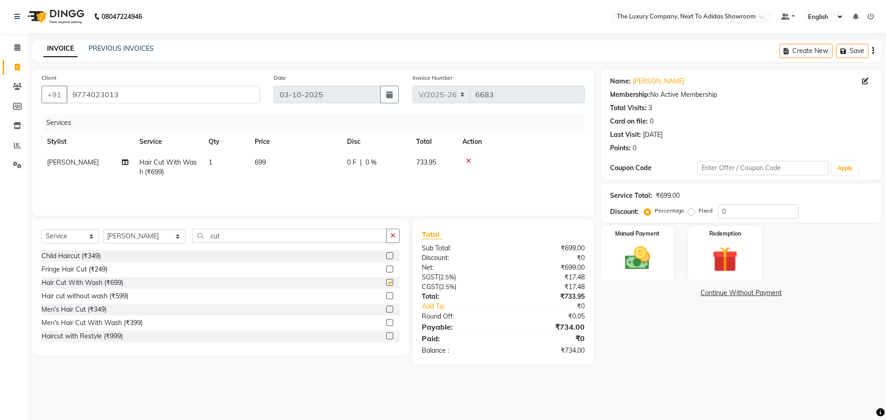
checkbox input "false"
drag, startPoint x: 640, startPoint y: 257, endPoint x: 664, endPoint y: 282, distance: 35.2
click at [640, 257] on img at bounding box center [637, 258] width 43 height 30
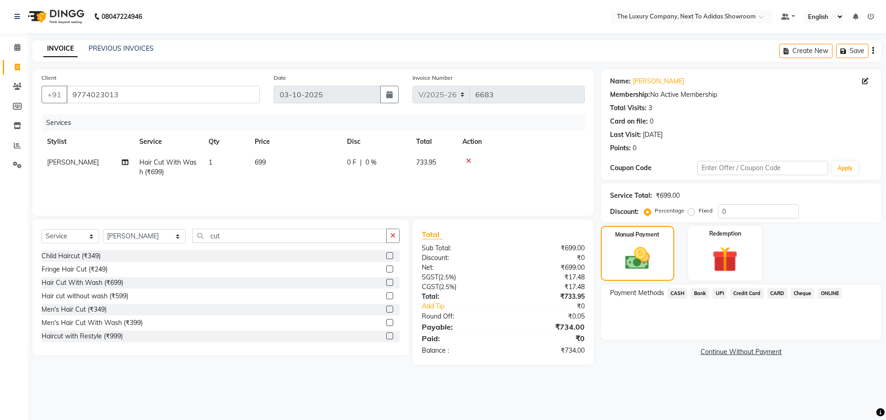
click at [720, 297] on span "UPI" at bounding box center [719, 293] width 14 height 11
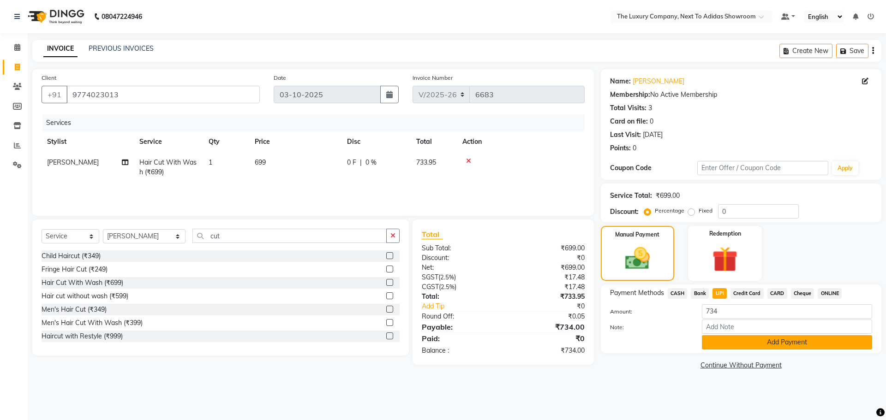
click at [747, 341] on button "Add Payment" at bounding box center [787, 342] width 170 height 14
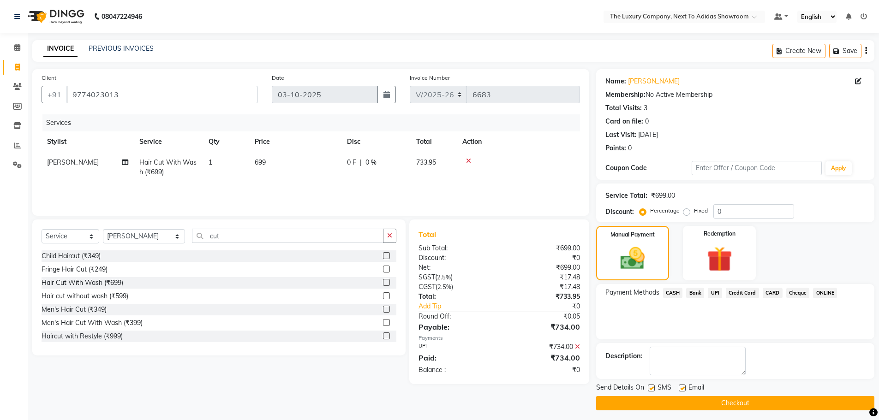
click at [758, 405] on button "Checkout" at bounding box center [735, 403] width 278 height 14
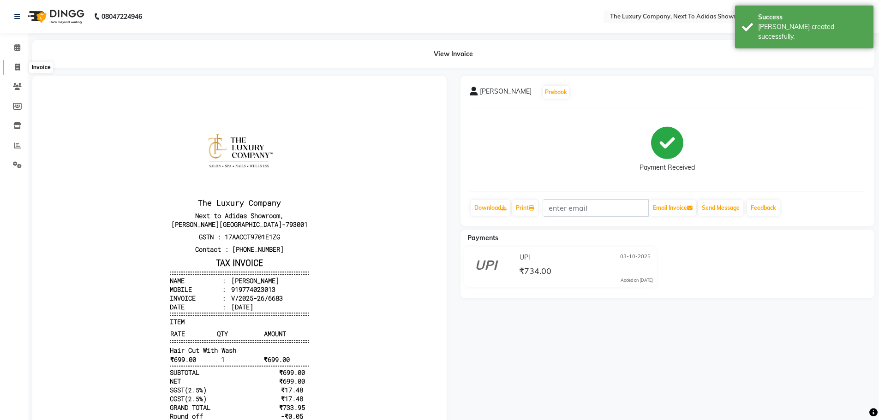
click at [18, 64] on span at bounding box center [17, 67] width 16 height 11
select select "service"
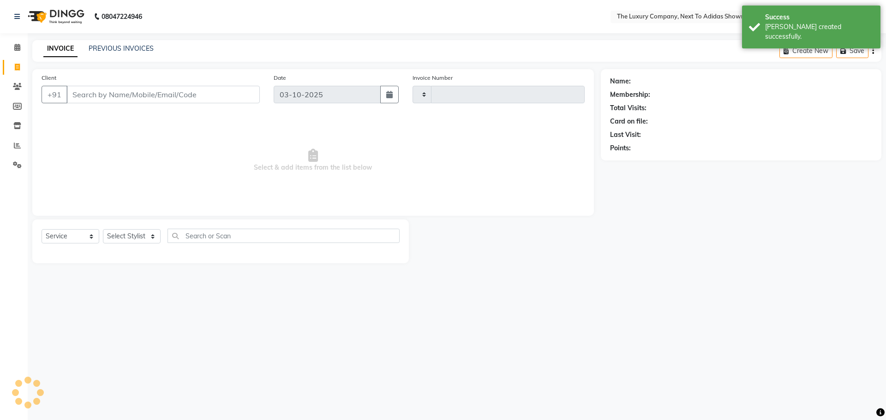
type input "6684"
select select "6828"
click at [102, 95] on input "Client" at bounding box center [162, 95] width 193 height 18
click at [95, 94] on input "Client" at bounding box center [162, 95] width 193 height 18
drag, startPoint x: 86, startPoint y: 95, endPoint x: 75, endPoint y: 94, distance: 10.6
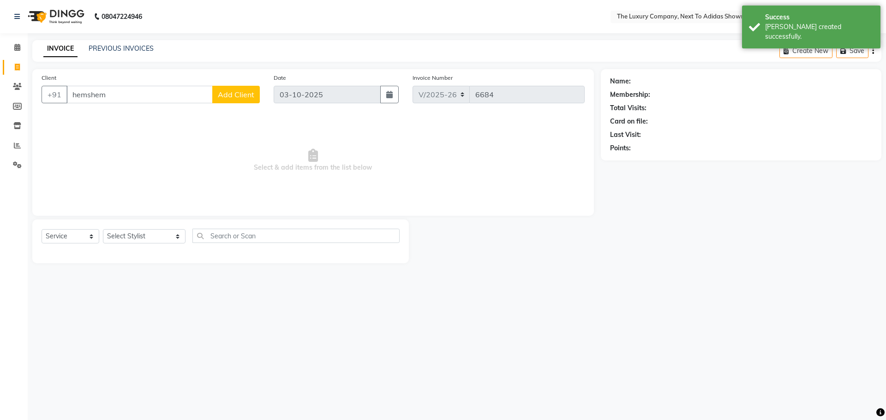
click at [75, 94] on input "hemshem" at bounding box center [139, 95] width 146 height 18
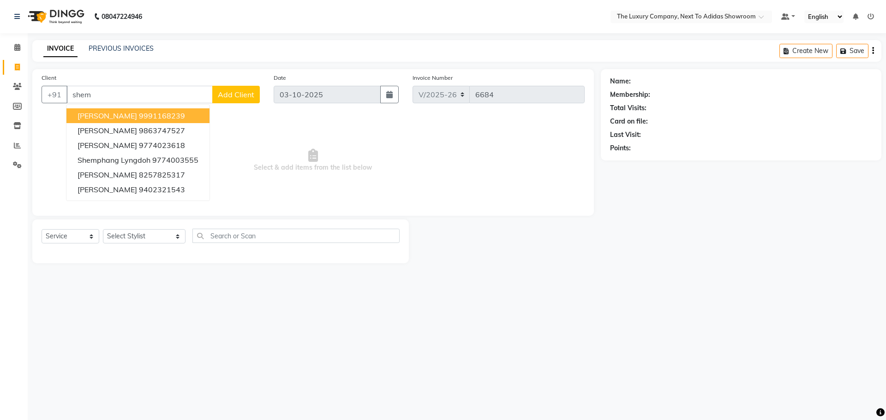
click at [105, 96] on input "shem" at bounding box center [139, 95] width 146 height 18
click at [122, 114] on span "[PERSON_NAME]" at bounding box center [108, 115] width 60 height 9
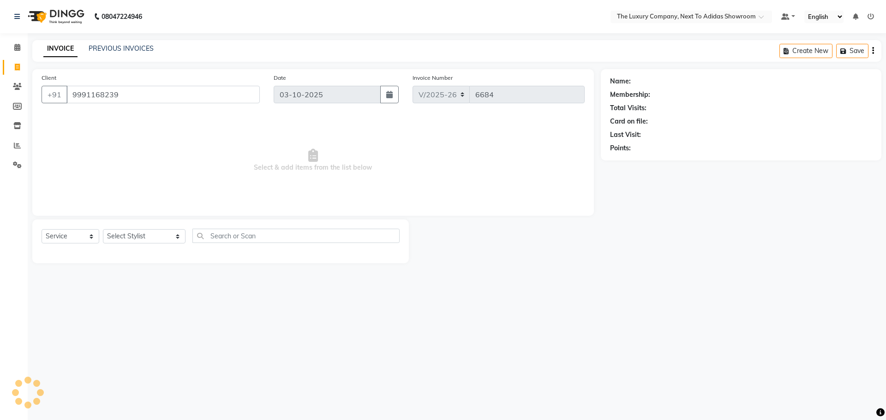
type input "9991168239"
click at [139, 236] on select "Select Stylist [PERSON_NAME] [PERSON_NAME] ANSAI [PERSON_NAME] BALAJIED [PERSON…" at bounding box center [144, 236] width 83 height 14
click at [296, 184] on span "Select & add items from the list below" at bounding box center [313, 160] width 543 height 92
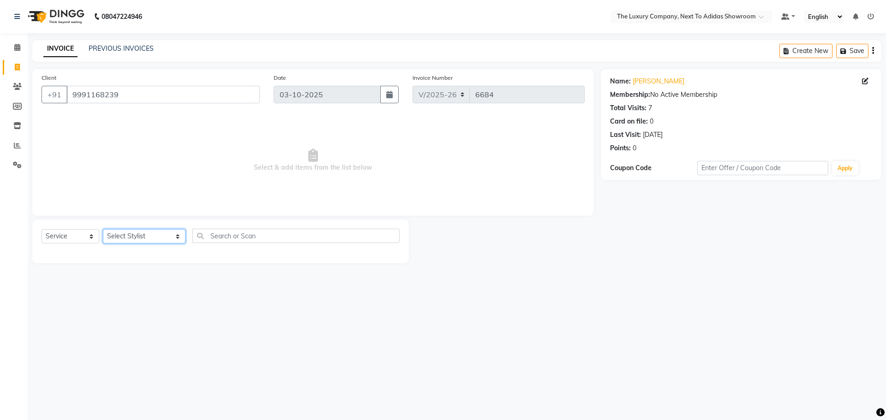
click at [142, 234] on select "Select Stylist [PERSON_NAME] [PERSON_NAME] ANSAI [PERSON_NAME] BALAJIED [PERSON…" at bounding box center [144, 236] width 83 height 14
select select "53670"
click at [200, 238] on input "text" at bounding box center [295, 236] width 207 height 14
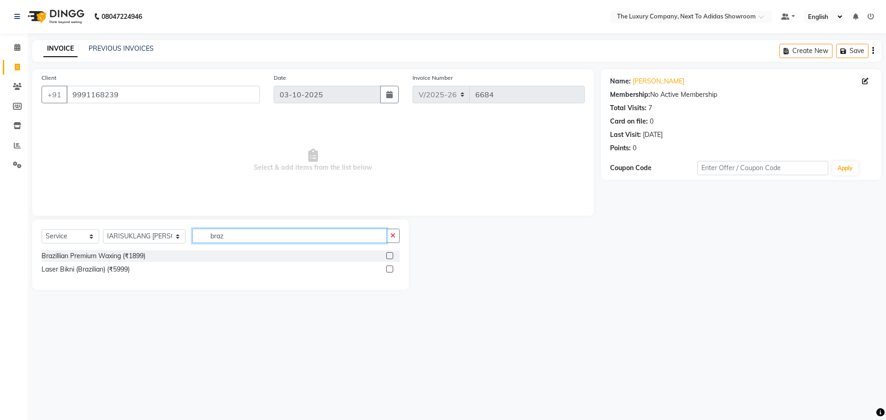
type input "braz"
drag, startPoint x: 388, startPoint y: 255, endPoint x: 378, endPoint y: 245, distance: 13.4
click at [388, 255] on label at bounding box center [389, 255] width 7 height 7
click at [388, 255] on input "checkbox" at bounding box center [389, 256] width 6 height 6
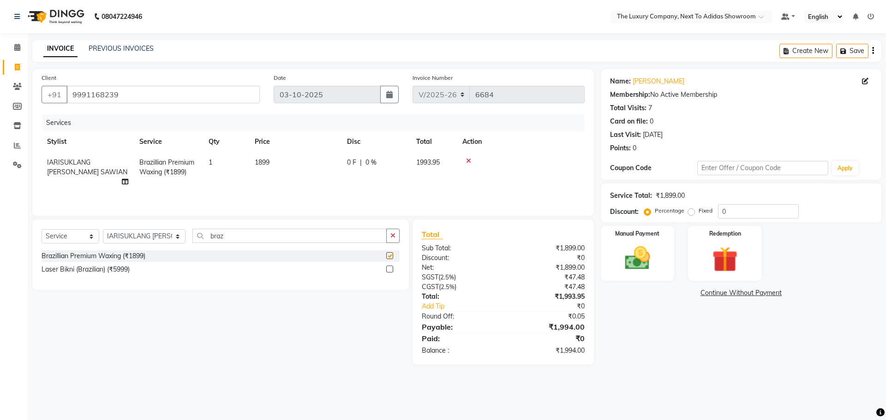
checkbox input "false"
drag, startPoint x: 213, startPoint y: 237, endPoint x: 180, endPoint y: 240, distance: 32.5
click at [192, 240] on input "braz" at bounding box center [289, 236] width 194 height 14
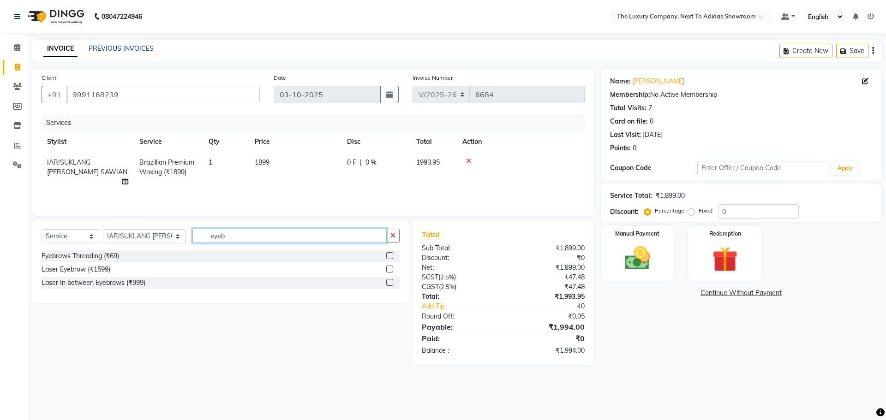
type input "eyeb"
click at [390, 255] on label at bounding box center [389, 255] width 7 height 7
click at [390, 255] on input "checkbox" at bounding box center [389, 256] width 6 height 6
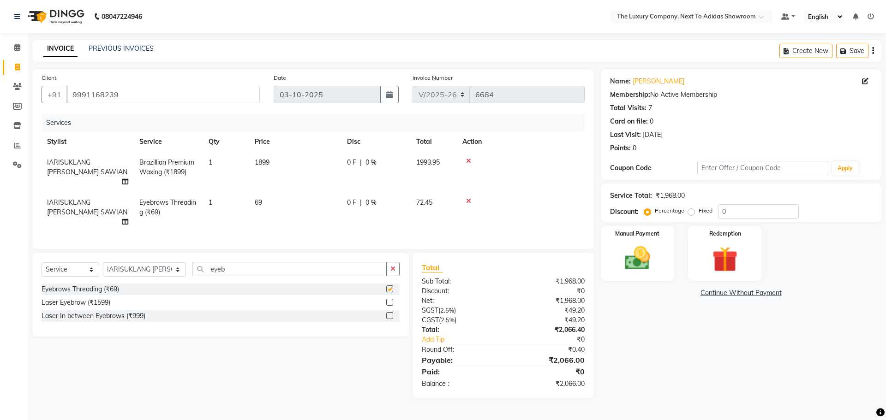
checkbox input "false"
drag, startPoint x: 232, startPoint y: 257, endPoint x: 186, endPoint y: 261, distance: 46.4
click at [196, 262] on input "eyeb" at bounding box center [289, 269] width 194 height 14
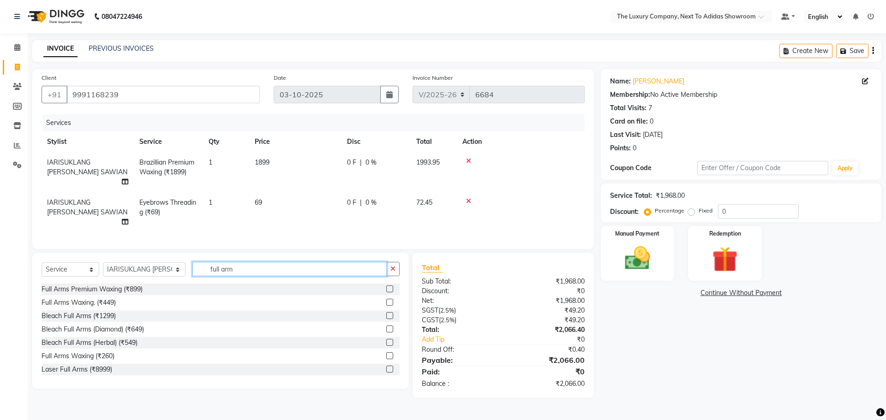
type input "full arm"
click at [386, 286] on label at bounding box center [389, 289] width 7 height 7
click at [386, 287] on input "checkbox" at bounding box center [389, 290] width 6 height 6
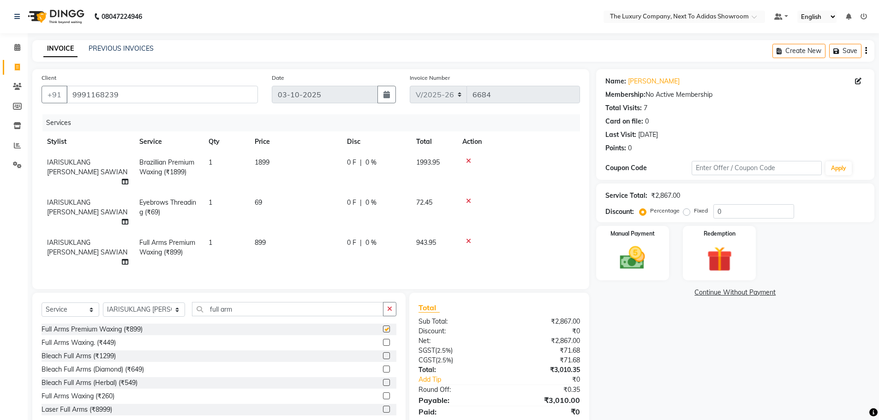
checkbox input "false"
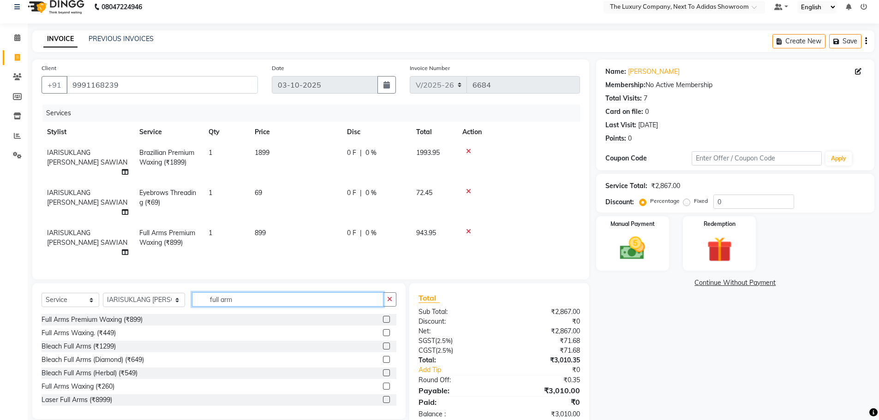
click at [234, 293] on input "full arm" at bounding box center [287, 300] width 191 height 14
type input "full legs"
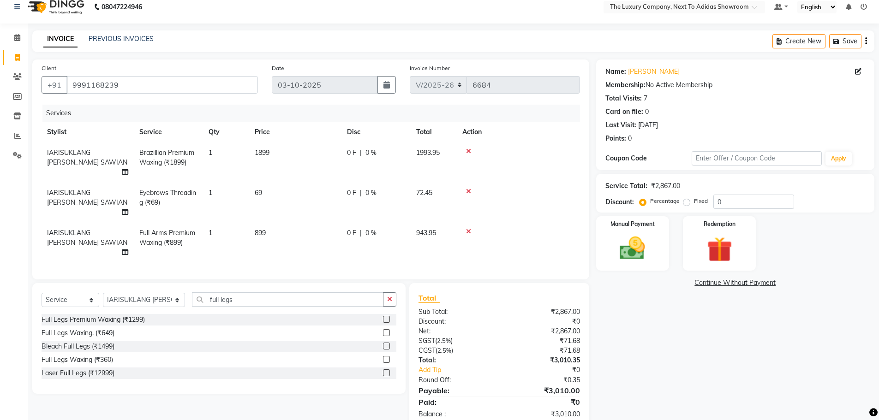
click at [383, 316] on label at bounding box center [386, 319] width 7 height 7
click at [383, 317] on input "checkbox" at bounding box center [386, 320] width 6 height 6
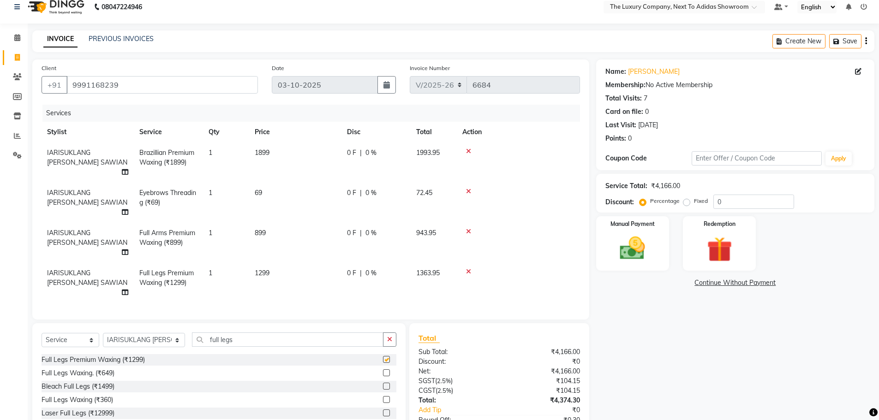
checkbox input "false"
drag, startPoint x: 226, startPoint y: 310, endPoint x: 210, endPoint y: 307, distance: 15.9
click at [212, 333] on input "full legs" at bounding box center [287, 340] width 191 height 14
type input "f"
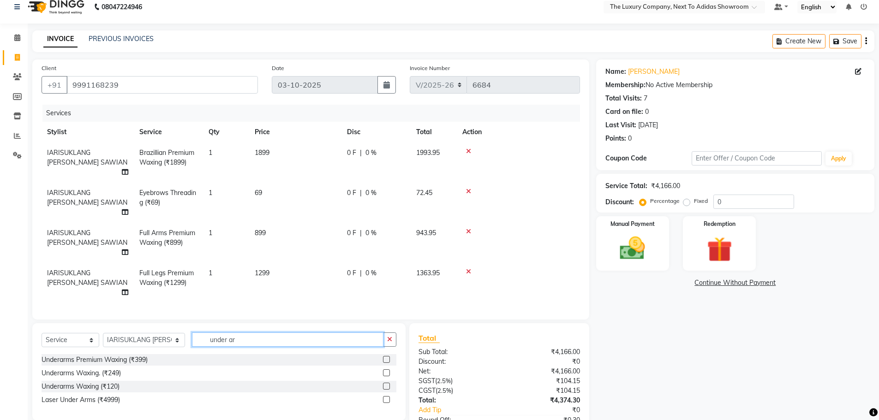
type input "under ar"
click at [387, 356] on label at bounding box center [386, 359] width 7 height 7
click at [387, 357] on input "checkbox" at bounding box center [386, 360] width 6 height 6
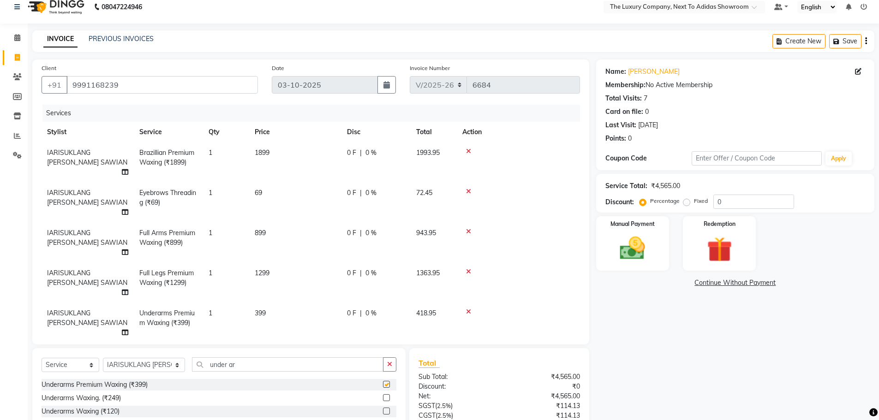
checkbox input "false"
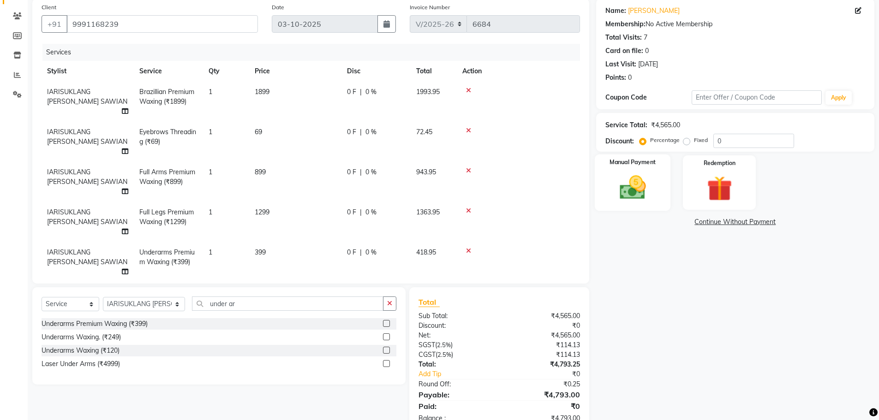
click at [658, 181] on div "Manual Payment" at bounding box center [632, 183] width 76 height 57
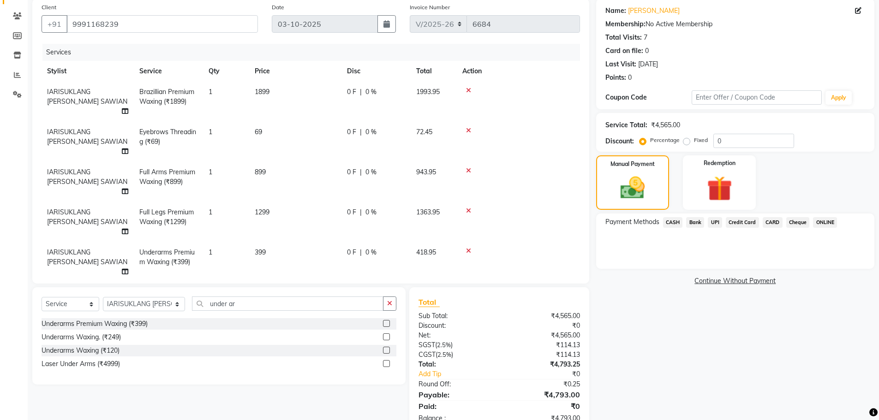
click at [716, 221] on span "UPI" at bounding box center [715, 222] width 14 height 11
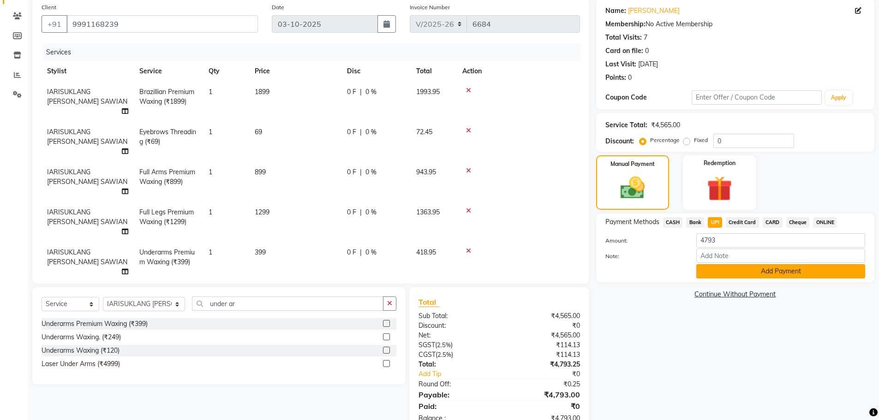
click at [727, 270] on button "Add Payment" at bounding box center [780, 271] width 169 height 14
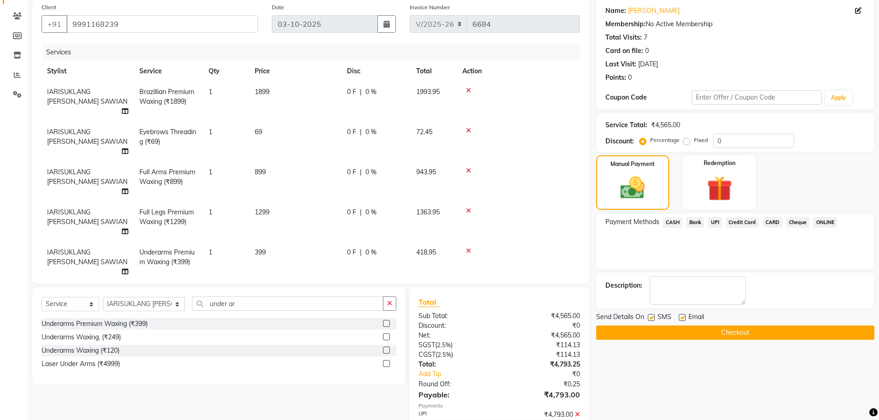
scroll to position [90, 0]
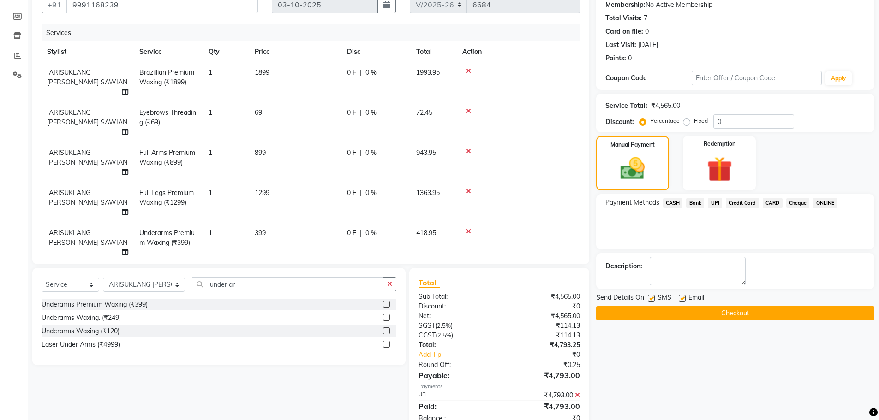
click at [712, 311] on button "Checkout" at bounding box center [735, 313] width 278 height 14
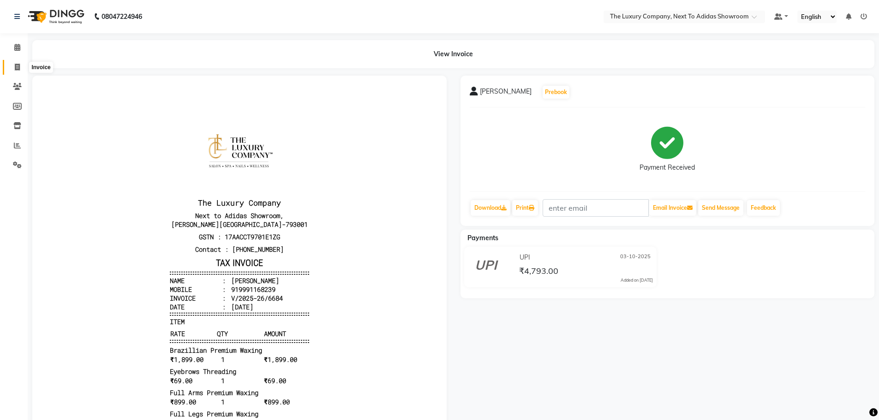
click at [16, 70] on icon at bounding box center [17, 67] width 5 height 7
select select "service"
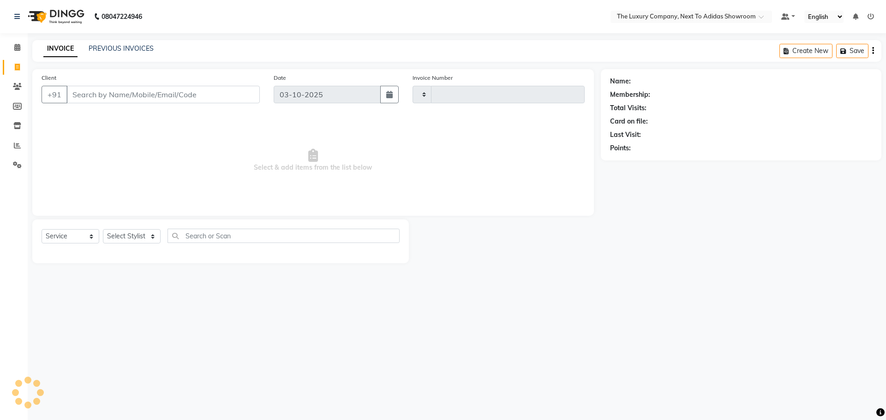
type input "6685"
select select "6828"
click at [115, 51] on link "PREVIOUS INVOICES" at bounding box center [121, 48] width 65 height 8
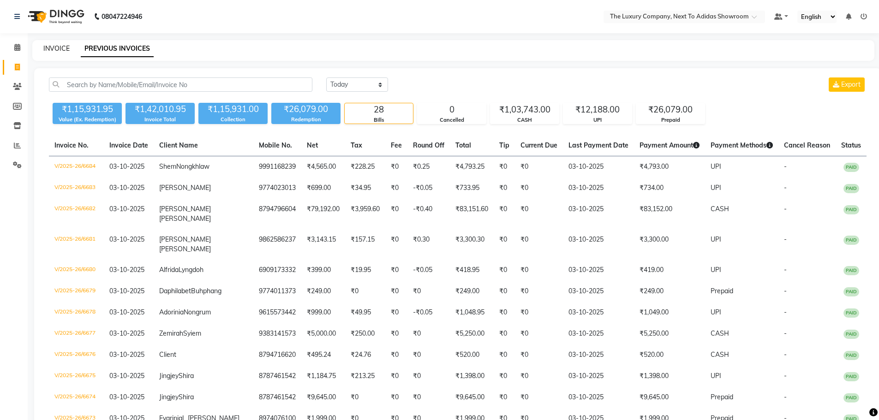
click at [54, 48] on link "INVOICE" at bounding box center [56, 48] width 26 height 8
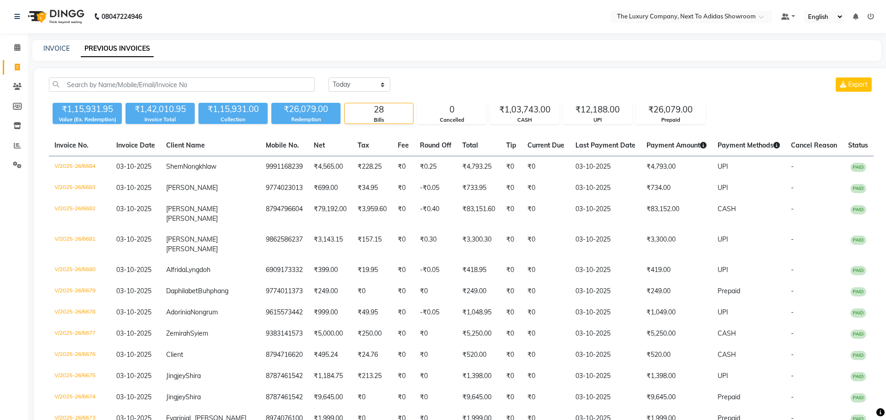
select select "6828"
select select "service"
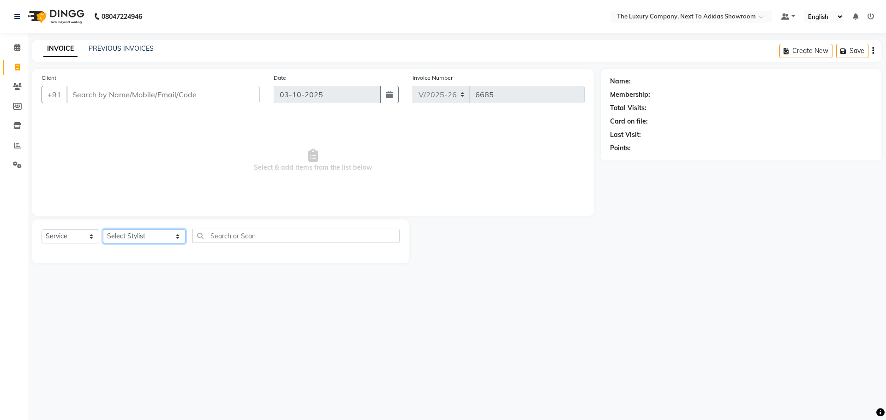
click at [160, 237] on select "Select Stylist [PERSON_NAME] [PERSON_NAME] ANSAI [PERSON_NAME] BALAJIED [PERSON…" at bounding box center [144, 236] width 83 height 14
select select "53676"
click at [103, 229] on select "Select Stylist [PERSON_NAME] [PERSON_NAME] ANSAI [PERSON_NAME] BALAJIED [PERSON…" at bounding box center [144, 236] width 83 height 14
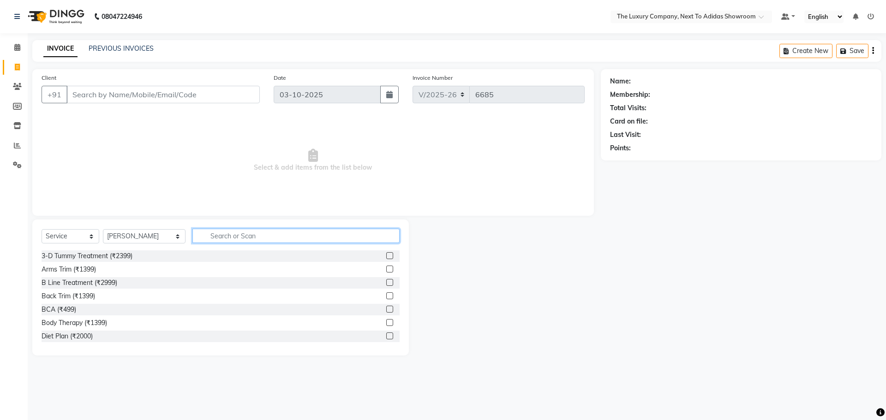
drag, startPoint x: 150, startPoint y: 223, endPoint x: 226, endPoint y: 233, distance: 75.9
click at [226, 233] on input "text" at bounding box center [295, 236] width 207 height 14
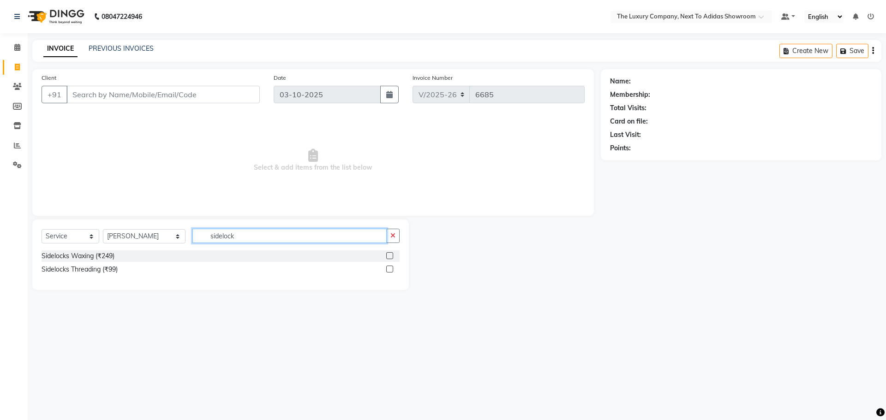
drag, startPoint x: 224, startPoint y: 236, endPoint x: 200, endPoint y: 241, distance: 24.1
click at [200, 241] on input "sidelock" at bounding box center [289, 236] width 194 height 14
type input "s"
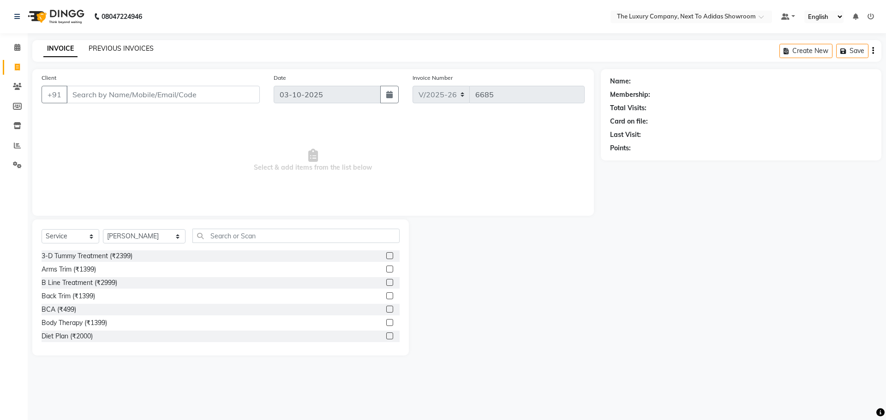
click at [128, 48] on link "PREVIOUS INVOICES" at bounding box center [121, 48] width 65 height 8
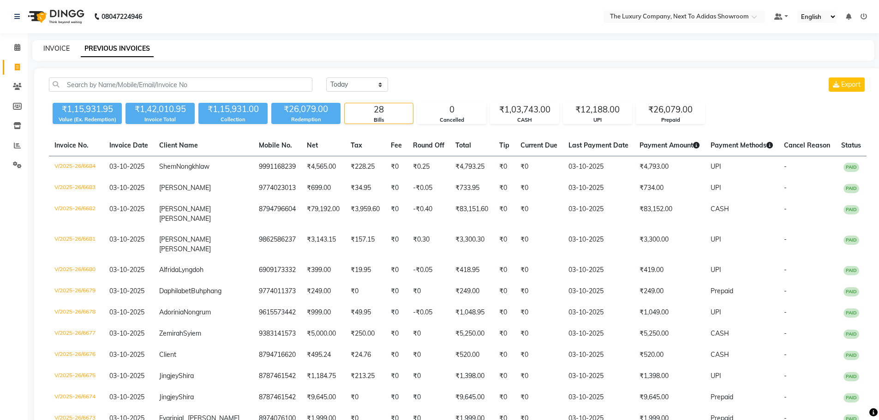
click at [56, 49] on link "INVOICE" at bounding box center [56, 48] width 26 height 8
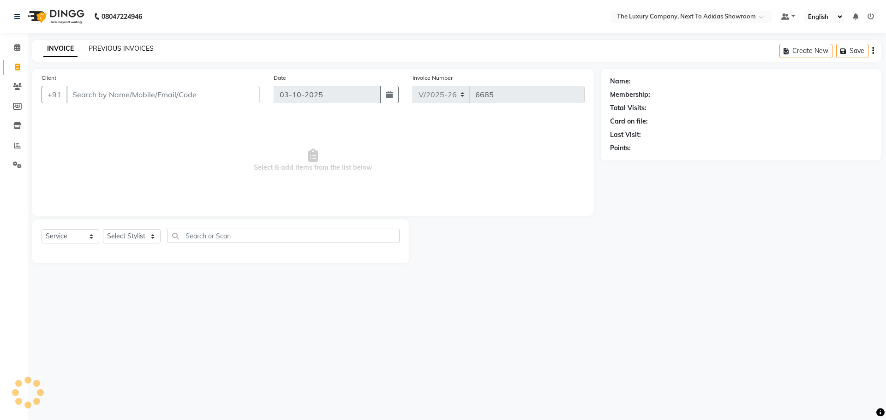
click at [124, 48] on link "PREVIOUS INVOICES" at bounding box center [121, 48] width 65 height 8
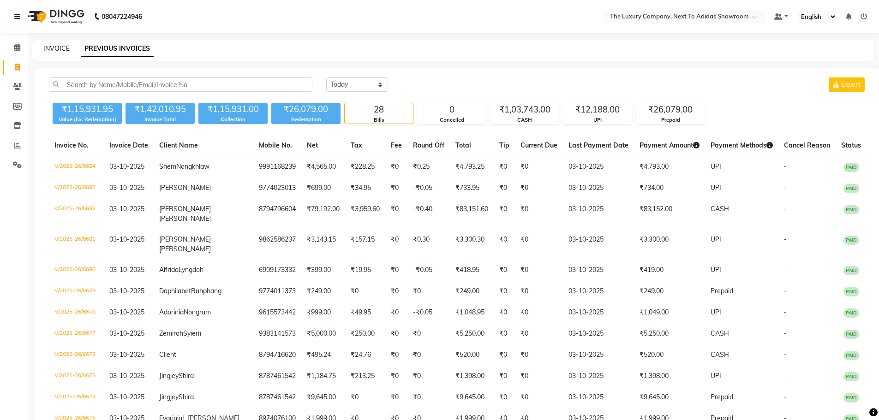
click at [59, 51] on link "INVOICE" at bounding box center [56, 48] width 26 height 8
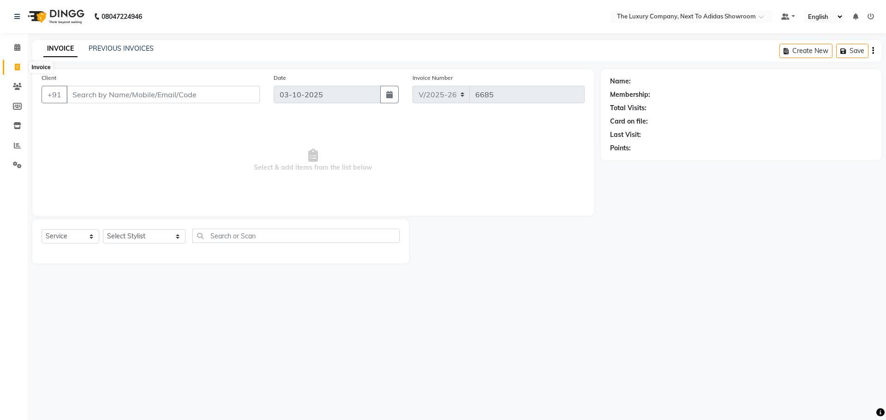
click at [16, 67] on icon at bounding box center [17, 67] width 5 height 7
drag, startPoint x: 254, startPoint y: 169, endPoint x: 371, endPoint y: 164, distance: 116.9
click at [371, 164] on span "Select & add items from the list below" at bounding box center [313, 160] width 543 height 92
click at [404, 158] on span "Select & add items from the list below" at bounding box center [313, 160] width 543 height 92
click at [115, 48] on link "PREVIOUS INVOICES" at bounding box center [121, 48] width 65 height 8
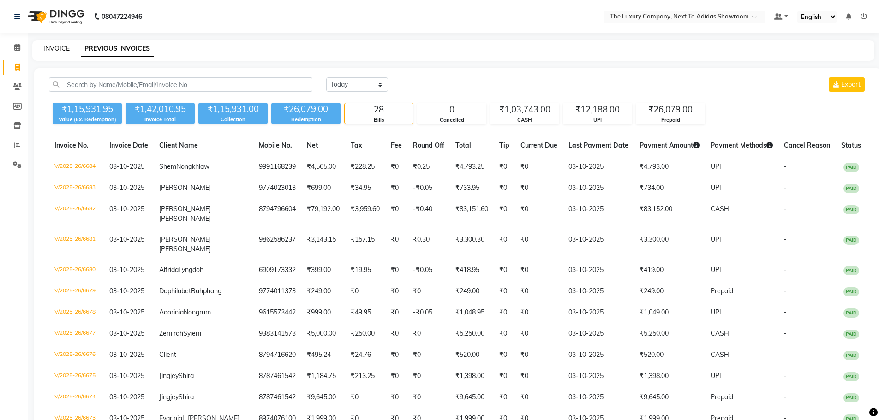
click at [59, 47] on link "INVOICE" at bounding box center [56, 48] width 26 height 8
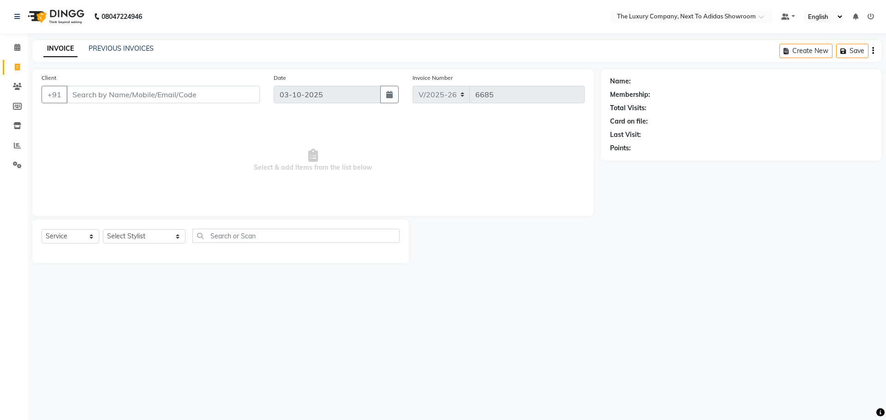
click at [162, 96] on input "Client" at bounding box center [162, 95] width 193 height 18
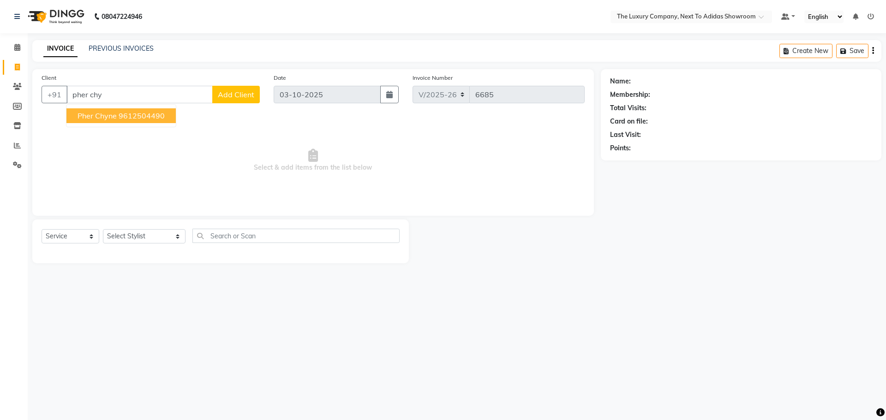
drag, startPoint x: 127, startPoint y: 117, endPoint x: 132, endPoint y: 120, distance: 5.4
click at [128, 119] on ngb-highlight "9612504490" at bounding box center [142, 115] width 46 height 9
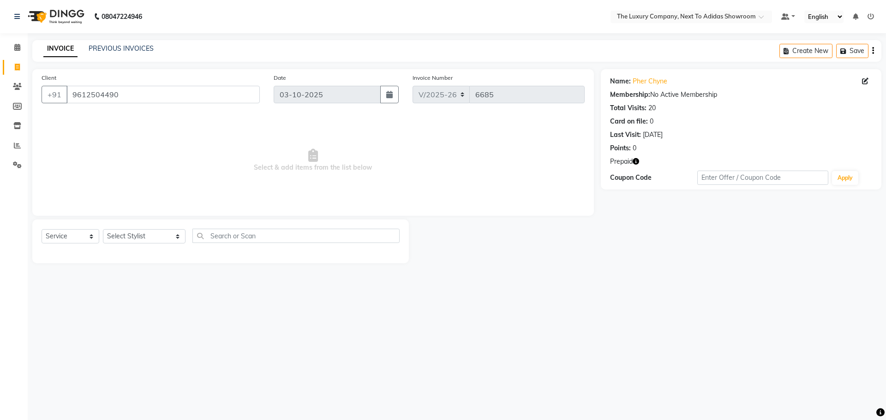
click at [585, 339] on div "08047224946 Select Location × The Luxury Company, Next To Adidas Showroom Defau…" at bounding box center [443, 210] width 886 height 420
click at [639, 160] on icon "button" at bounding box center [636, 161] width 6 height 6
click at [540, 249] on div at bounding box center [505, 242] width 192 height 44
click at [140, 239] on select "Select Stylist [PERSON_NAME] [PERSON_NAME] ANSAI [PERSON_NAME] BALAJIED [PERSON…" at bounding box center [144, 236] width 83 height 14
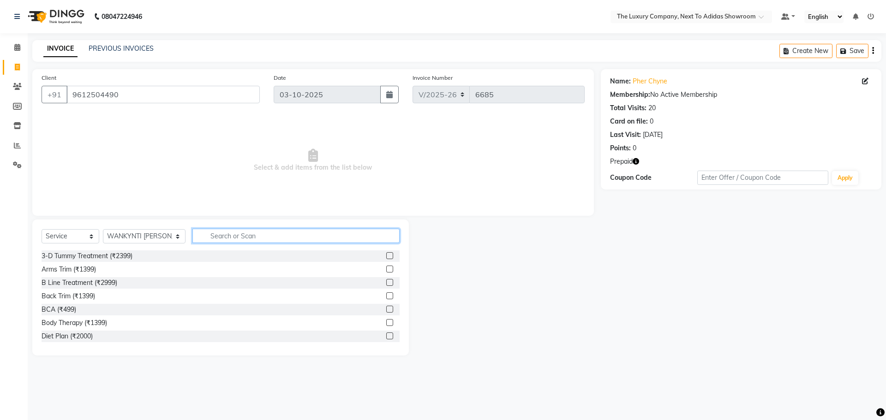
click at [214, 234] on input "text" at bounding box center [295, 236] width 207 height 14
click at [386, 280] on label at bounding box center [389, 282] width 7 height 7
click at [386, 280] on input "checkbox" at bounding box center [389, 283] width 6 height 6
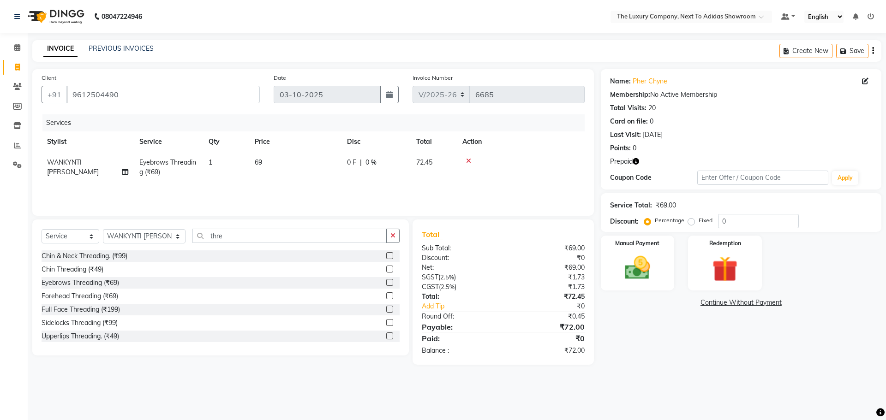
click at [386, 335] on label at bounding box center [389, 336] width 7 height 7
click at [386, 335] on input "checkbox" at bounding box center [389, 337] width 6 height 6
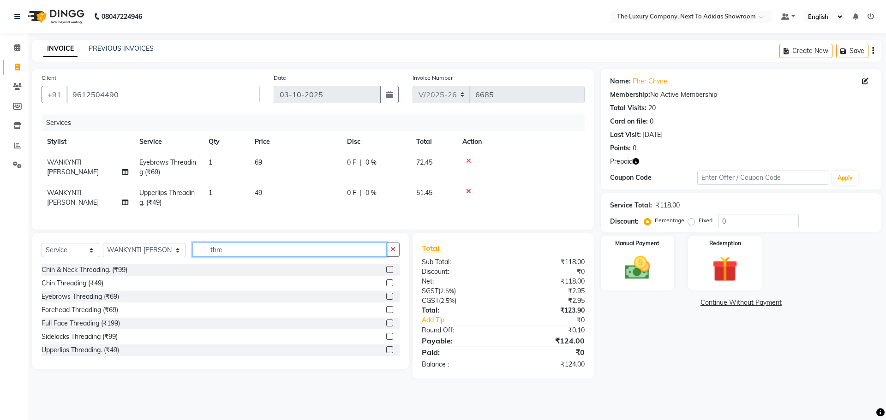
drag, startPoint x: 159, startPoint y: 258, endPoint x: 126, endPoint y: 259, distance: 33.7
click at [126, 259] on div "Select Service Product Membership Package Voucher Prepaid Gift Card Select Styl…" at bounding box center [221, 254] width 358 height 22
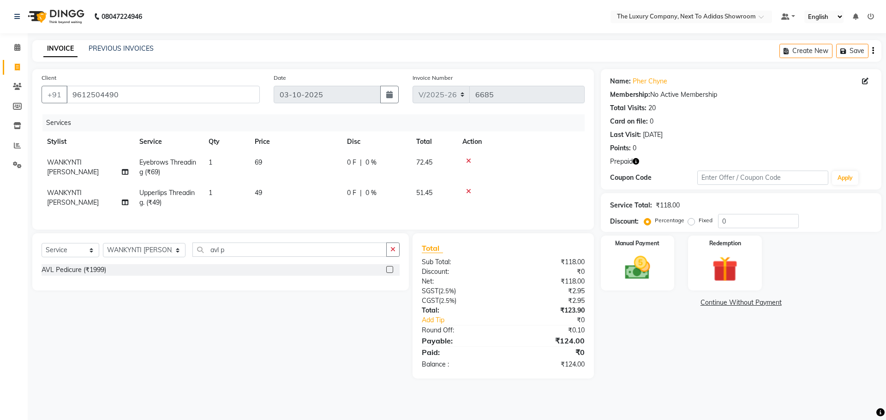
click at [391, 273] on label at bounding box center [389, 269] width 7 height 7
click at [391, 273] on input "checkbox" at bounding box center [389, 270] width 6 height 6
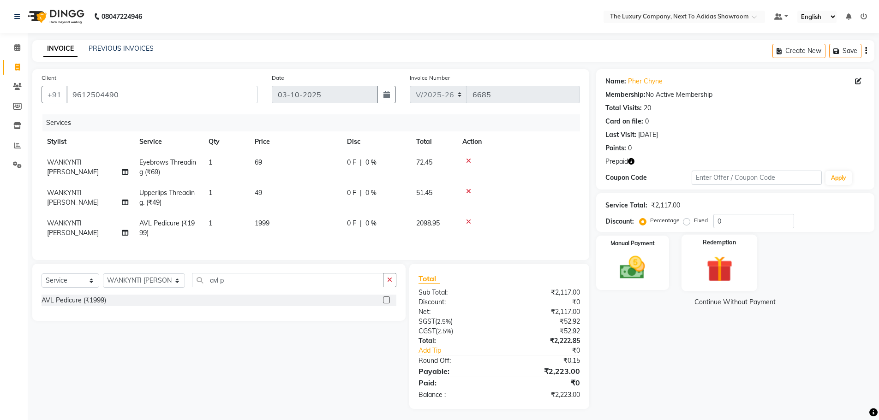
click at [699, 269] on img at bounding box center [719, 269] width 42 height 33
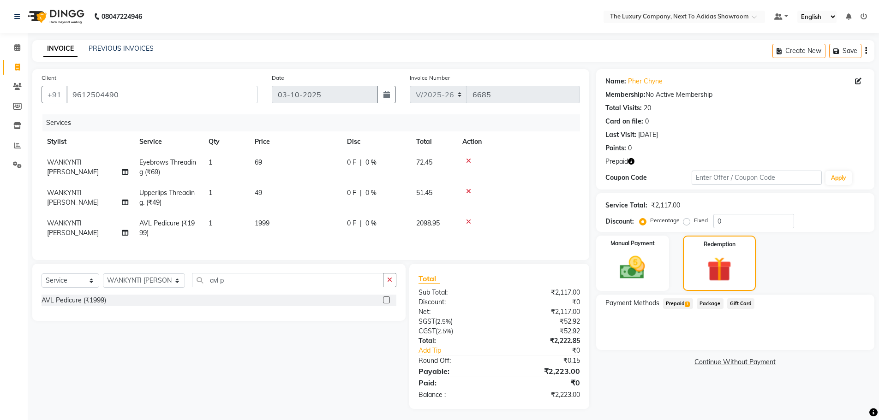
drag, startPoint x: 682, startPoint y: 302, endPoint x: 727, endPoint y: 311, distance: 45.2
click at [688, 303] on span "Prepaid 1" at bounding box center [678, 304] width 30 height 11
click at [851, 342] on button "Add" at bounding box center [843, 341] width 34 height 16
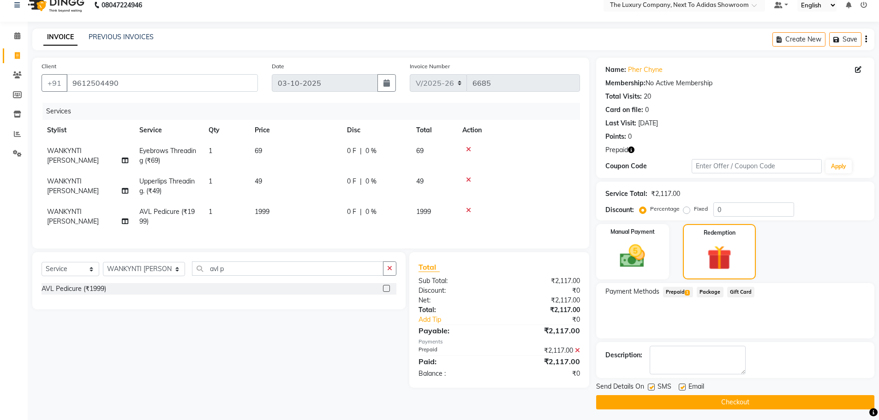
scroll to position [15, 0]
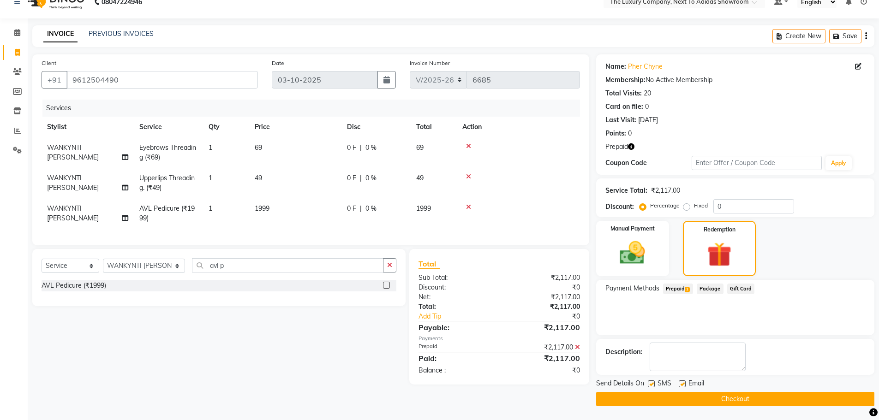
click at [682, 401] on button "Checkout" at bounding box center [735, 399] width 278 height 14
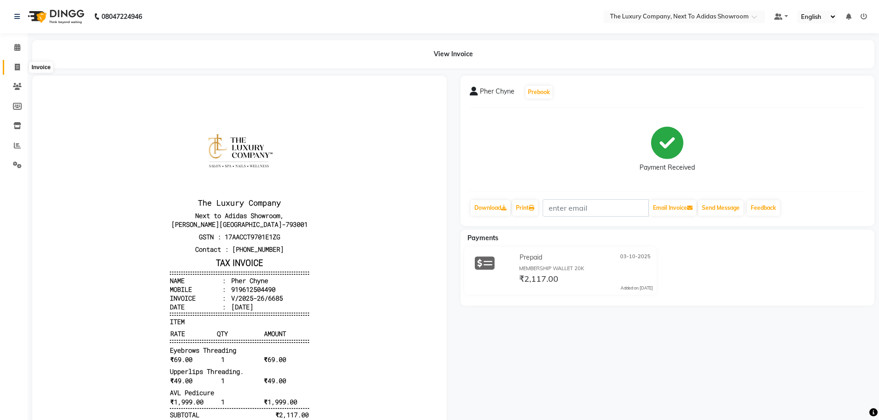
click at [17, 69] on icon at bounding box center [17, 67] width 5 height 7
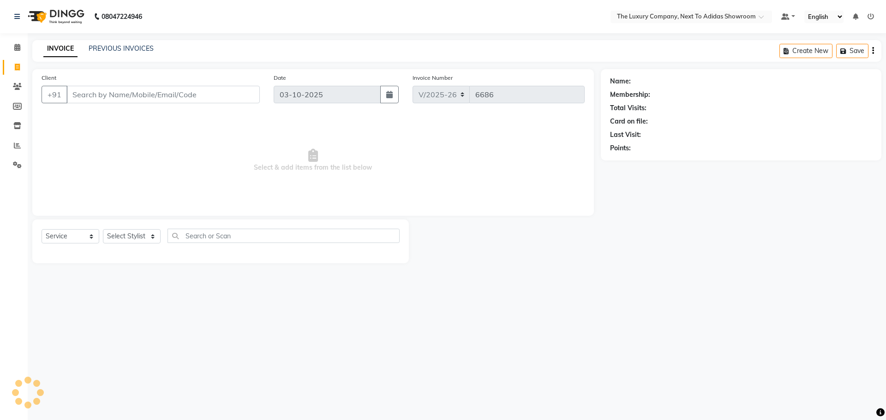
click at [101, 93] on input "Client" at bounding box center [162, 95] width 193 height 18
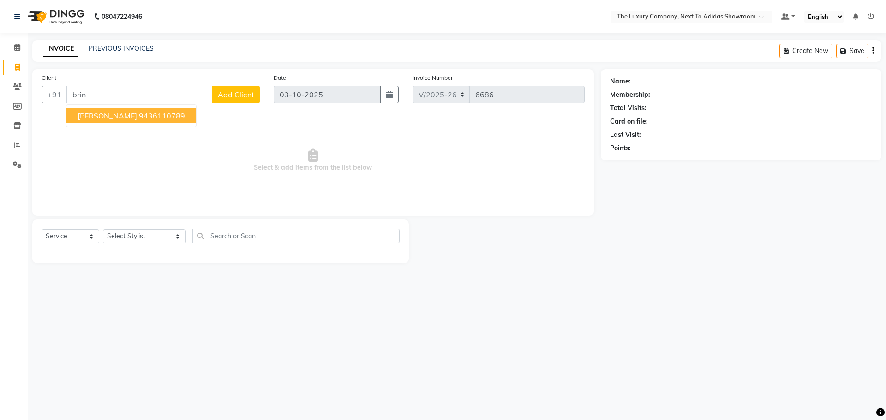
click at [153, 114] on ngb-highlight "9436110789" at bounding box center [162, 115] width 46 height 9
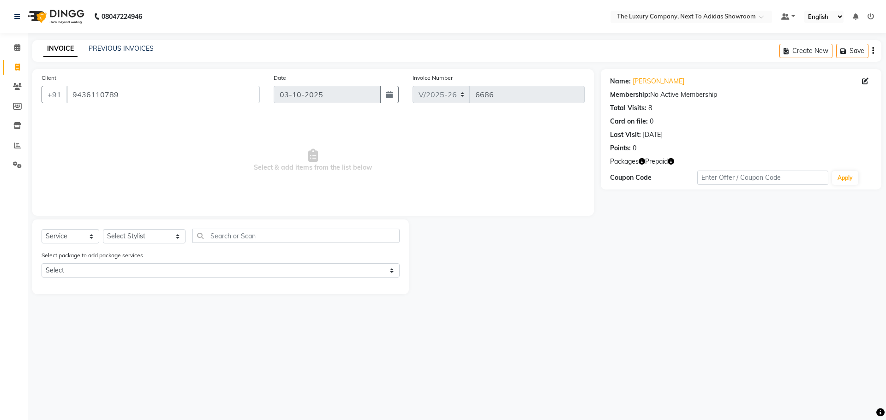
click at [644, 162] on icon "button" at bounding box center [642, 161] width 6 height 6
click at [583, 298] on main "INVOICE PREVIOUS INVOICES Create New Save Client [PHONE_NUMBER] Date [DATE] Inv…" at bounding box center [457, 174] width 858 height 268
click at [18, 67] on icon at bounding box center [17, 67] width 5 height 7
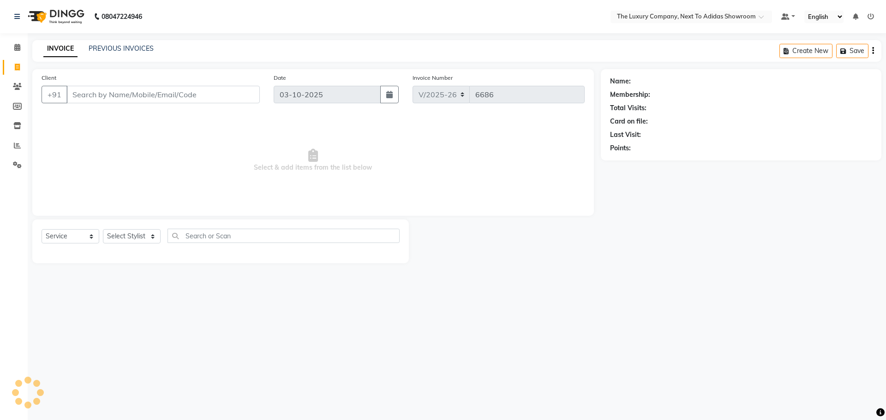
drag, startPoint x: 531, startPoint y: 159, endPoint x: 525, endPoint y: 162, distance: 6.8
click at [527, 160] on span "Select & add items from the list below" at bounding box center [313, 160] width 543 height 92
click at [750, 126] on div "Name: Membership: Total Visits: Card on file: Last Visit: Points:" at bounding box center [741, 113] width 262 height 80
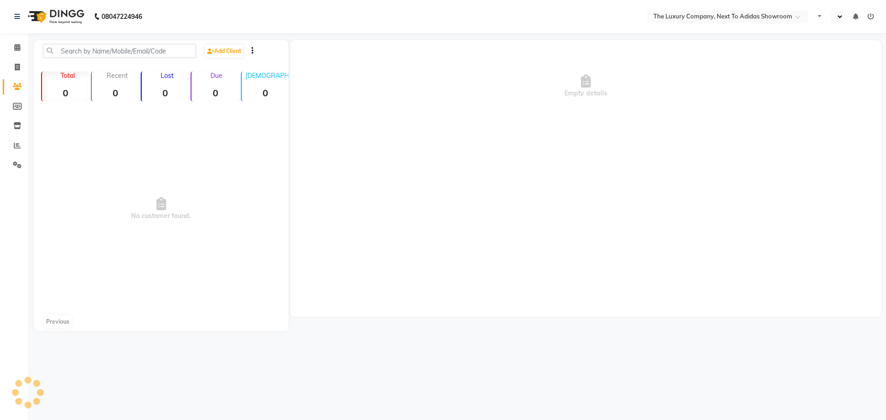
select select "en"
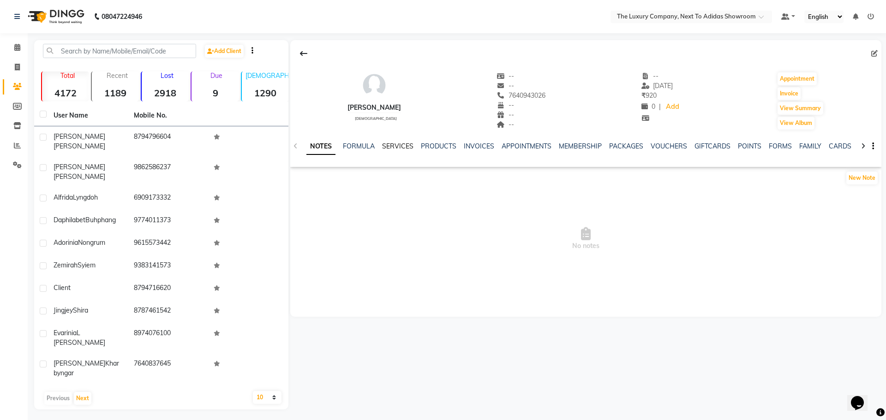
click at [402, 143] on link "SERVICES" at bounding box center [397, 146] width 31 height 8
